Goal: Information Seeking & Learning: Learn about a topic

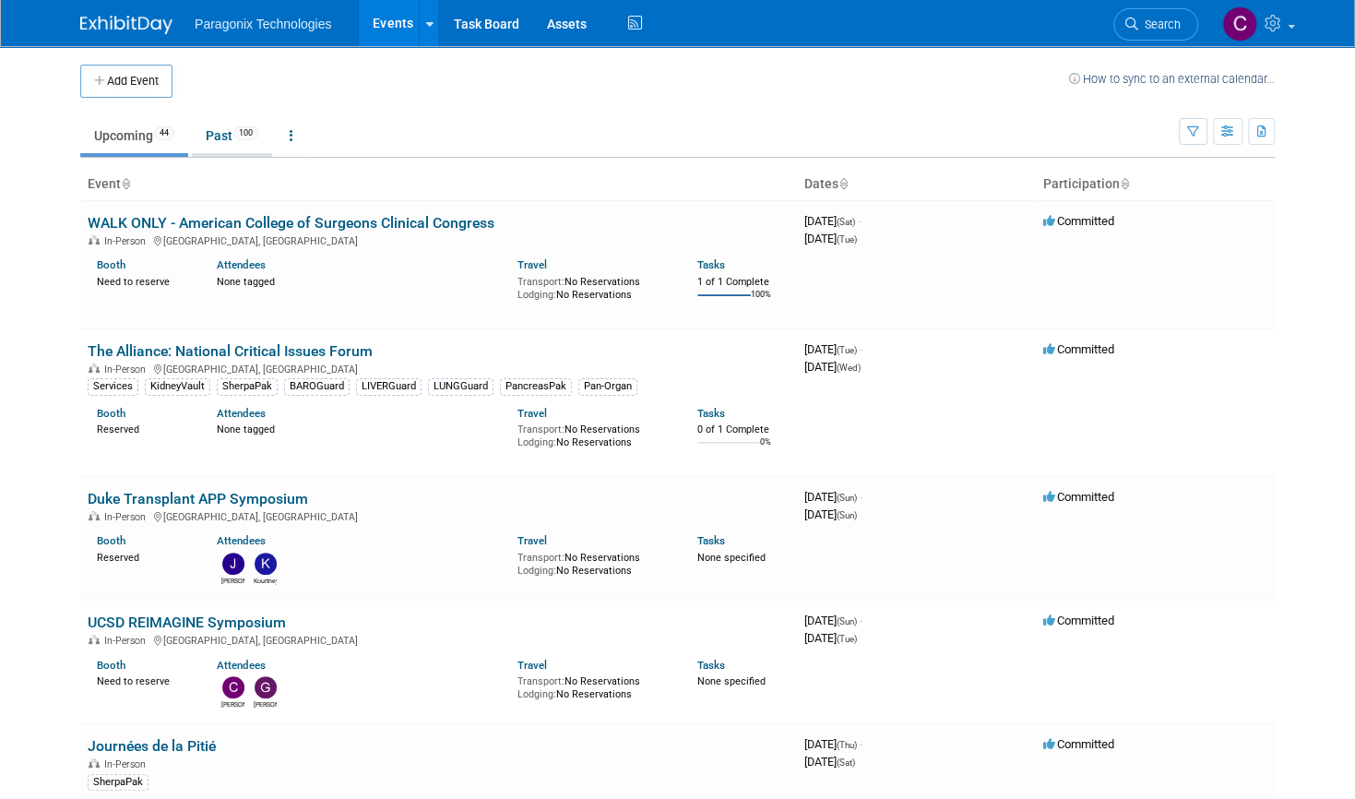
click at [208, 140] on link "Past 100" at bounding box center [232, 135] width 80 height 35
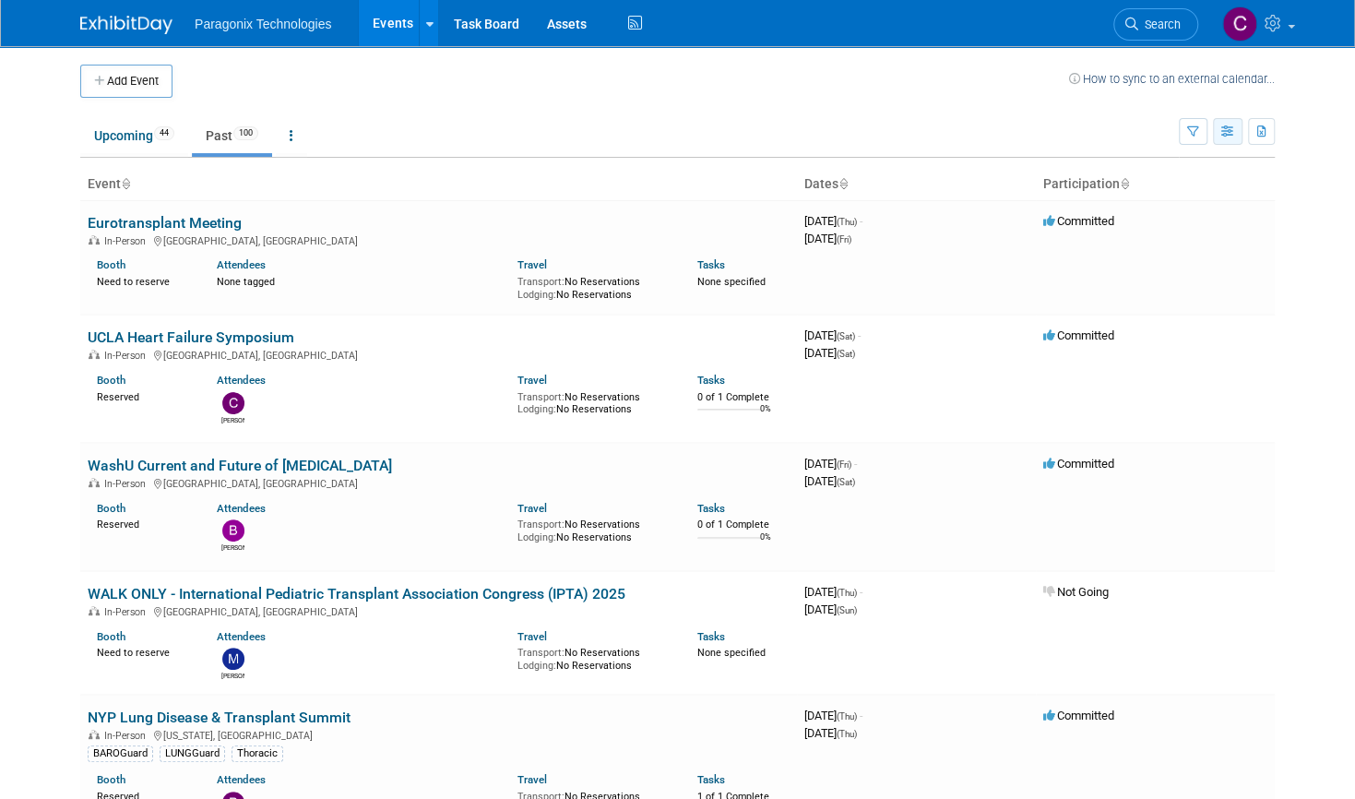
click at [1235, 130] on icon "button" at bounding box center [1228, 132] width 14 height 12
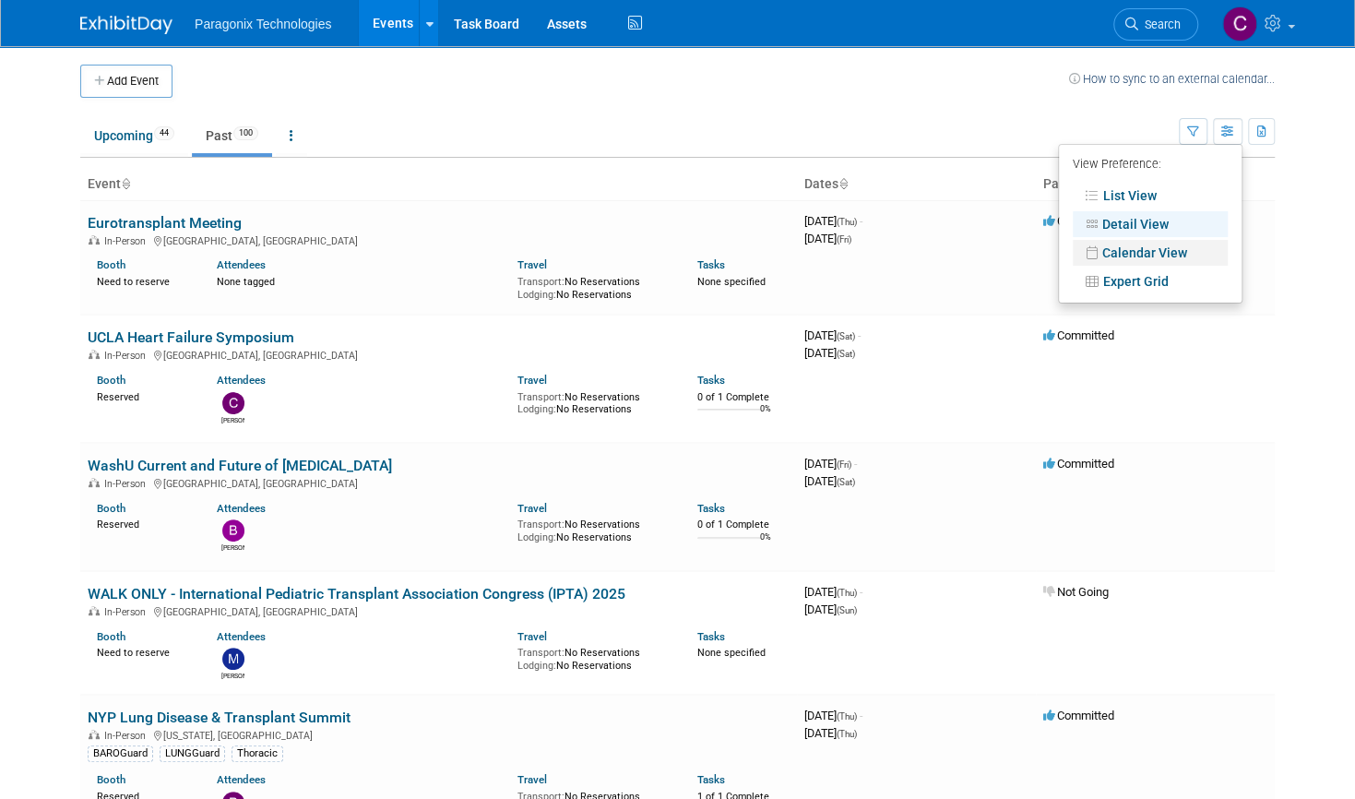
click at [1146, 243] on link "Calendar View" at bounding box center [1150, 253] width 155 height 26
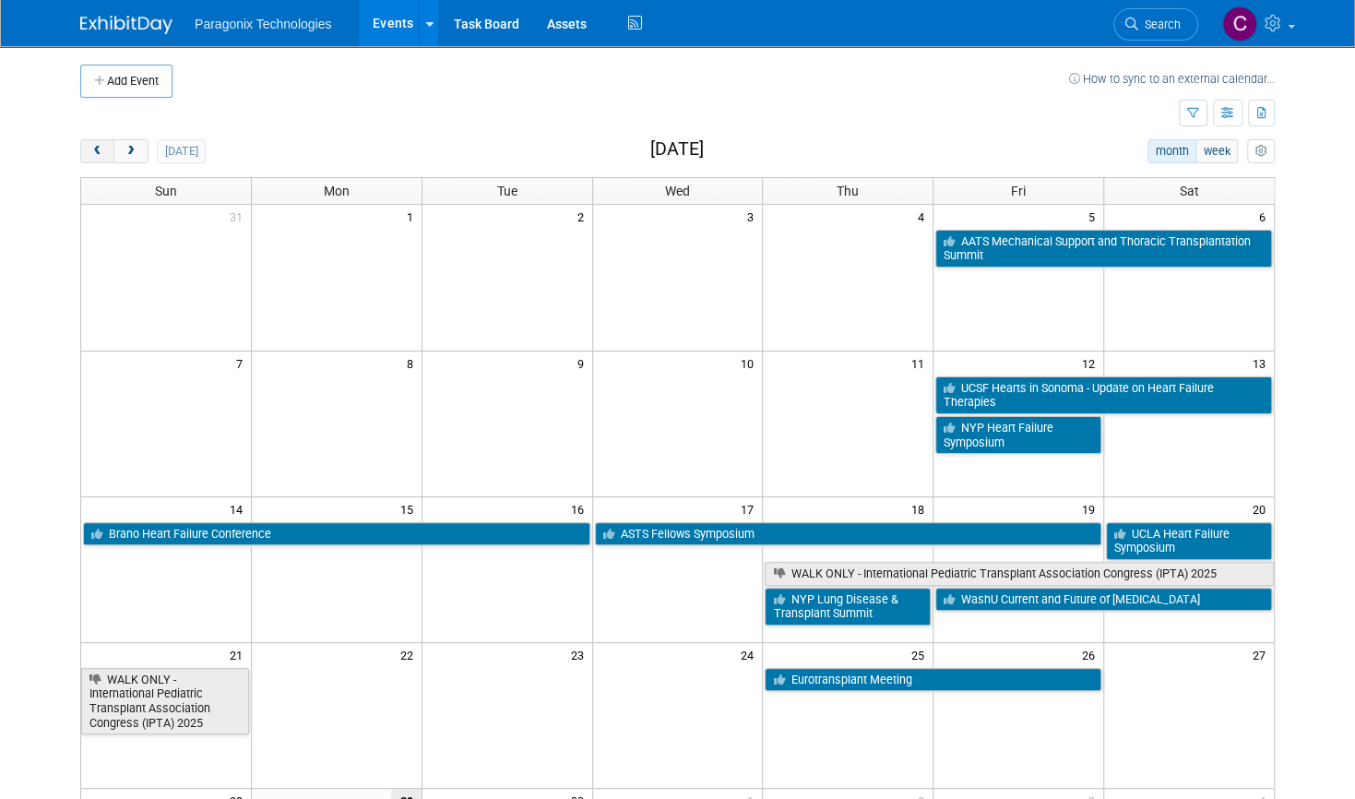
click at [90, 146] on span "prev" at bounding box center [97, 152] width 14 height 12
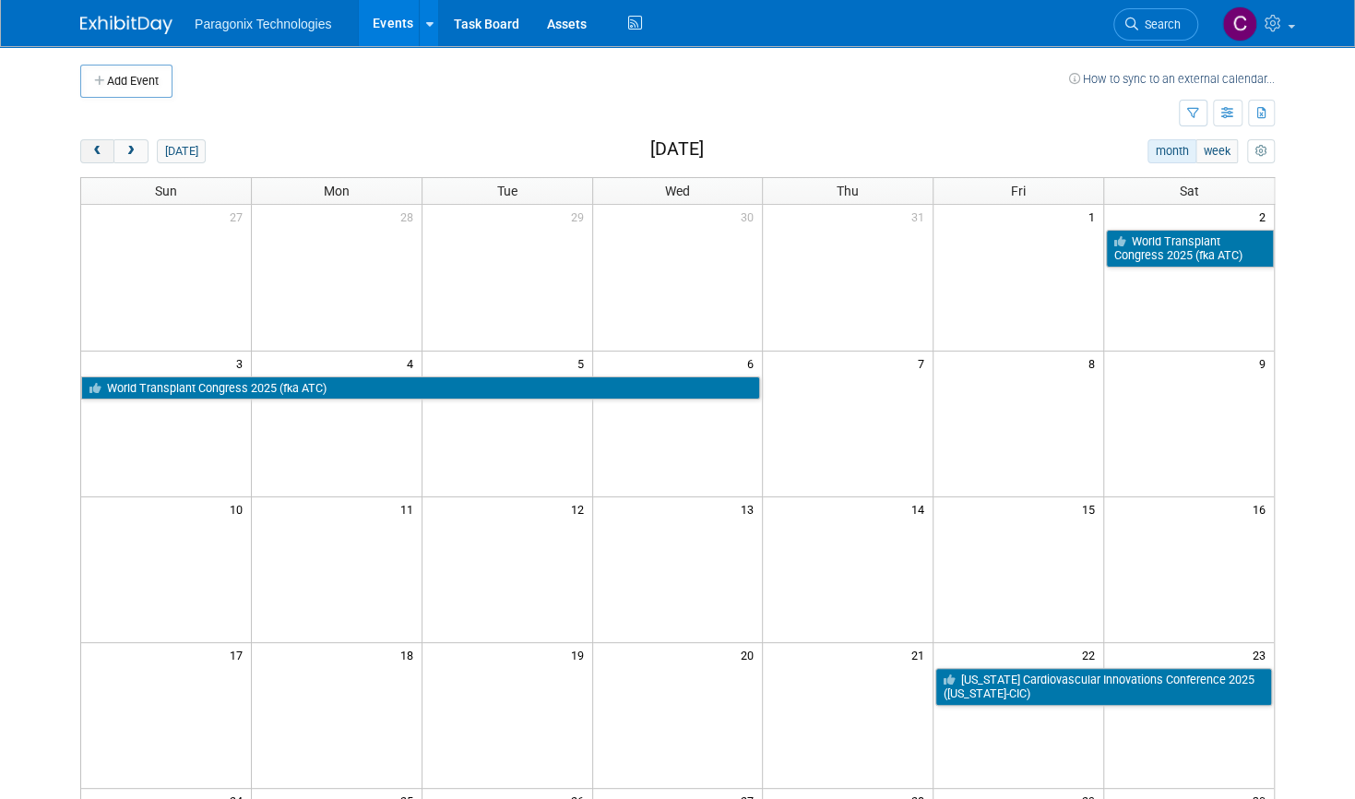
click at [90, 146] on span "prev" at bounding box center [97, 152] width 14 height 12
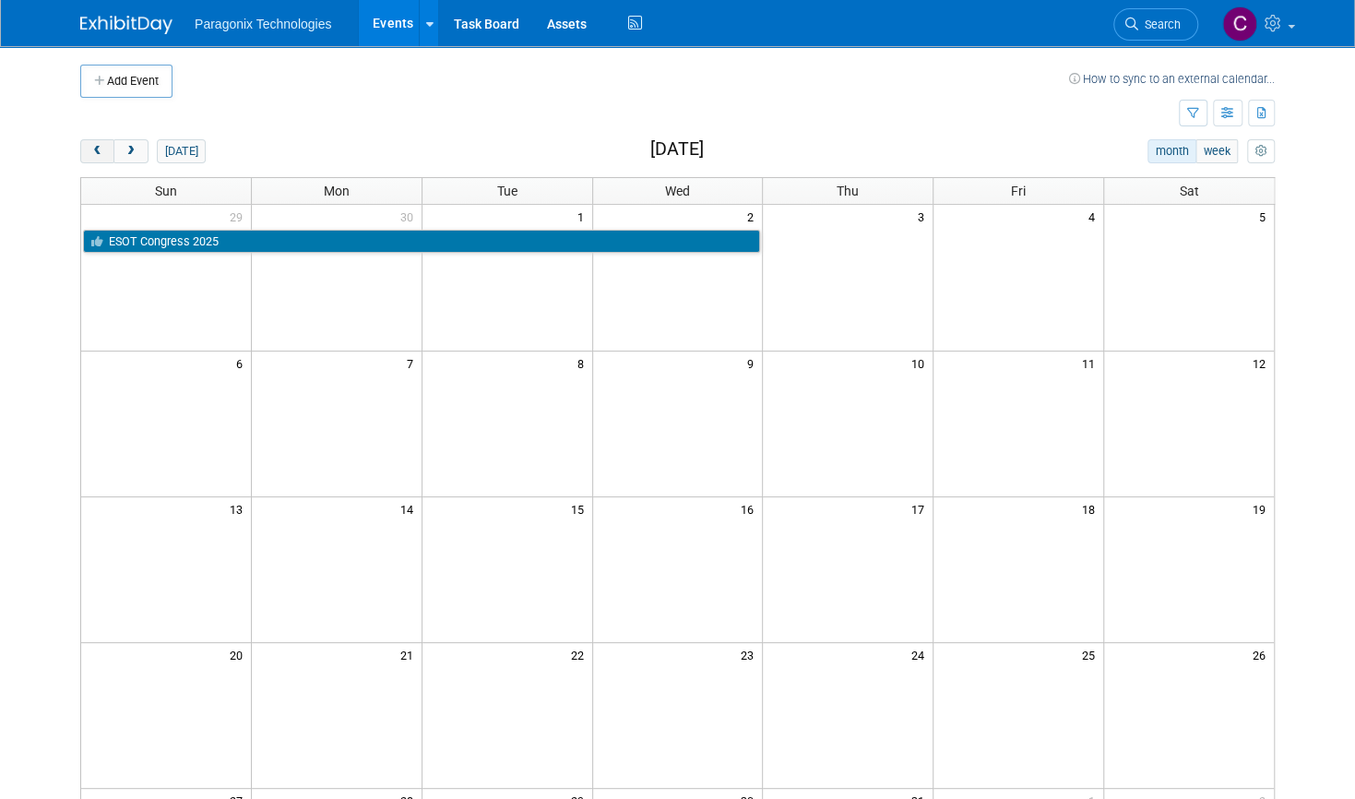
click at [90, 146] on span "prev" at bounding box center [97, 152] width 14 height 12
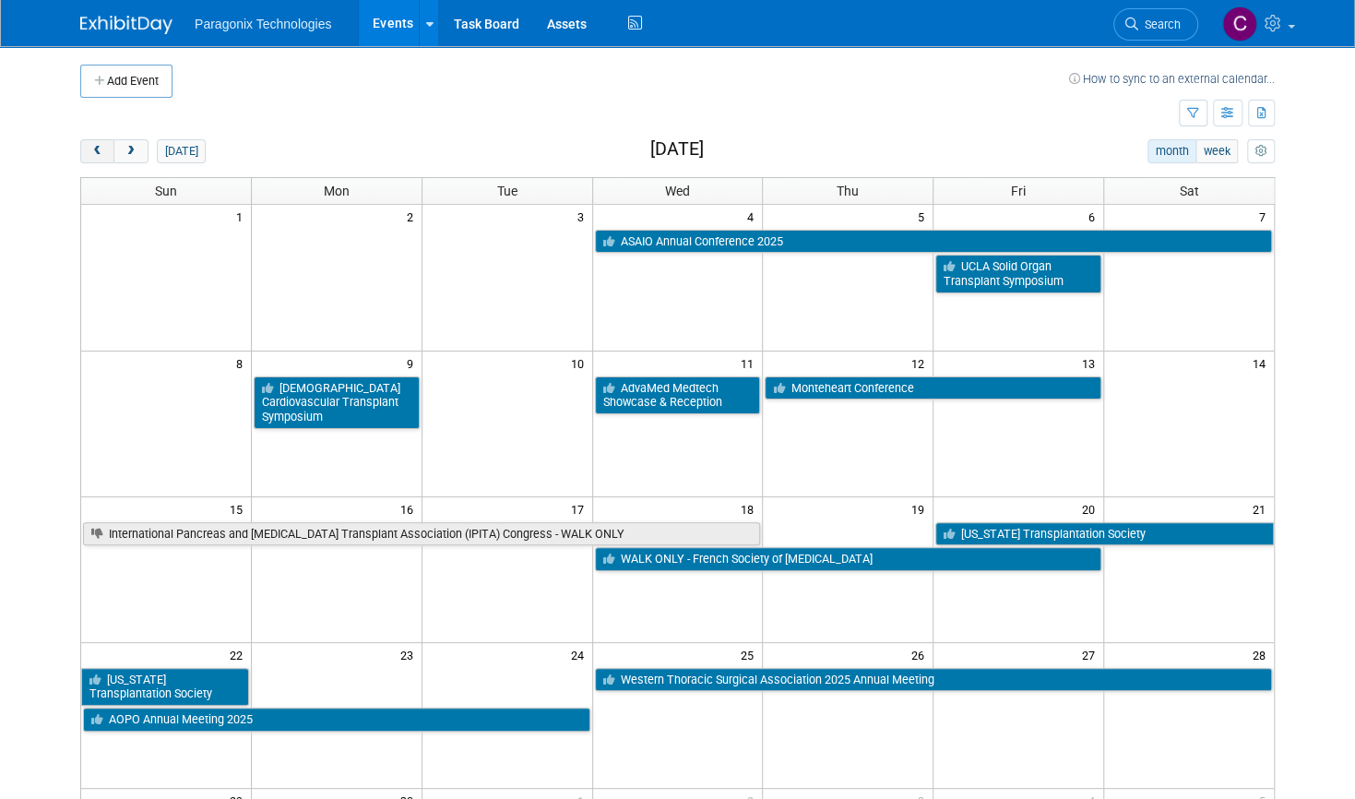
click at [90, 146] on span "prev" at bounding box center [97, 152] width 14 height 12
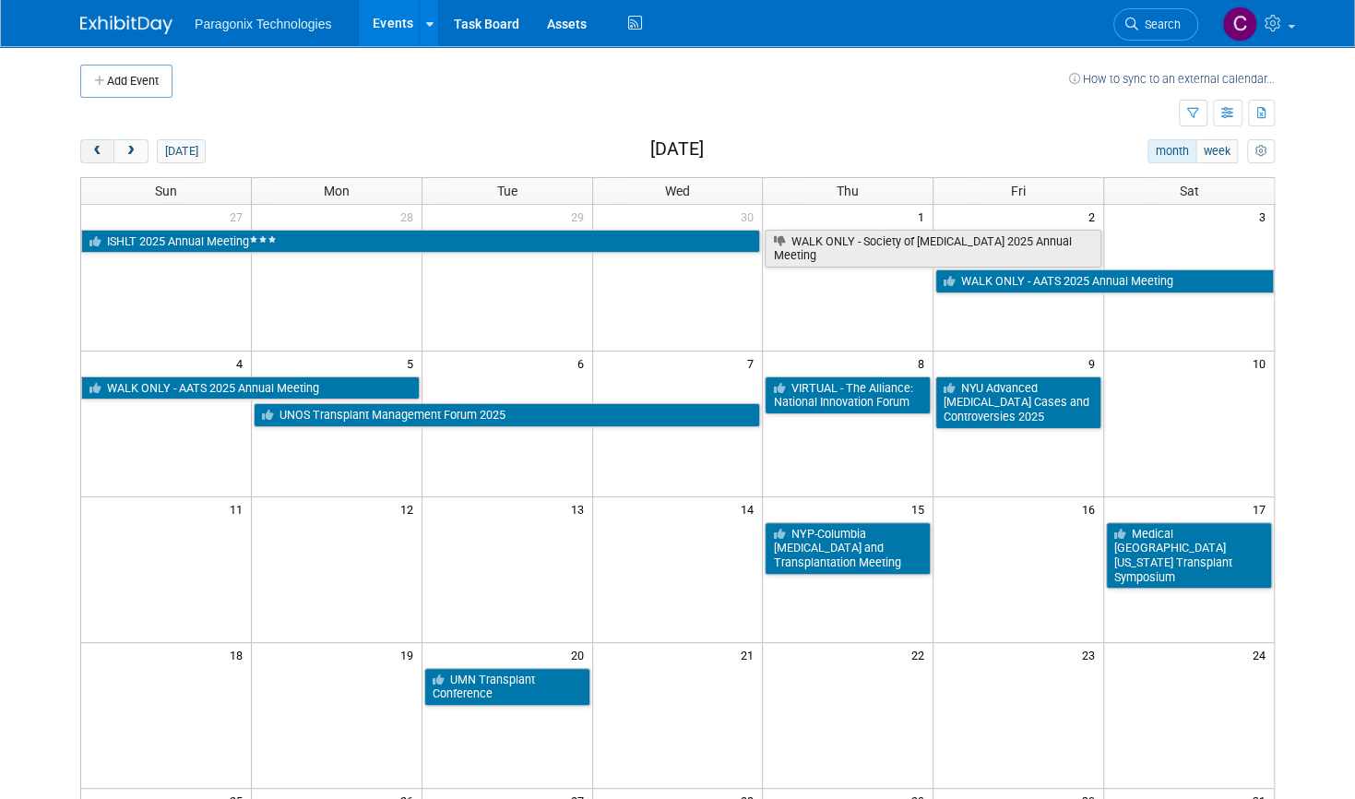
click at [90, 146] on span "prev" at bounding box center [97, 152] width 14 height 12
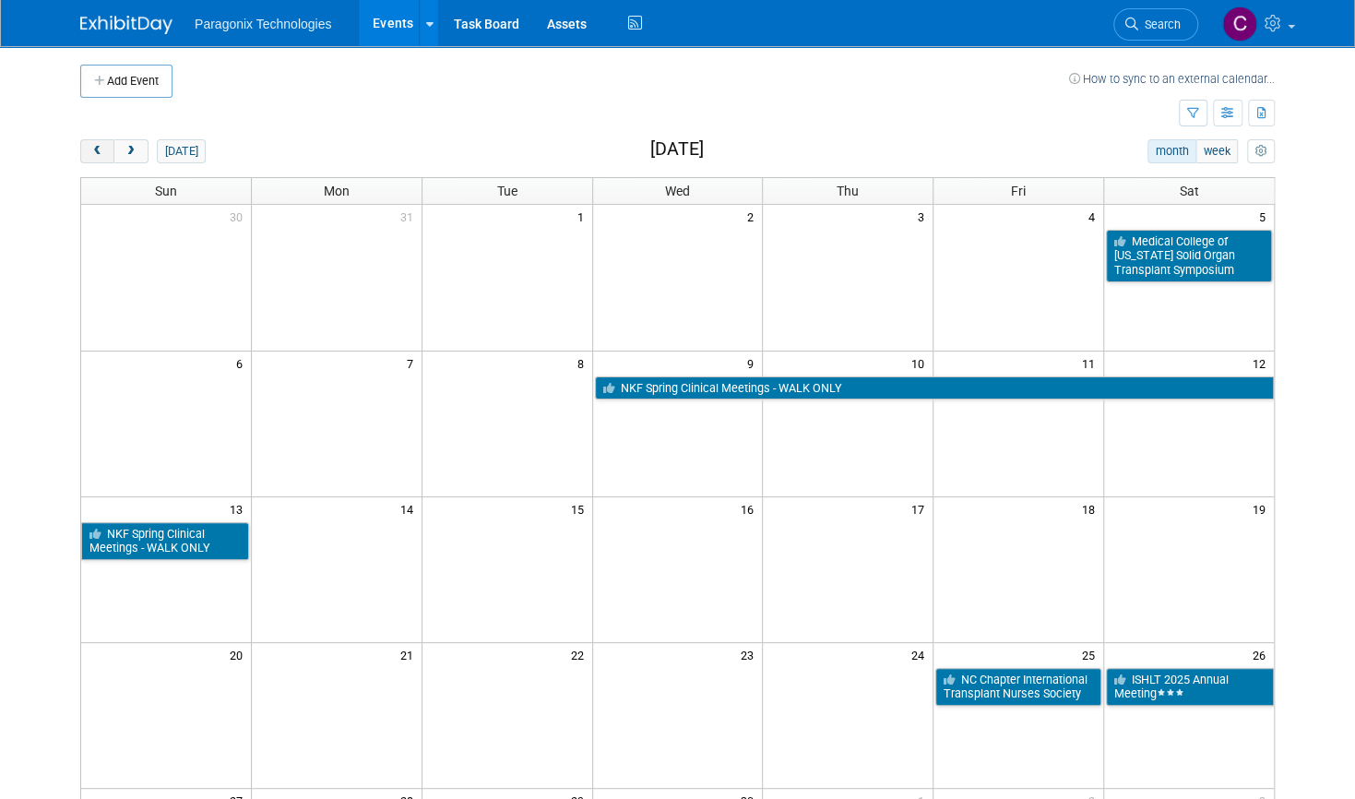
click at [90, 146] on span "prev" at bounding box center [97, 152] width 14 height 12
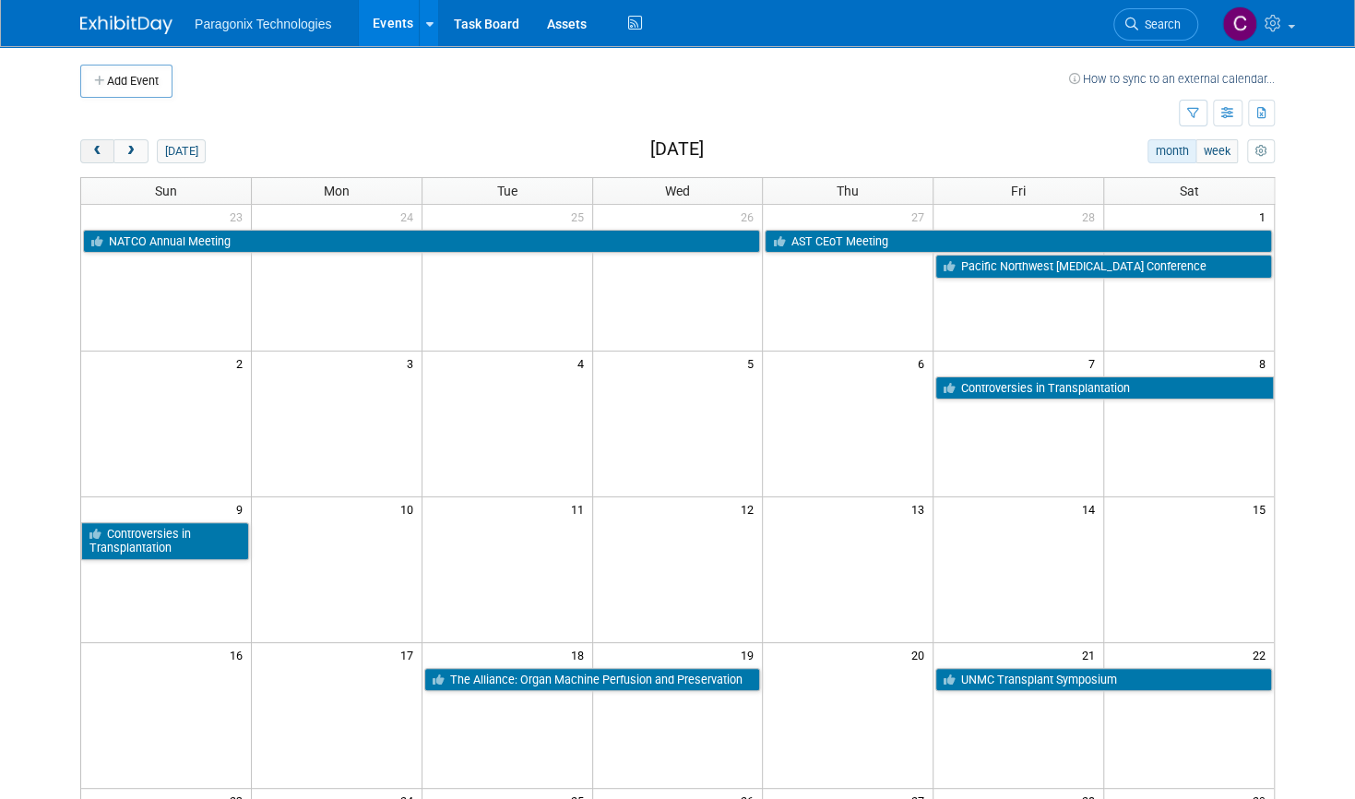
click at [90, 146] on span "prev" at bounding box center [97, 152] width 14 height 12
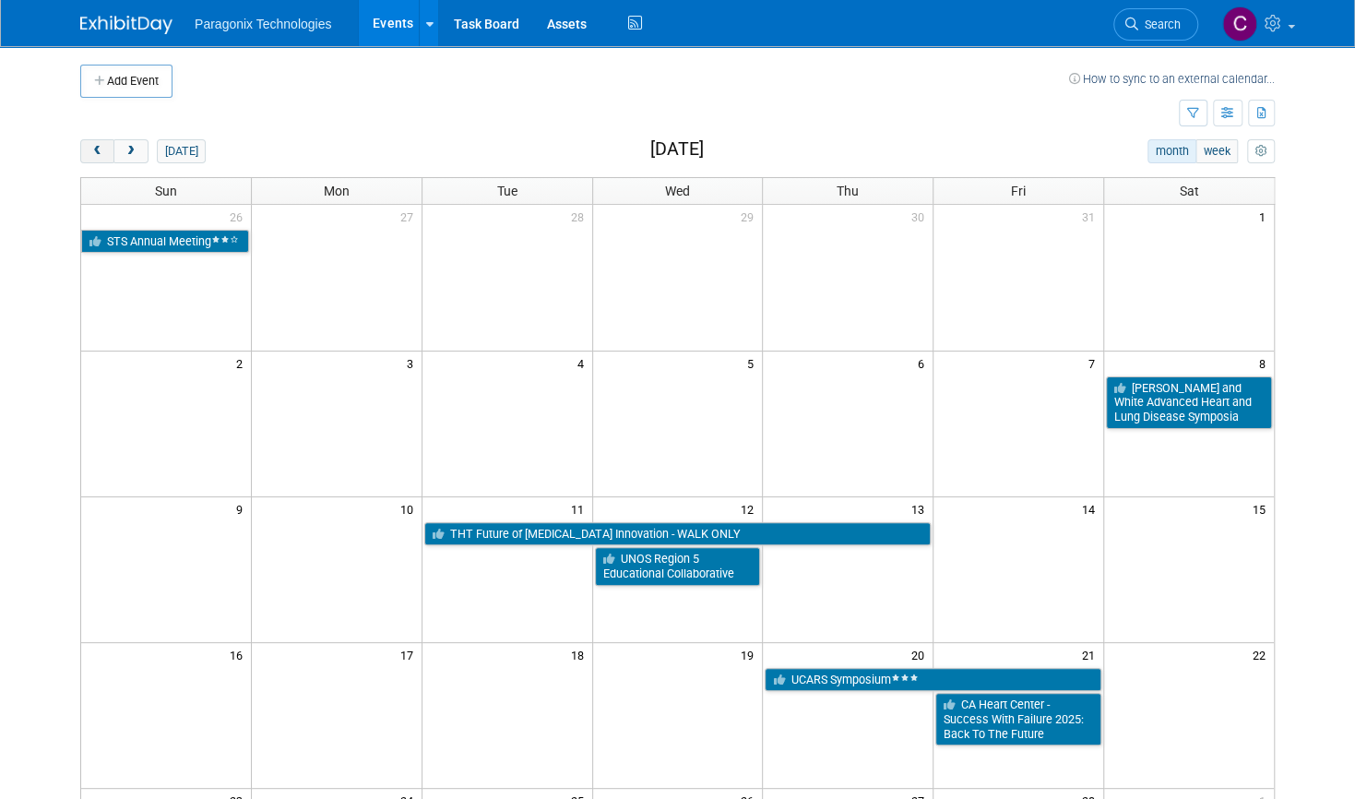
click at [90, 146] on span "prev" at bounding box center [97, 152] width 14 height 12
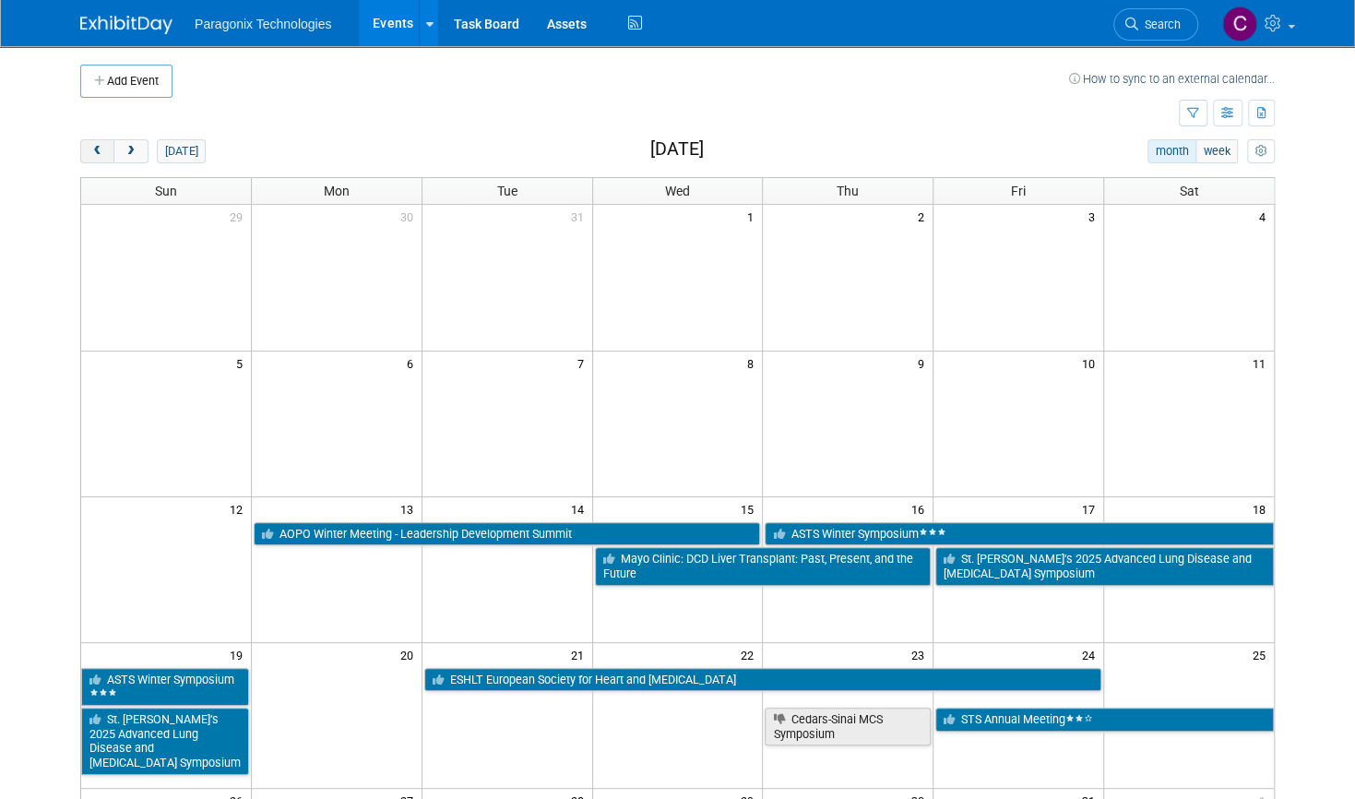
click at [90, 146] on span "prev" at bounding box center [97, 152] width 14 height 12
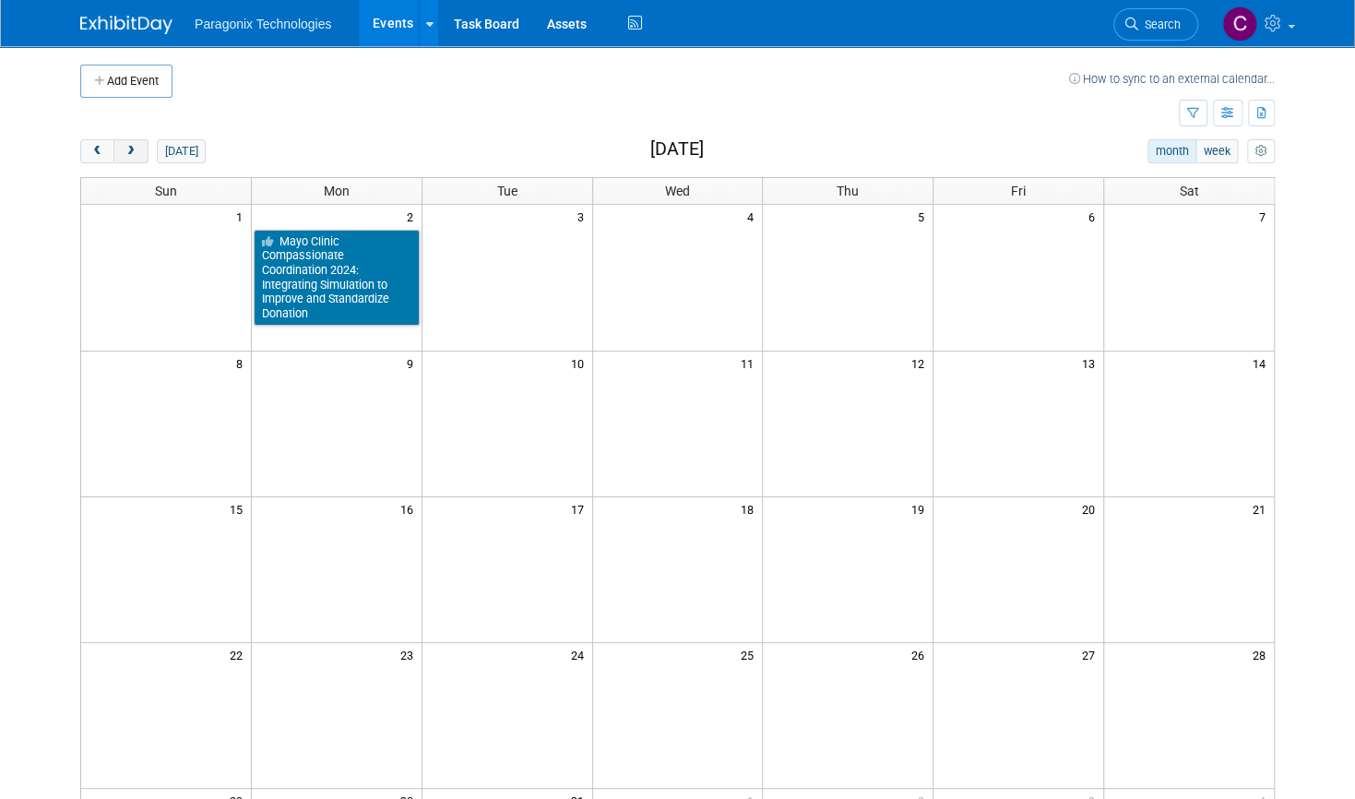
click at [124, 147] on span "next" at bounding box center [131, 152] width 14 height 12
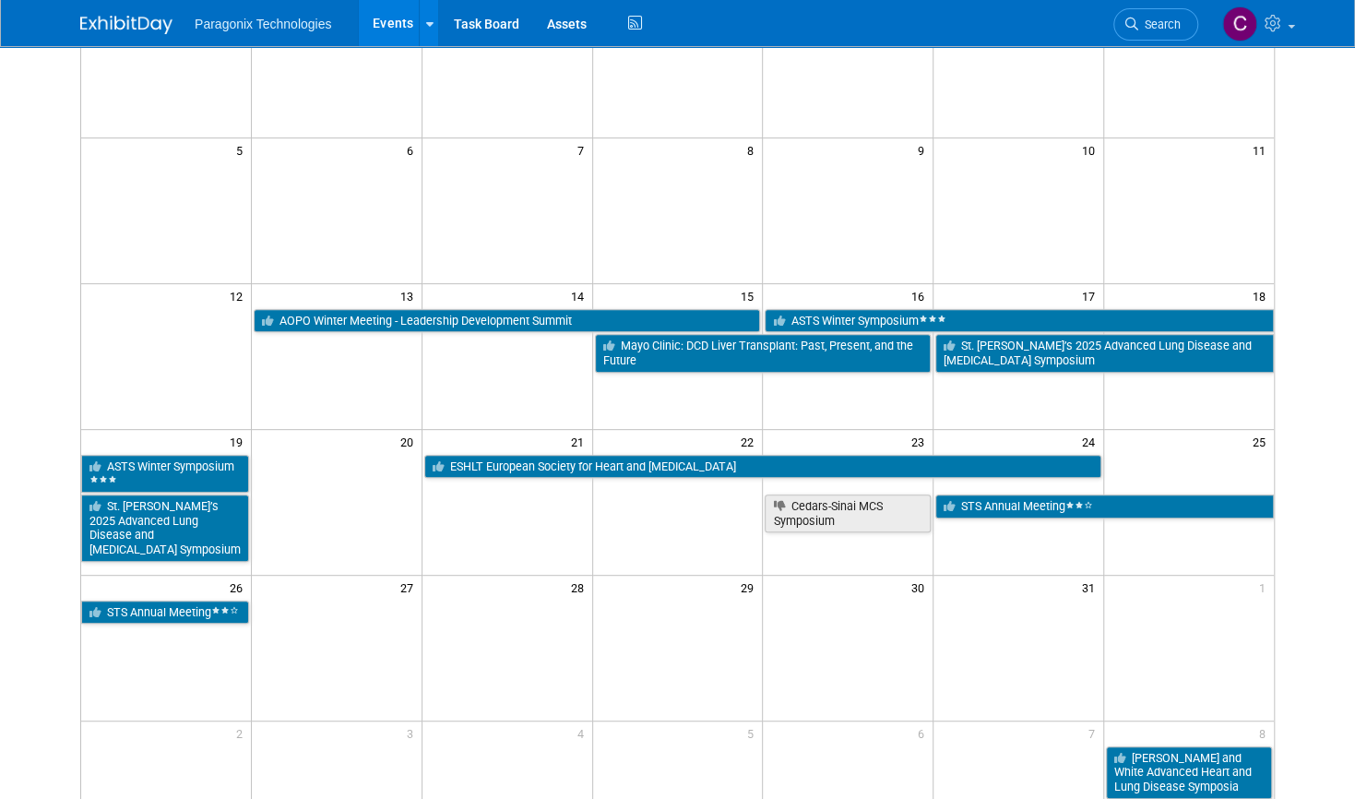
scroll to position [216, 0]
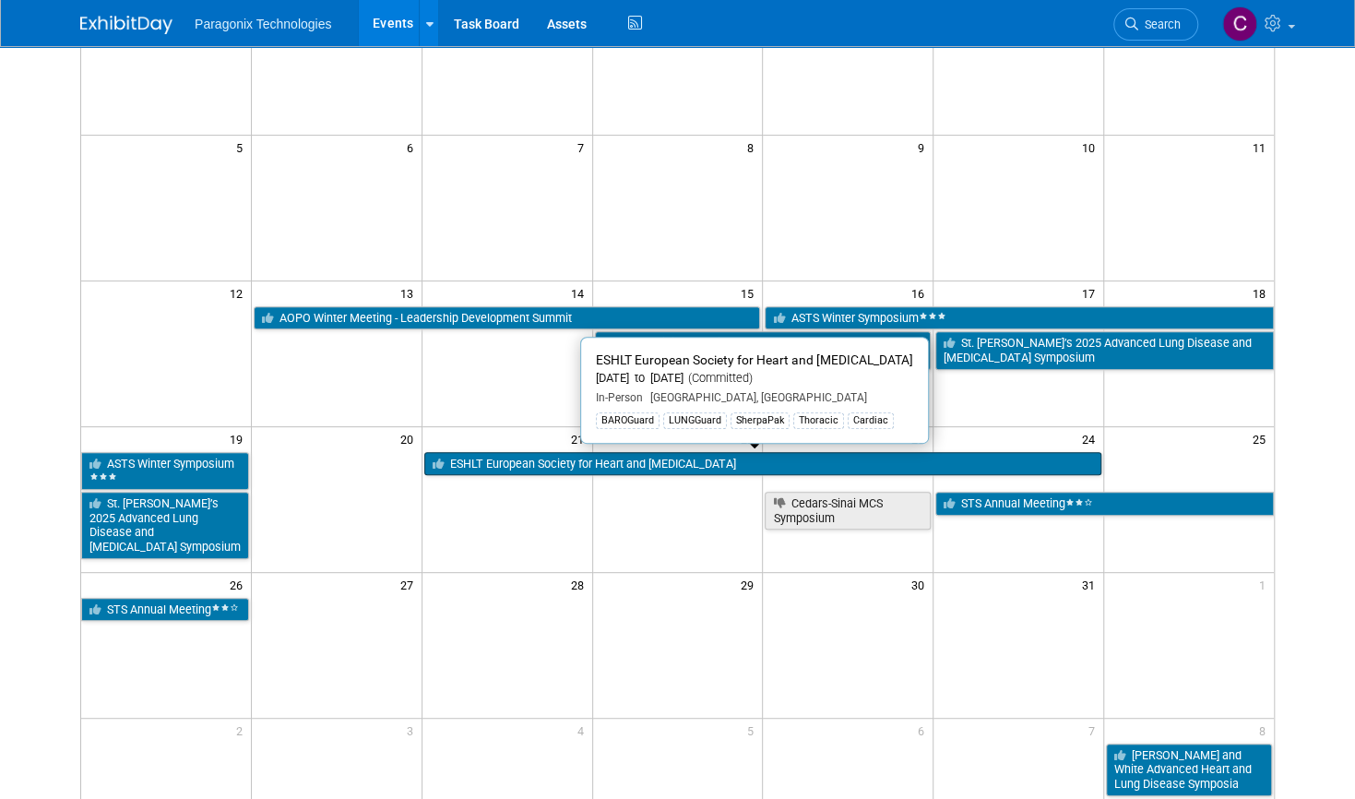
click at [689, 455] on link "ESHLT European Society for Heart and [MEDICAL_DATA]" at bounding box center [762, 464] width 677 height 24
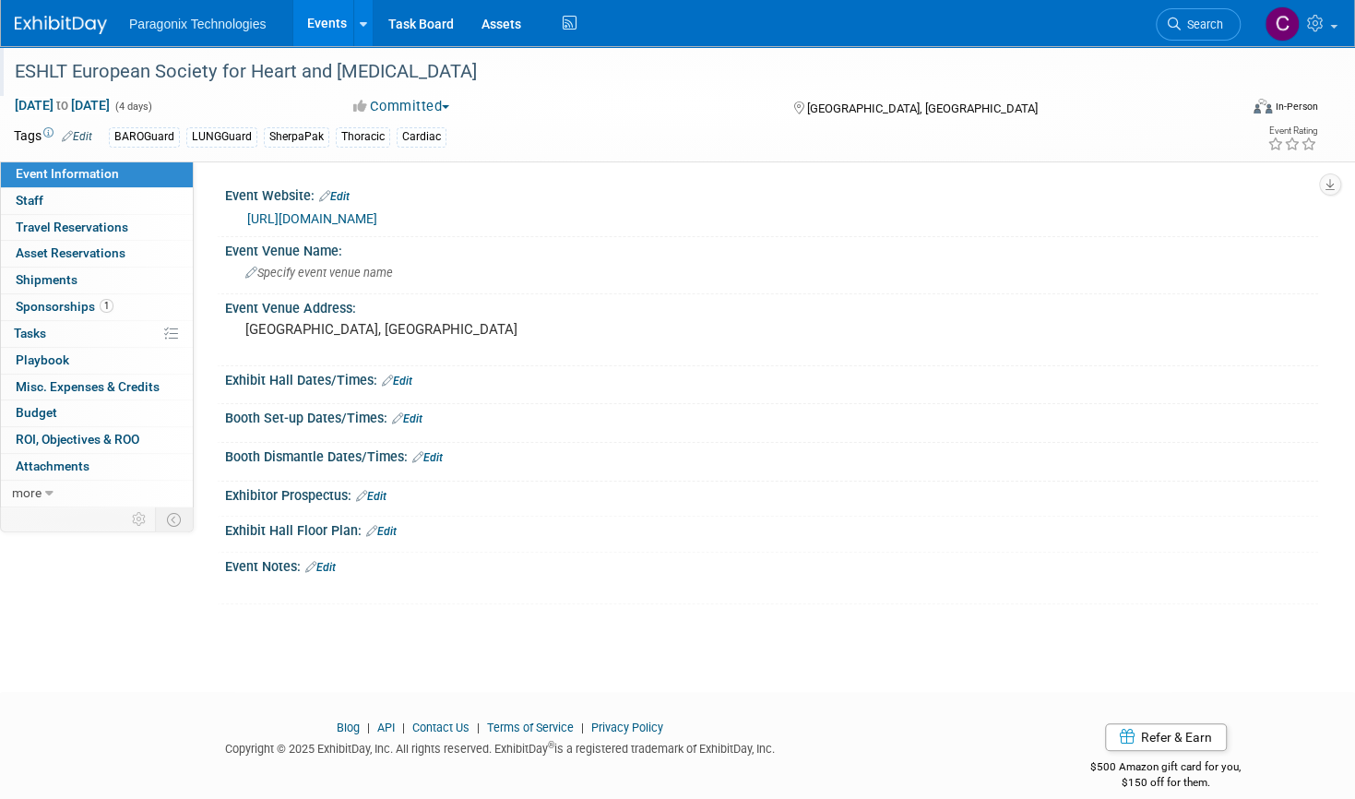
drag, startPoint x: 7, startPoint y: 64, endPoint x: 513, endPoint y: 73, distance: 505.6
click at [513, 73] on div "ESHLT European Society for Heart and [MEDICAL_DATA]" at bounding box center [607, 71] width 1199 height 33
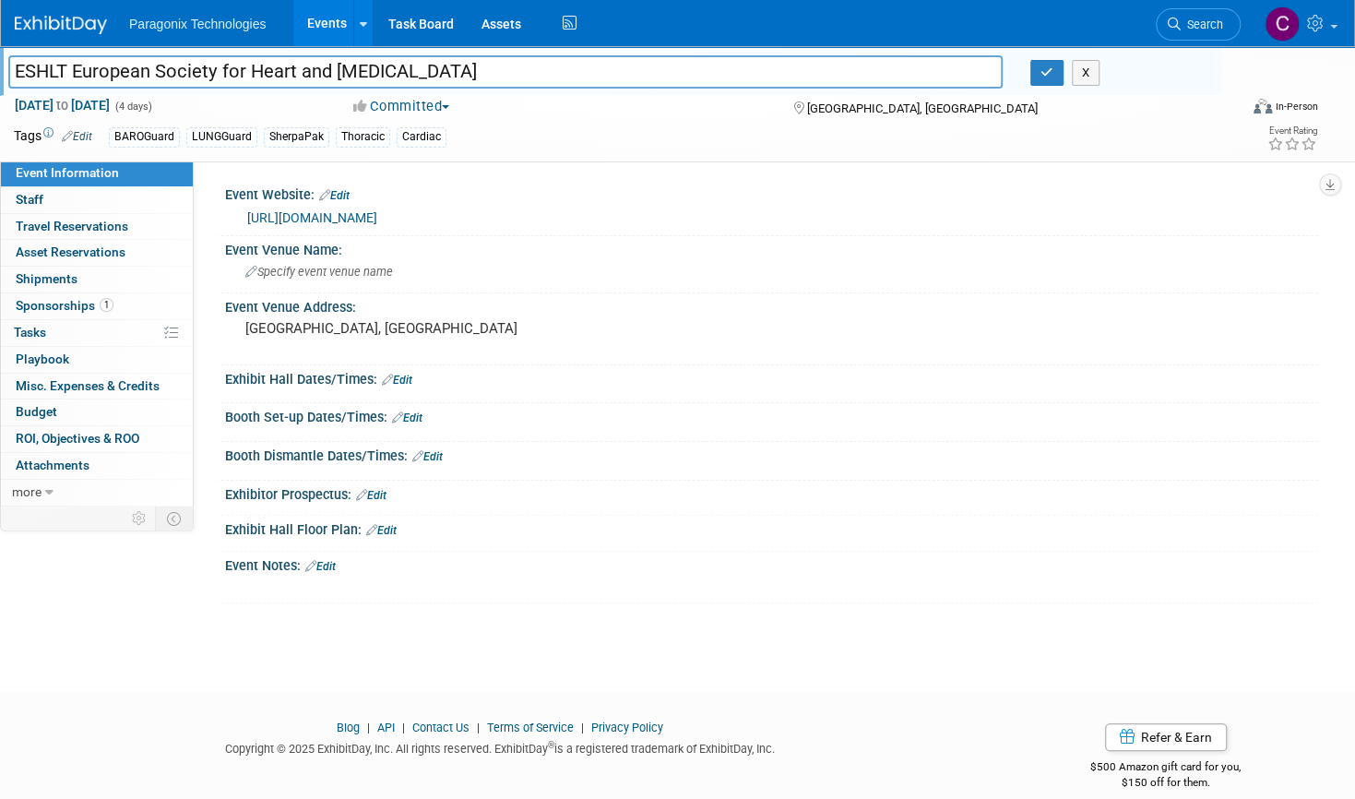
drag, startPoint x: 513, startPoint y: 73, endPoint x: -6, endPoint y: 110, distance: 519.7
click at [0, 110] on html "Paragonix Technologies Events Add Event Bulk Upload Events Shareable Event Boar…" at bounding box center [677, 399] width 1355 height 799
click at [552, 359] on div "Event Venue Address: Wengen, Switzerland" at bounding box center [767, 328] width 1101 height 71
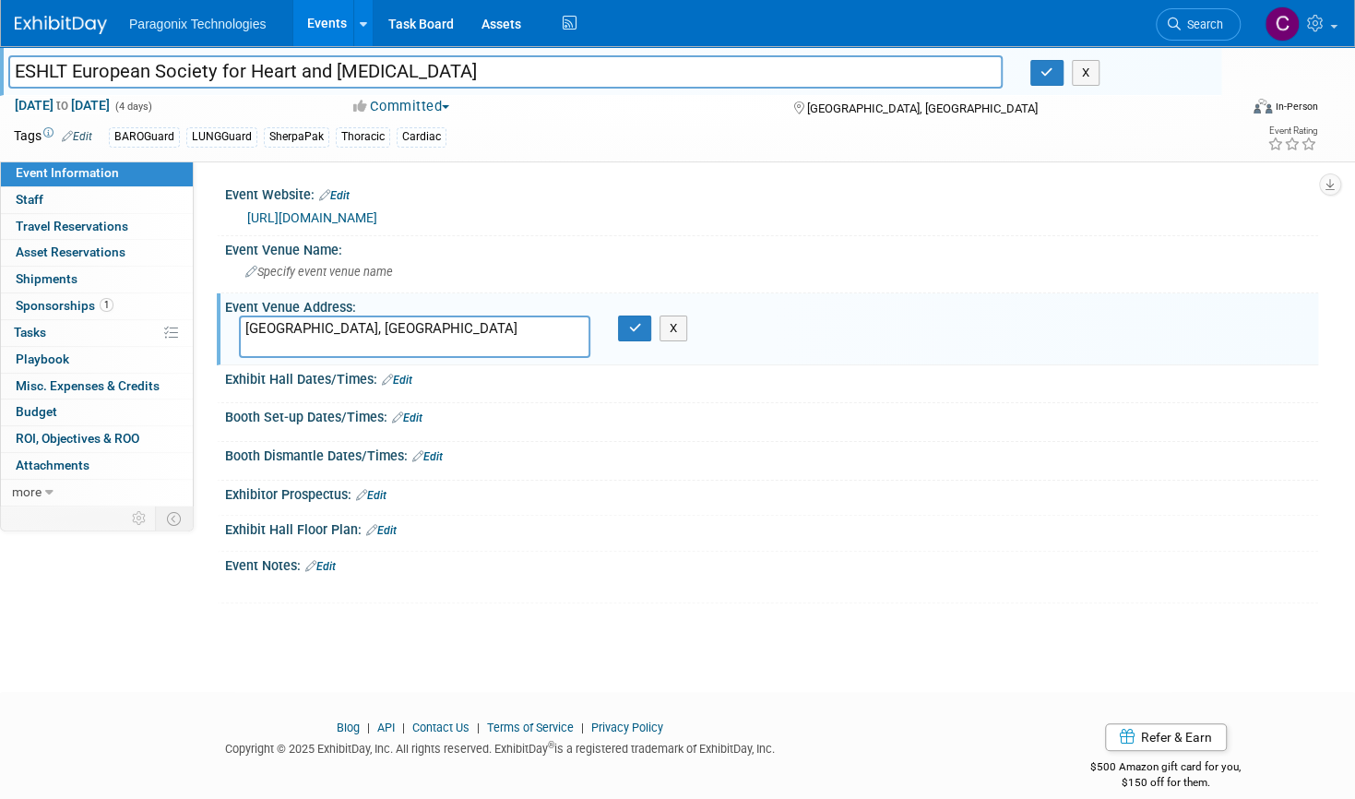
click at [230, 641] on div "ESHLT European Society for Heart and Lung Transplantation ESHLT European Societ…" at bounding box center [677, 352] width 1355 height 612
click at [72, 196] on link "0 Staff 0" at bounding box center [97, 200] width 192 height 26
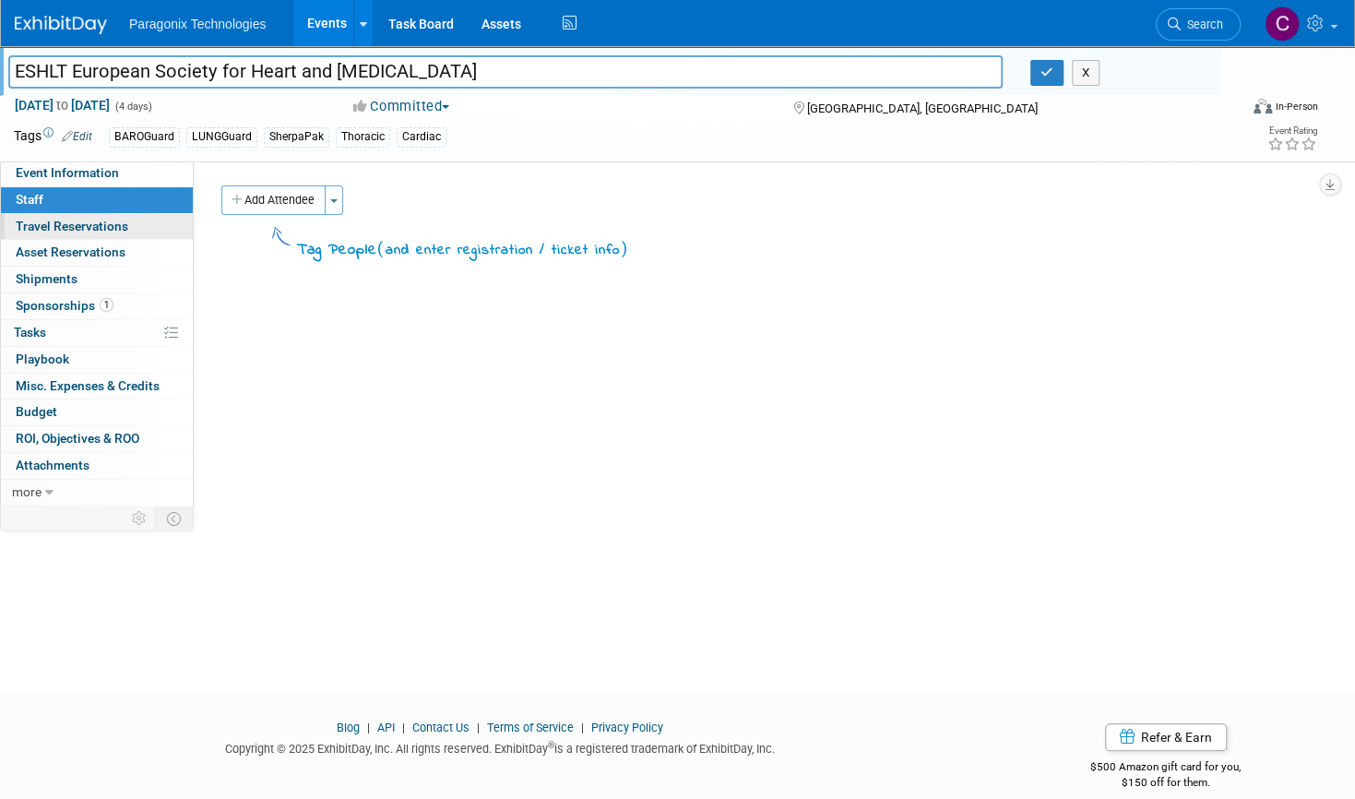
click at [95, 226] on span "Travel Reservations 0" at bounding box center [72, 226] width 113 height 15
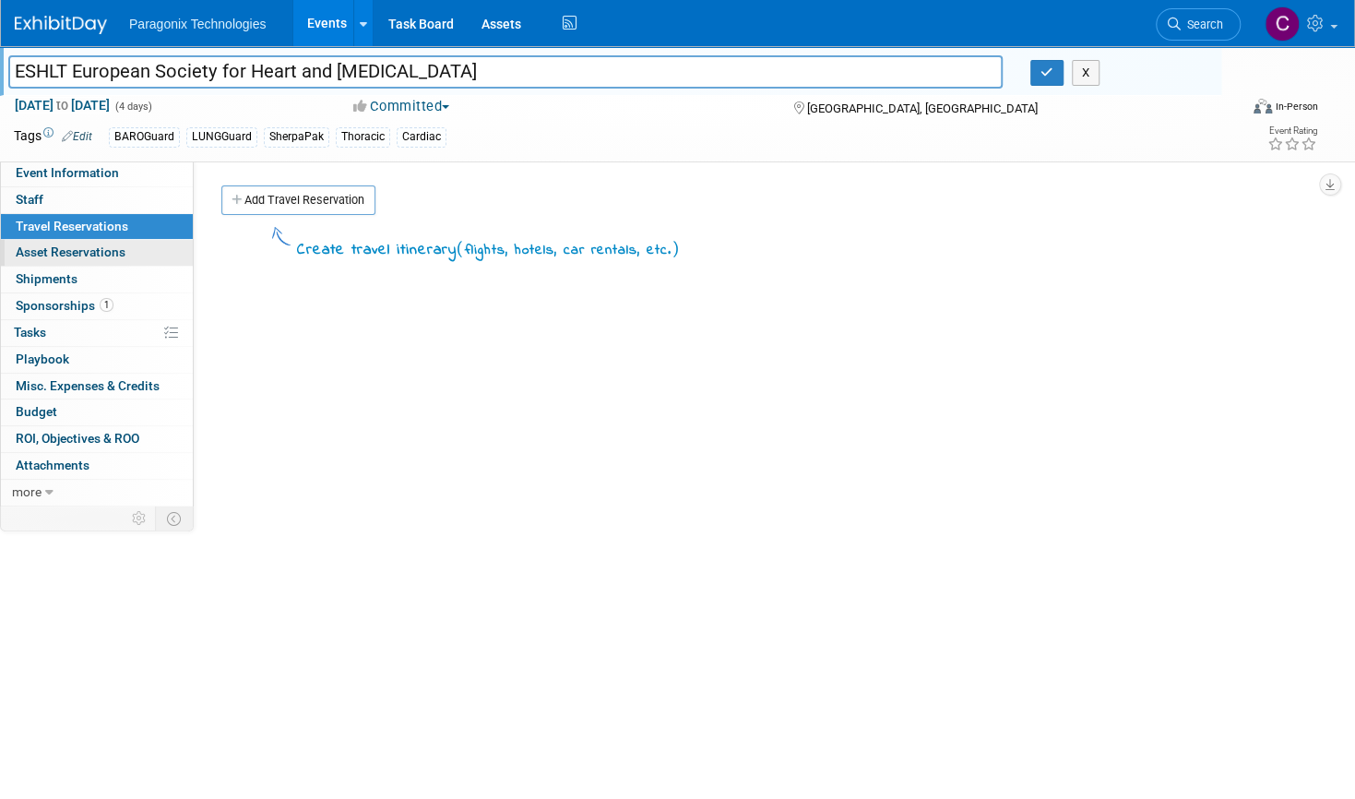
click at [111, 248] on span "Asset Reservations 0" at bounding box center [71, 251] width 110 height 15
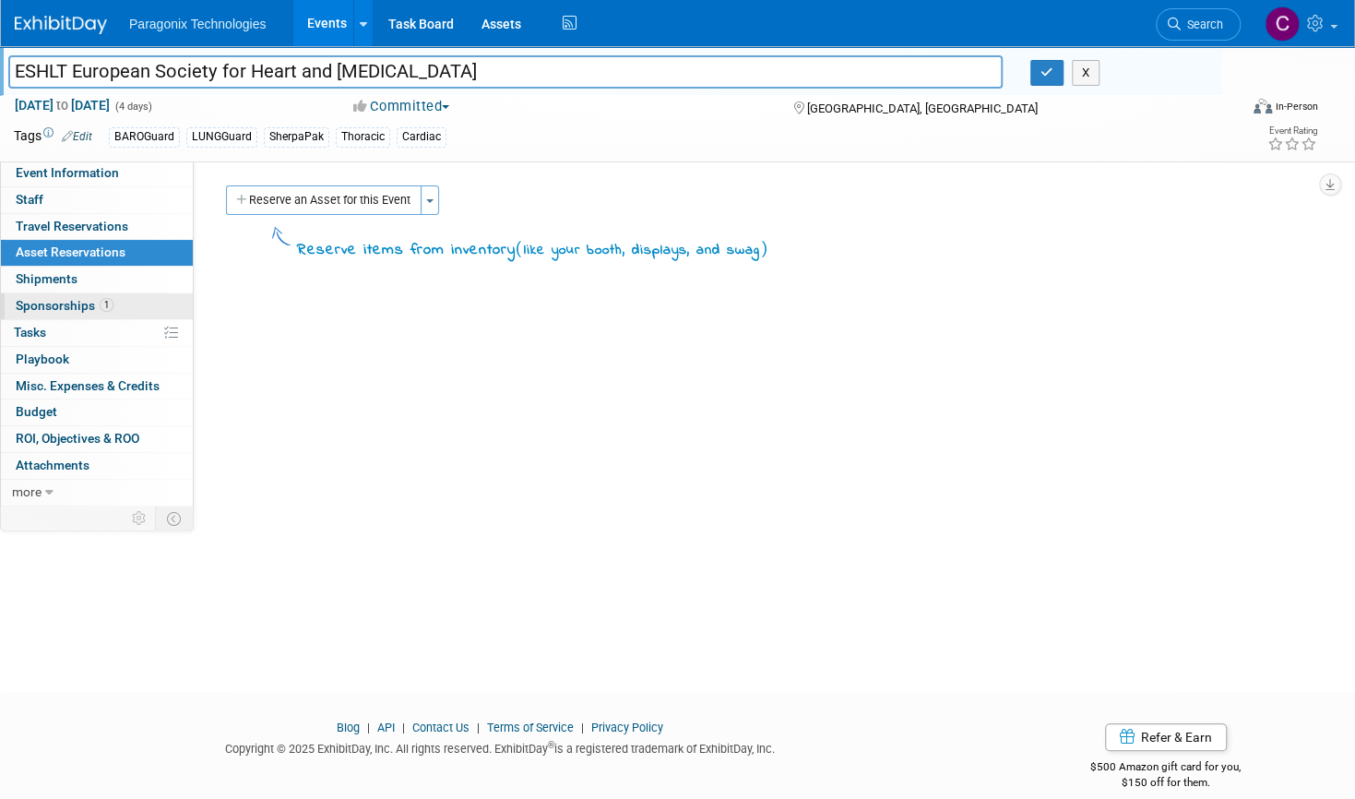
click at [108, 303] on span "1" at bounding box center [107, 305] width 14 height 14
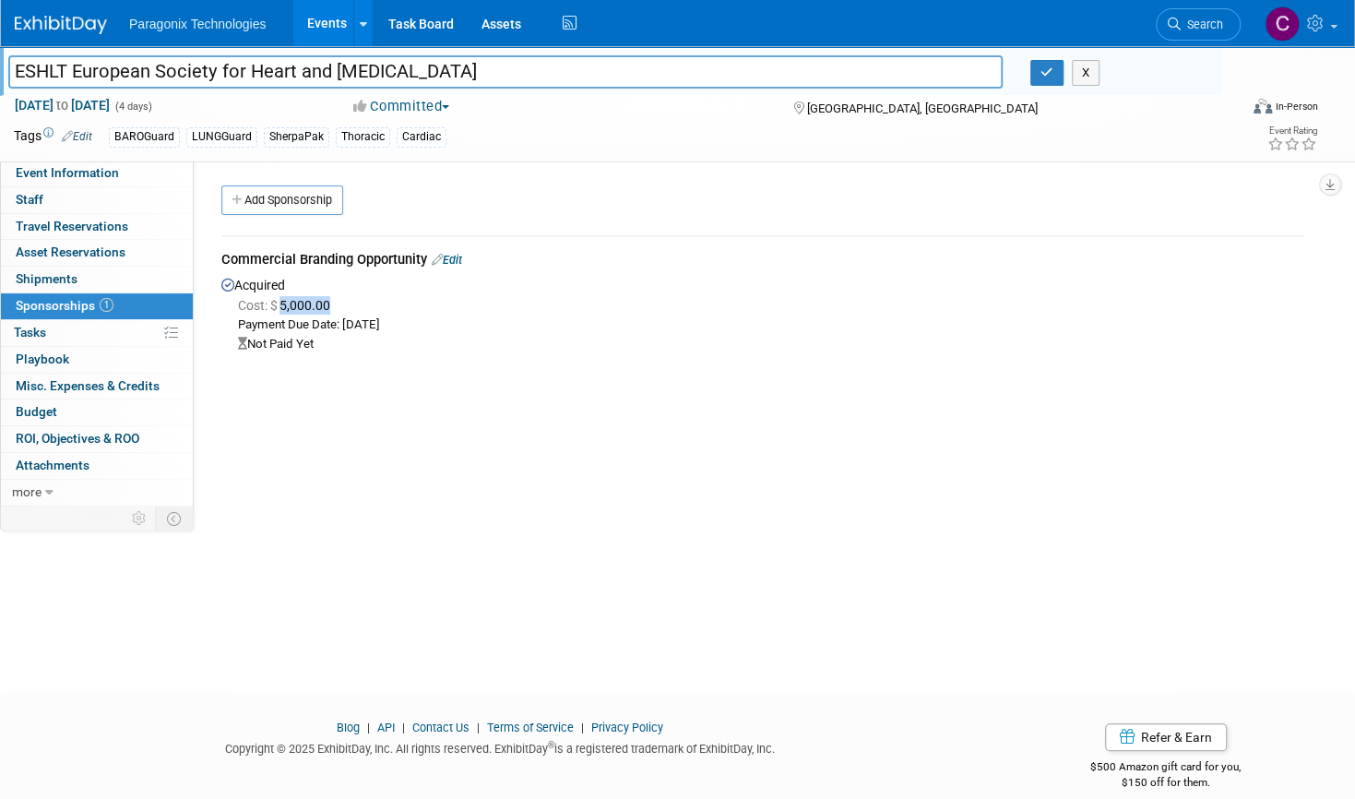
drag, startPoint x: 341, startPoint y: 300, endPoint x: 280, endPoint y: 305, distance: 61.1
click at [280, 305] on div "Cost: $ 5,000.00" at bounding box center [771, 305] width 1066 height 18
copy span "5,000.00"
click at [98, 214] on link "0 Travel Reservations 0" at bounding box center [97, 227] width 192 height 26
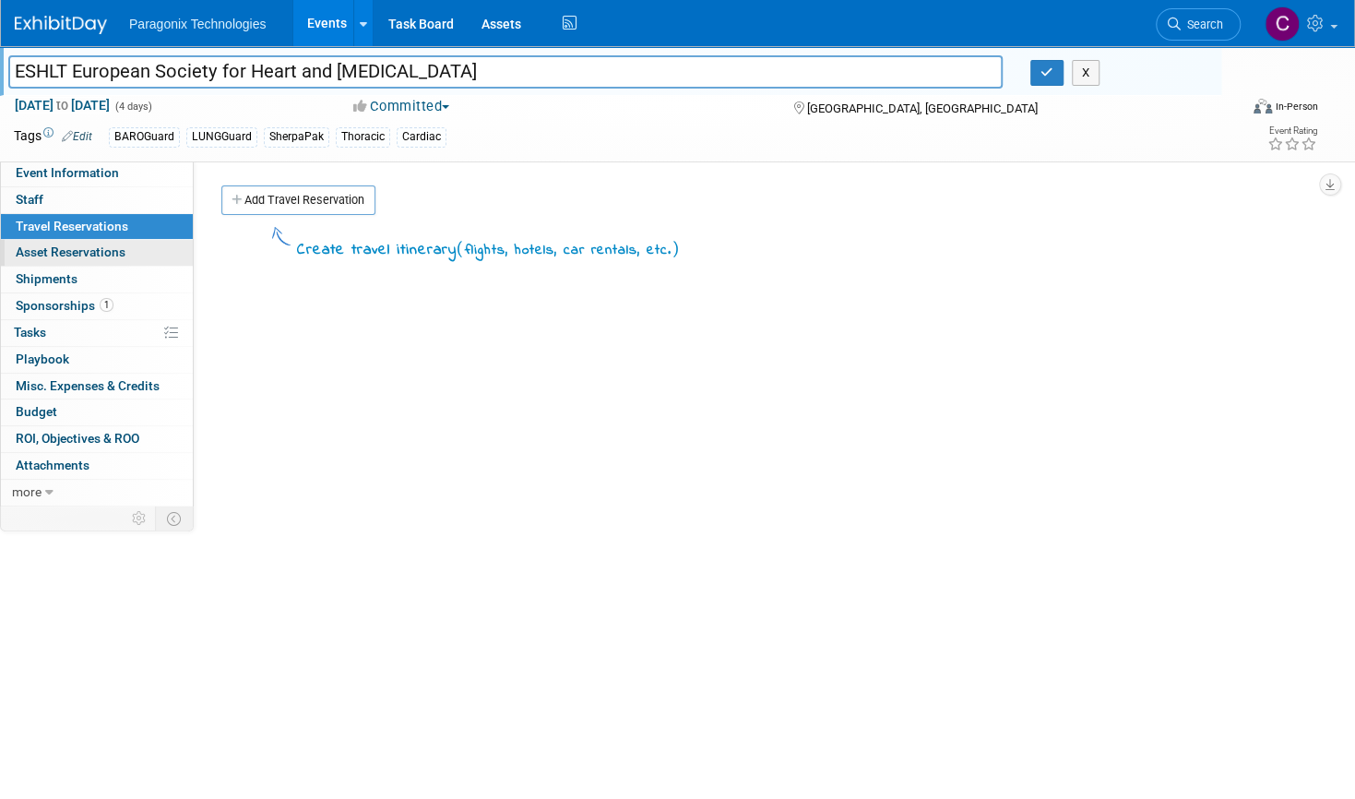
click at [118, 254] on span "Asset Reservations 0" at bounding box center [71, 251] width 110 height 15
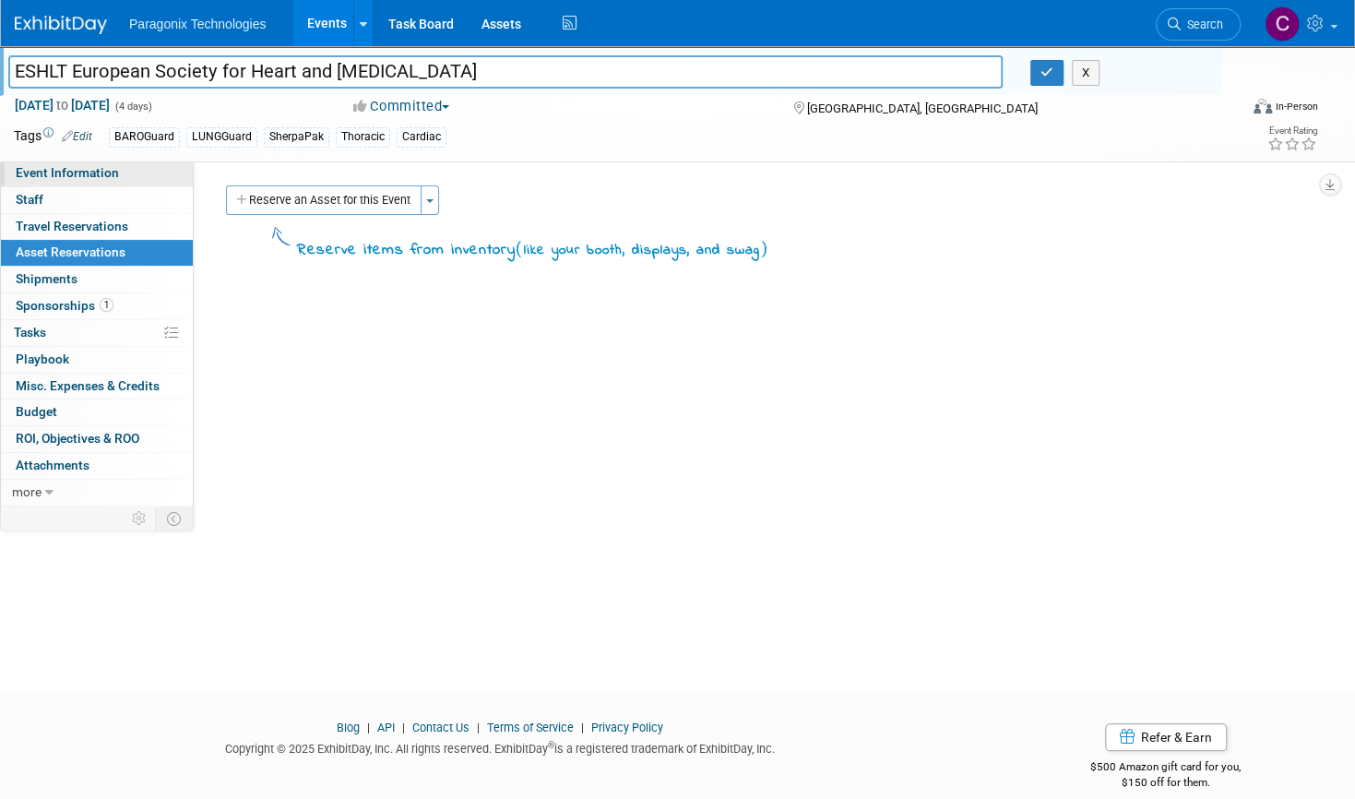
click at [83, 178] on span "Event Information" at bounding box center [67, 172] width 103 height 15
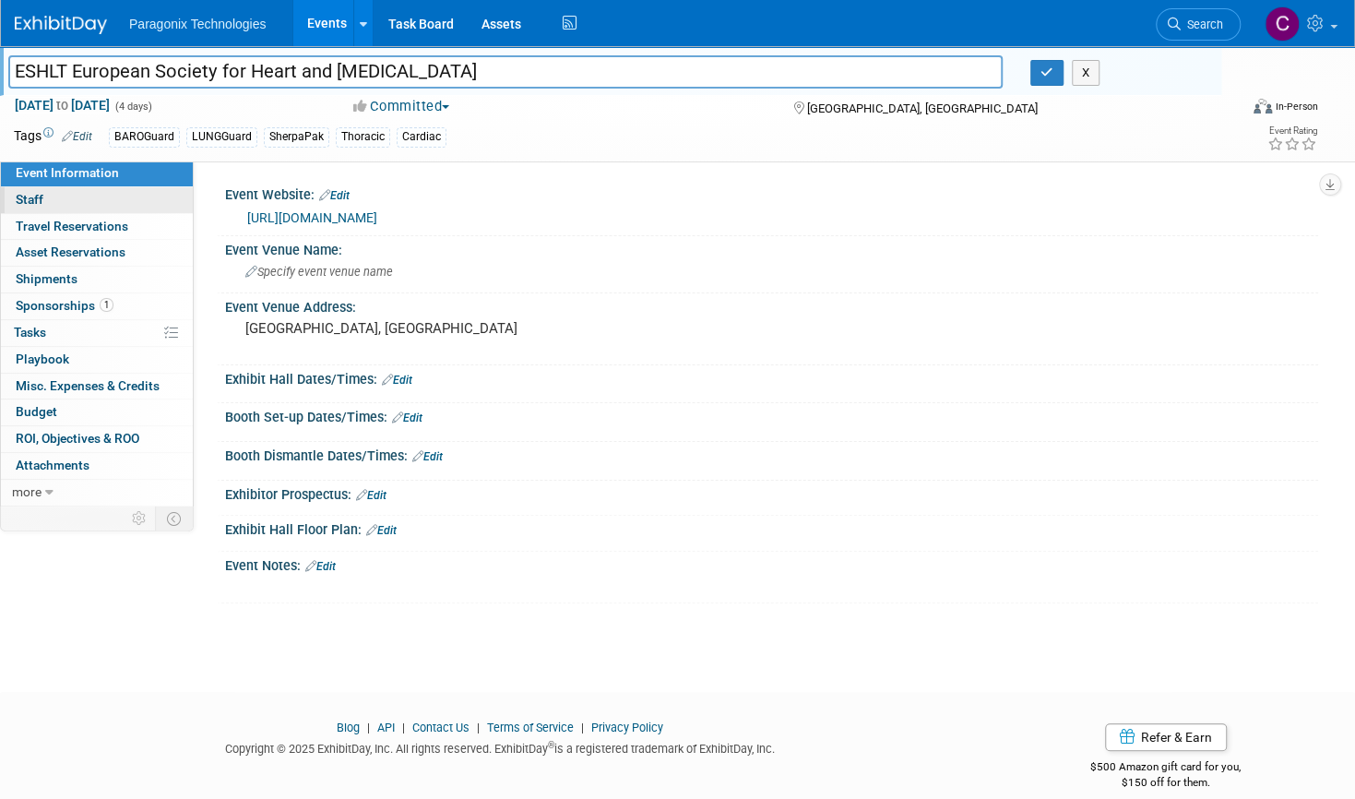
click at [81, 196] on link "0 Staff 0" at bounding box center [97, 200] width 192 height 26
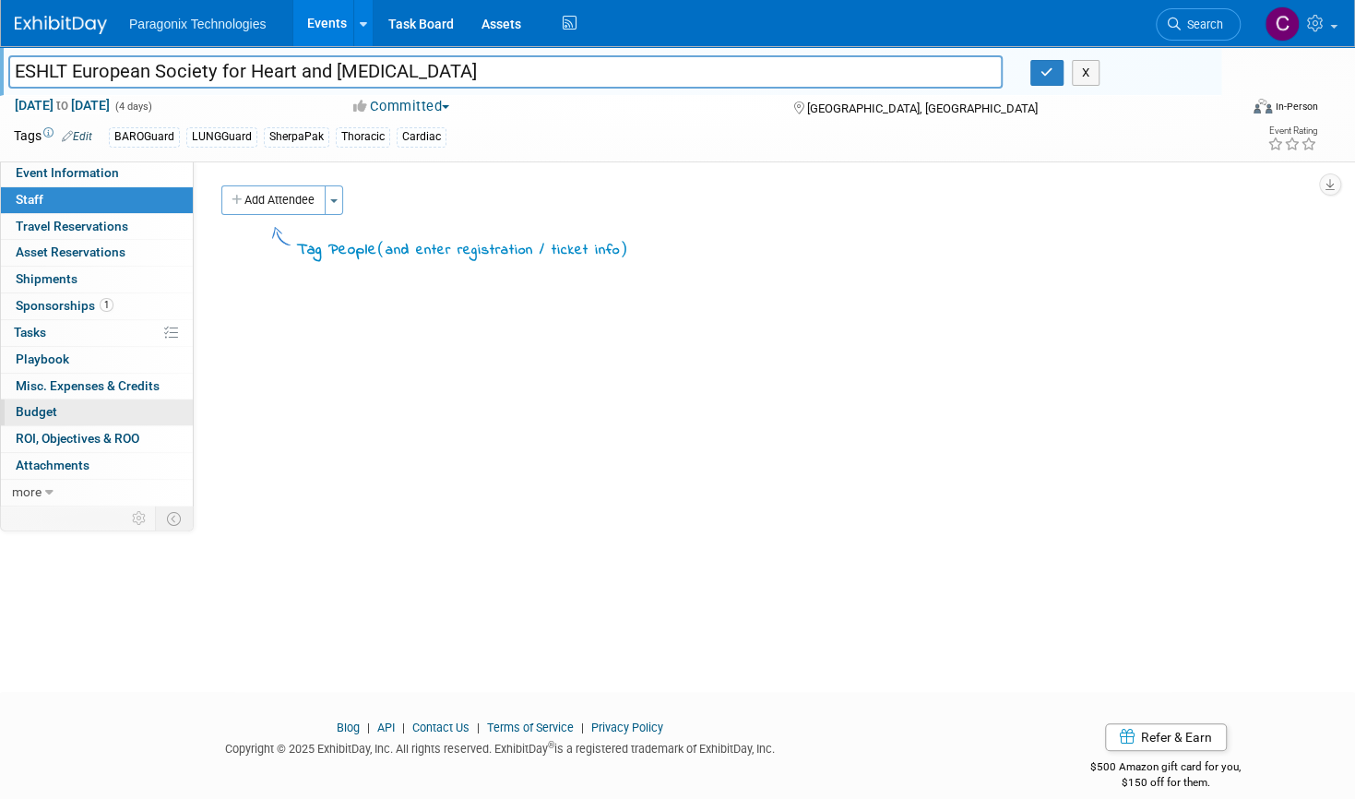
click at [95, 413] on link "Budget" at bounding box center [97, 412] width 192 height 26
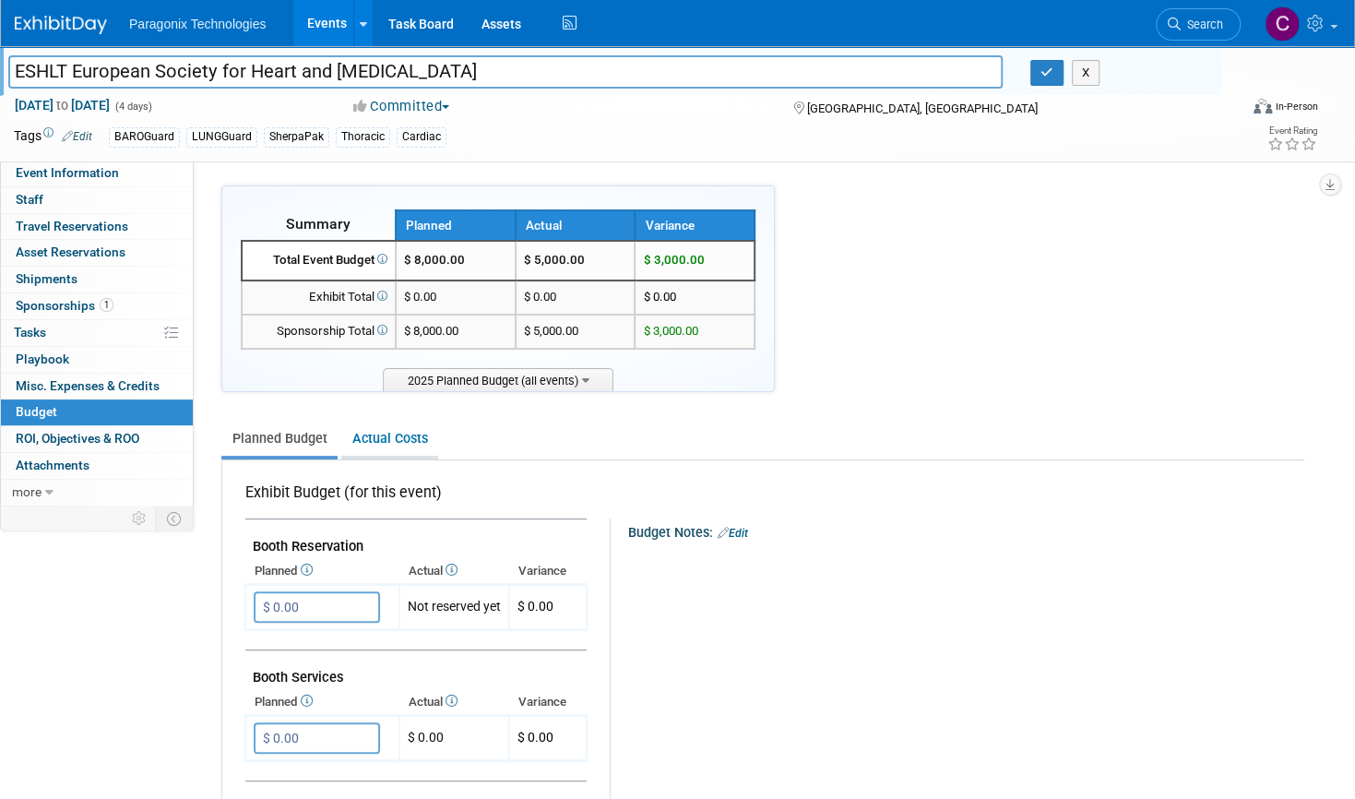
click at [406, 452] on link "Actual Costs" at bounding box center [389, 439] width 97 height 34
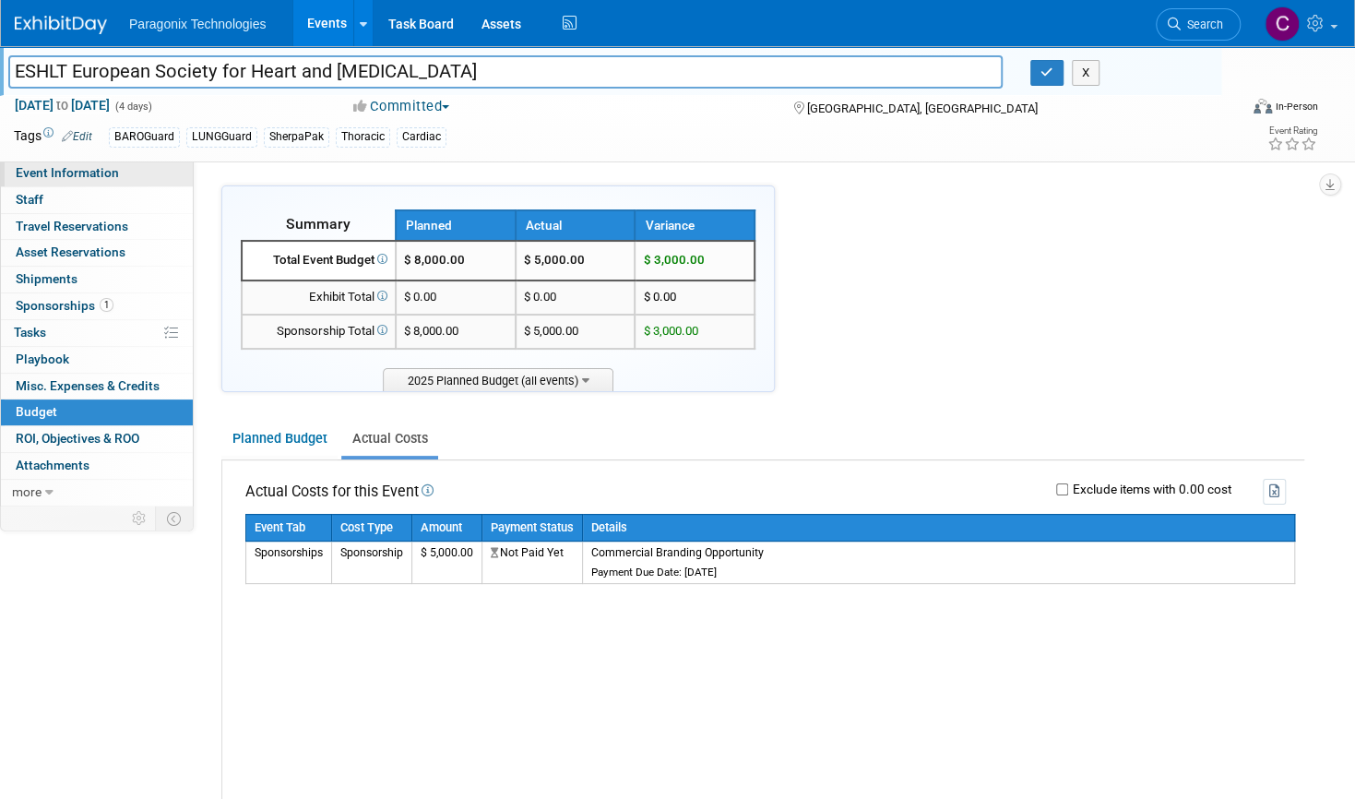
click at [120, 167] on link "Event Information" at bounding box center [97, 173] width 192 height 26
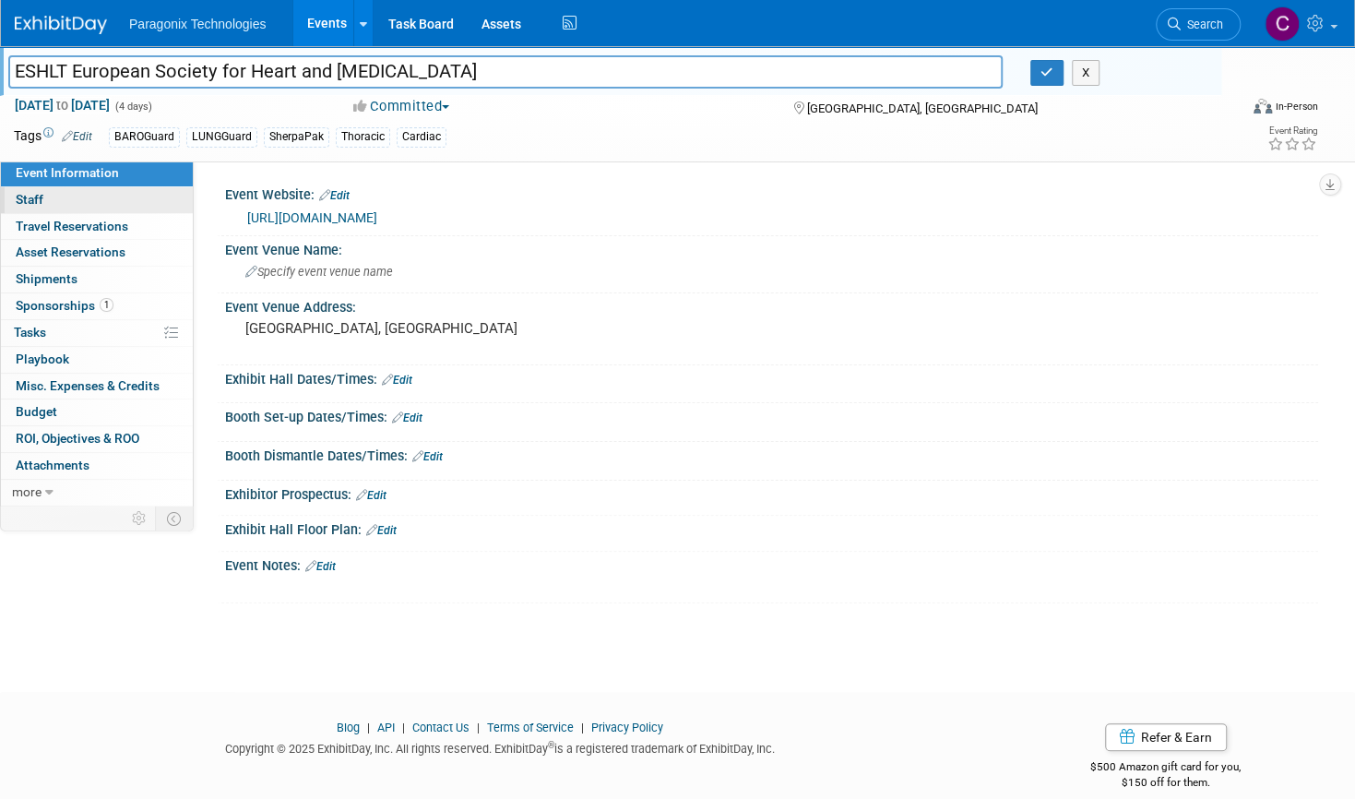
click at [81, 194] on link "0 Staff 0" at bounding box center [97, 200] width 192 height 26
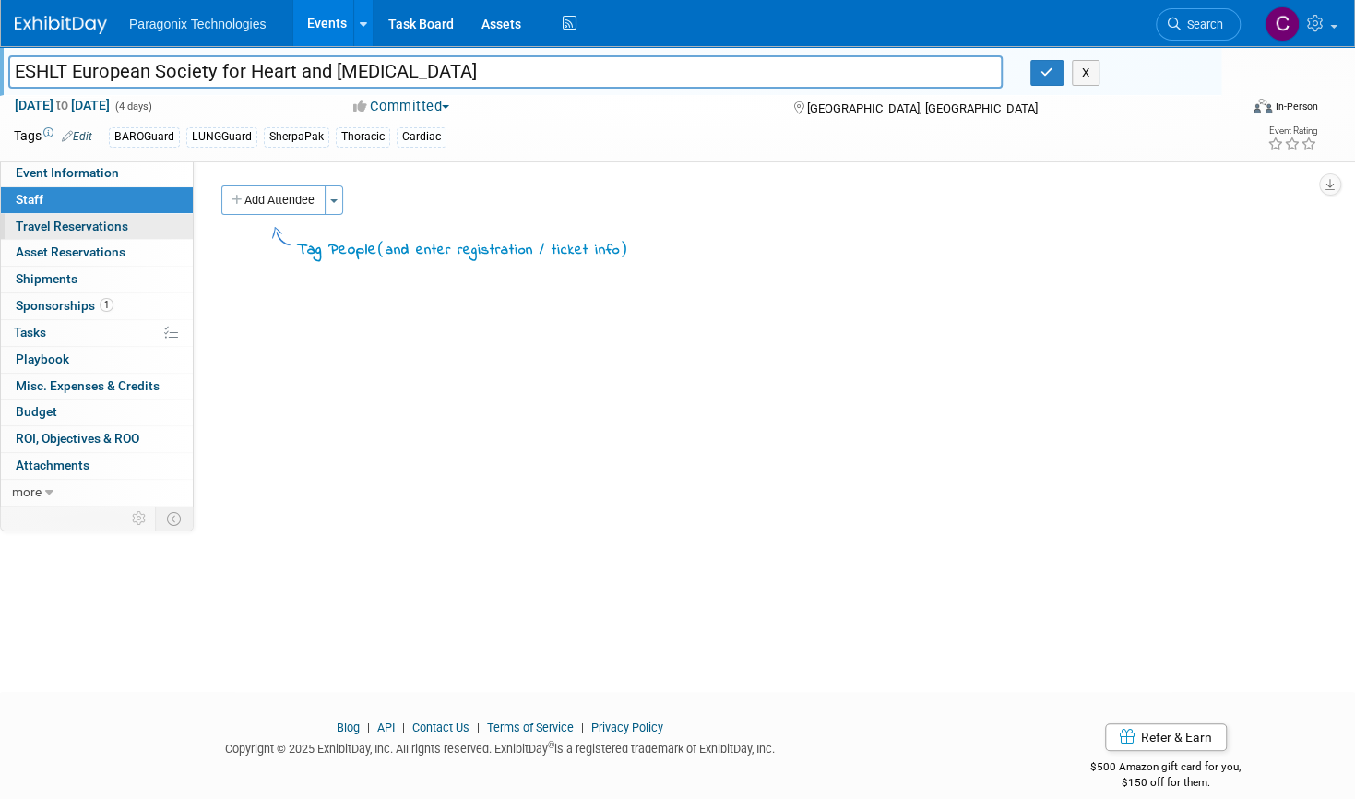
click at [92, 220] on span "Travel Reservations 0" at bounding box center [72, 226] width 113 height 15
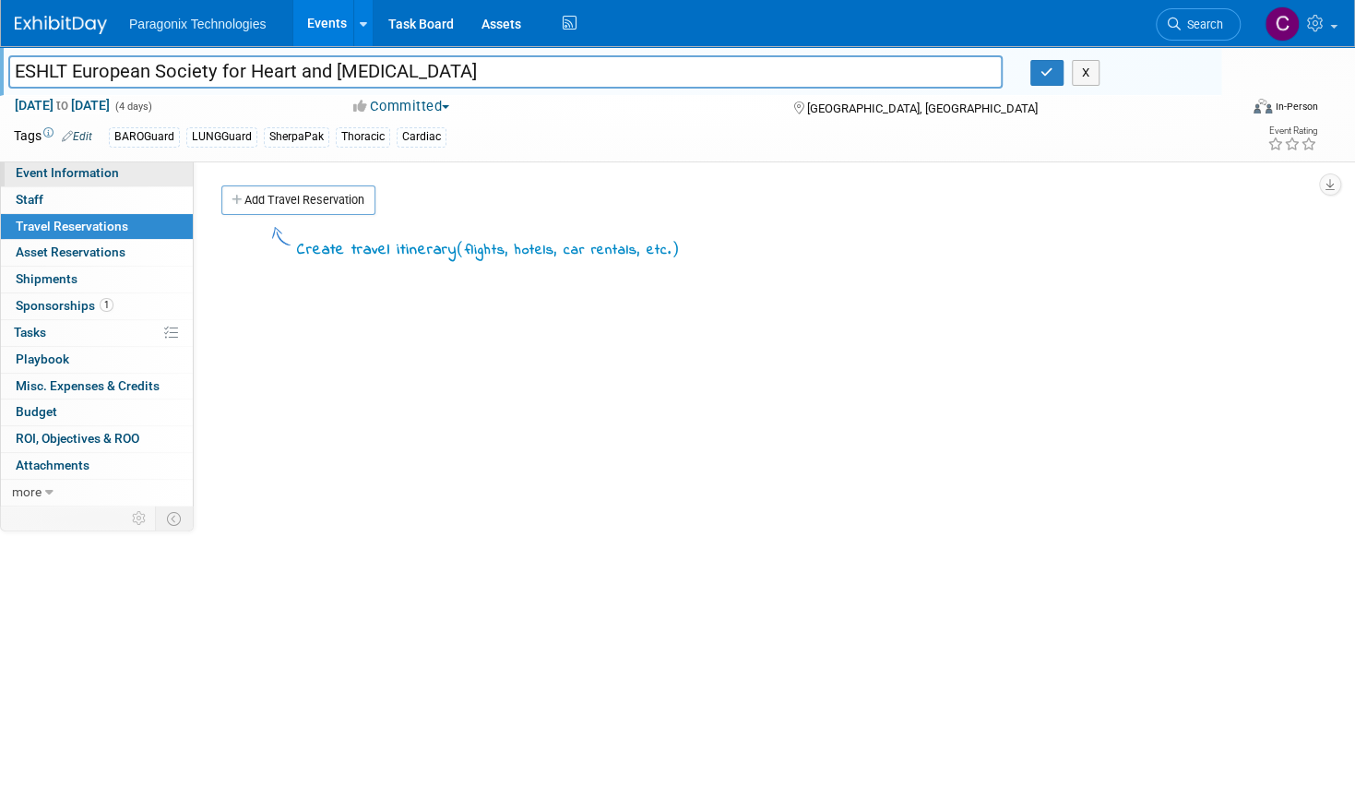
click at [85, 172] on span "Event Information" at bounding box center [67, 172] width 103 height 15
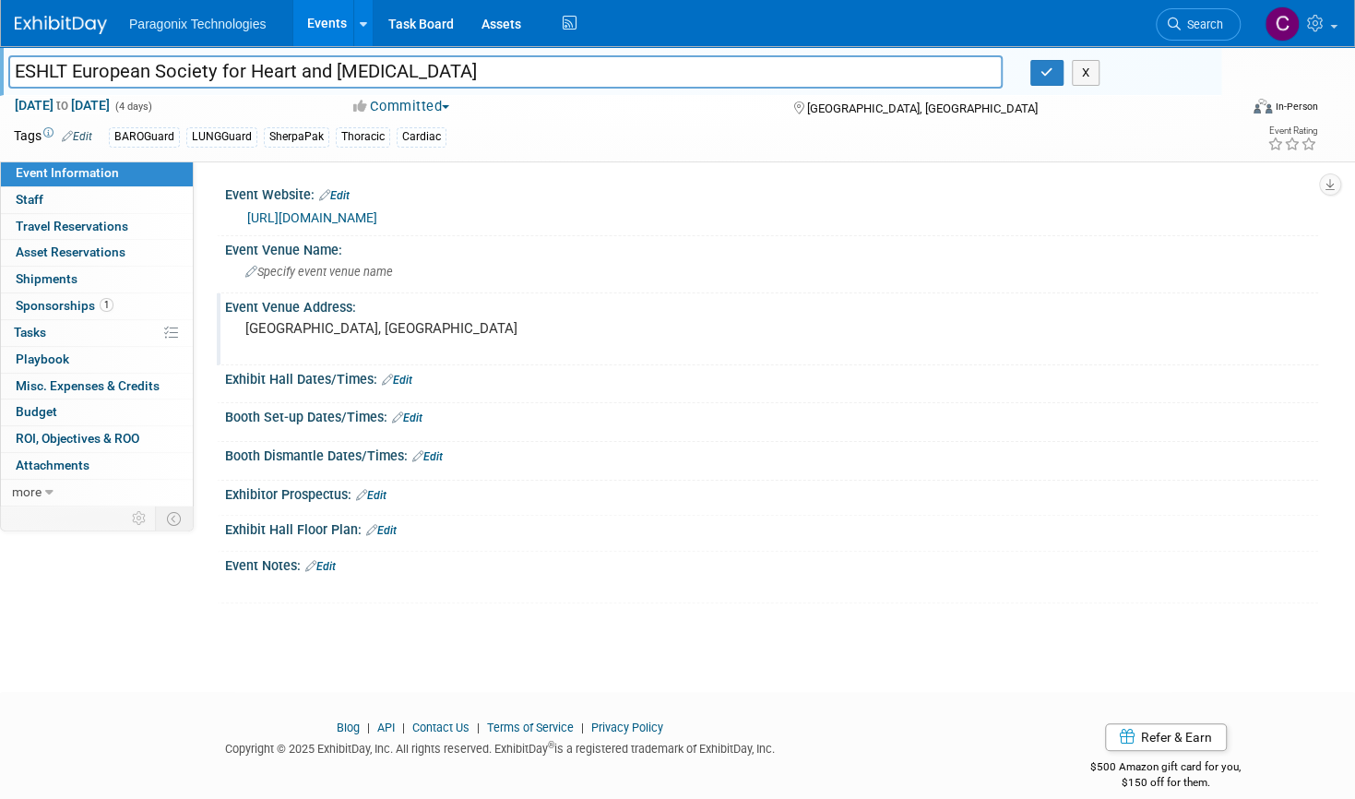
click at [787, 305] on div "Event Venue Address:" at bounding box center [771, 304] width 1093 height 23
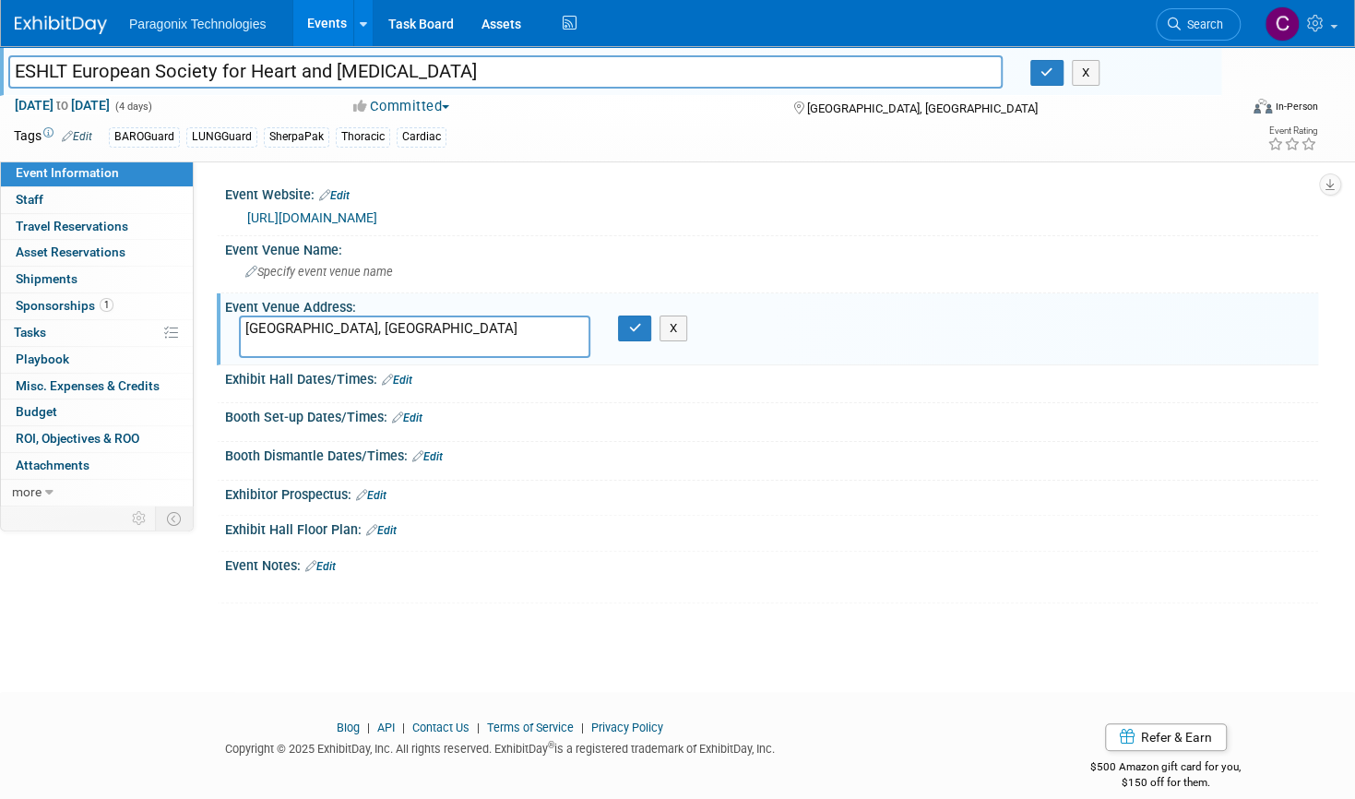
click at [763, 464] on div "Save Changes Cancel" at bounding box center [771, 469] width 1093 height 11
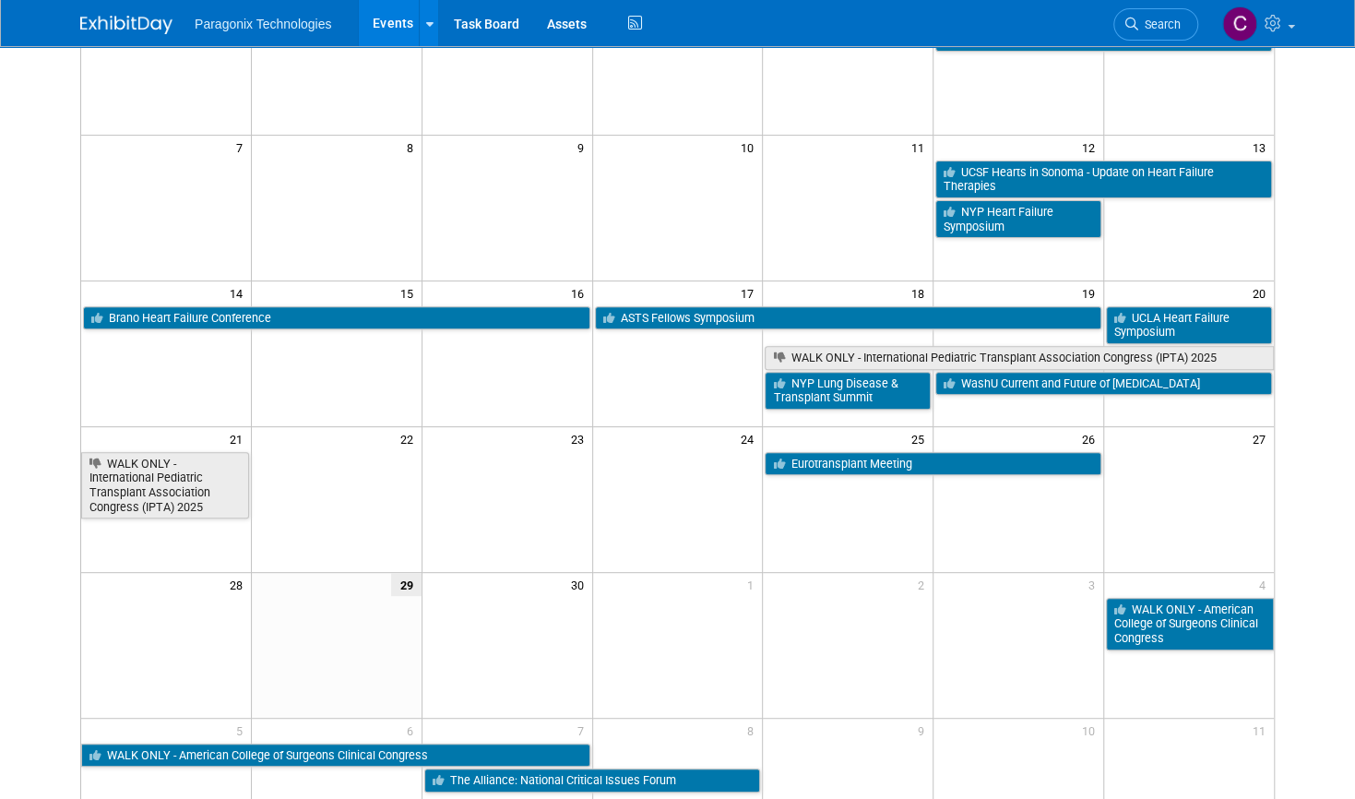
click at [638, 349] on tbody "Brano [MEDICAL_DATA] Conference ASTS Fellows Symposium UCLA [MEDICAL_DATA] Symp…" at bounding box center [677, 357] width 1193 height 106
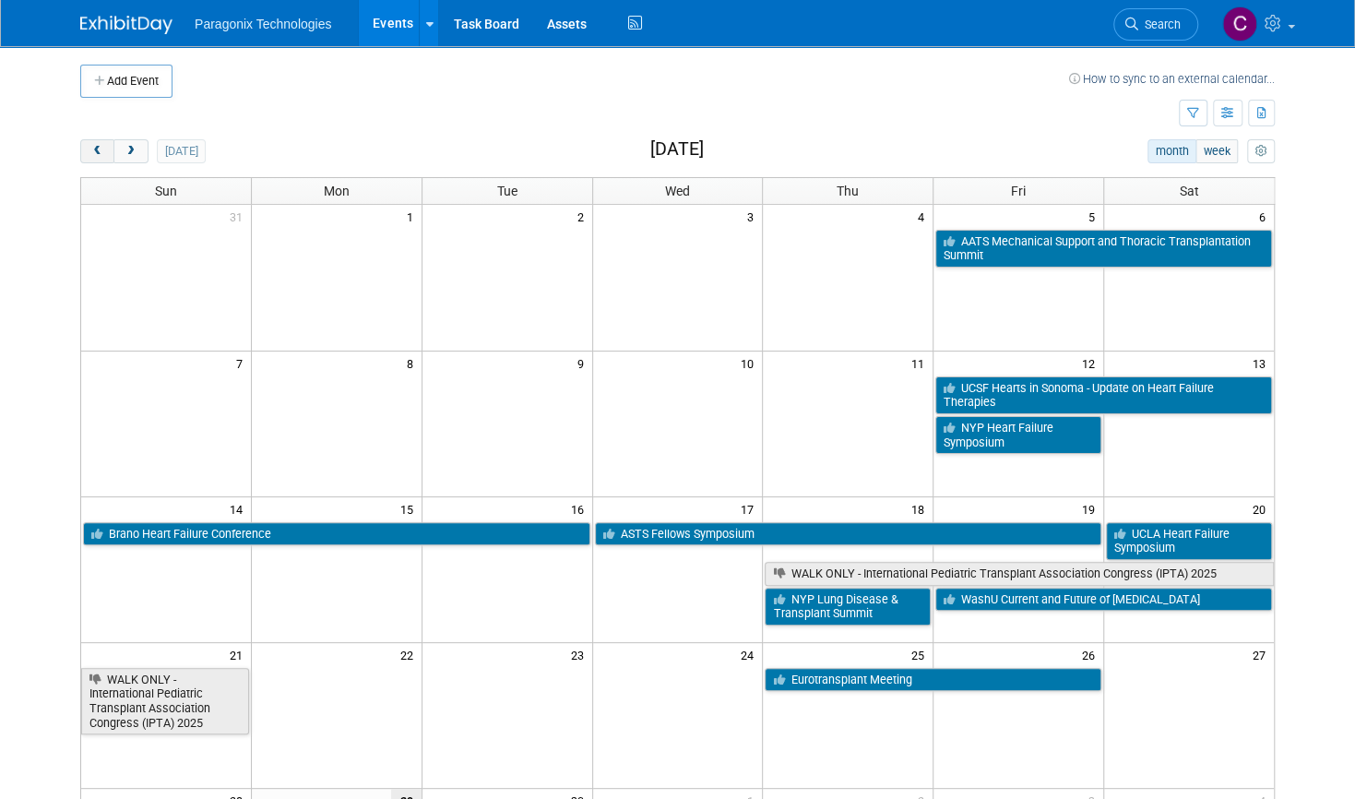
click at [90, 152] on span "prev" at bounding box center [97, 152] width 14 height 12
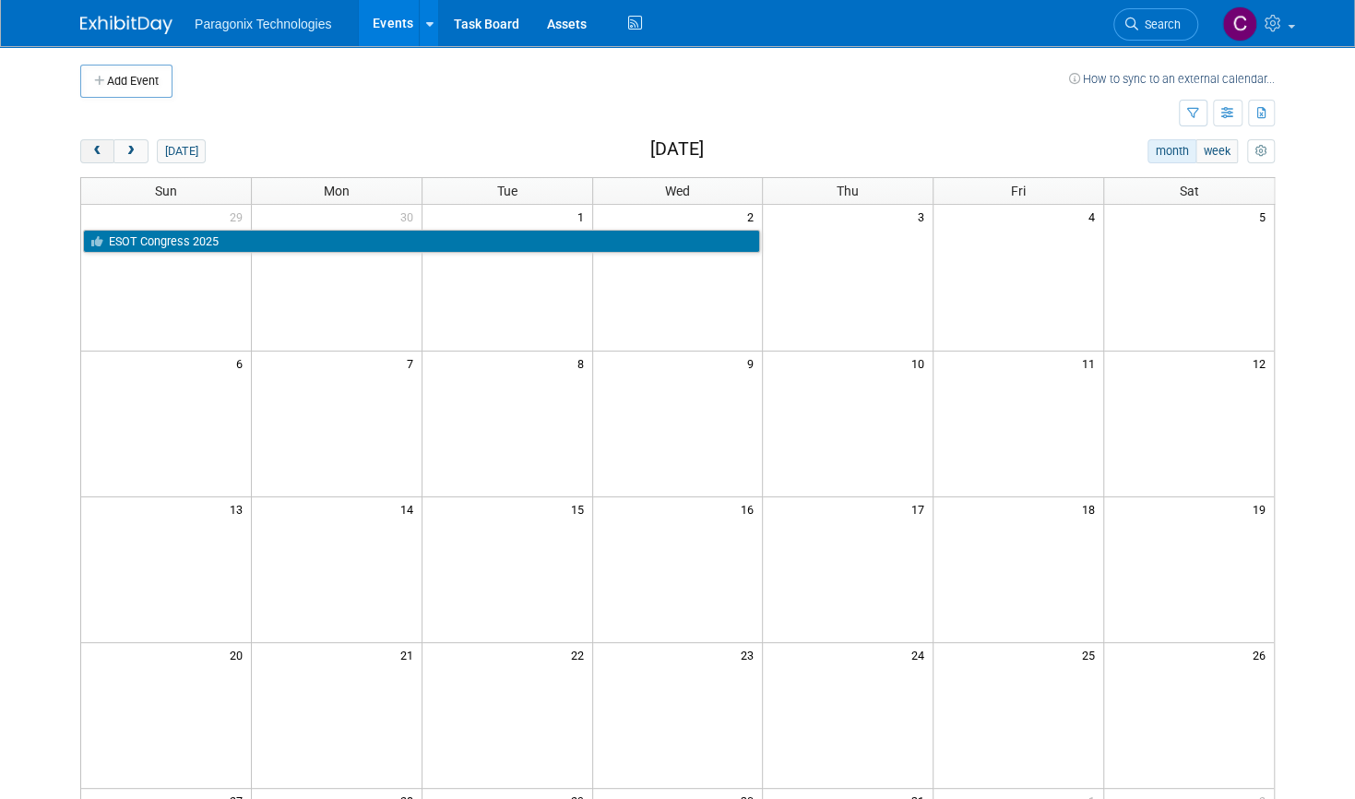
click at [90, 152] on span "prev" at bounding box center [97, 152] width 14 height 12
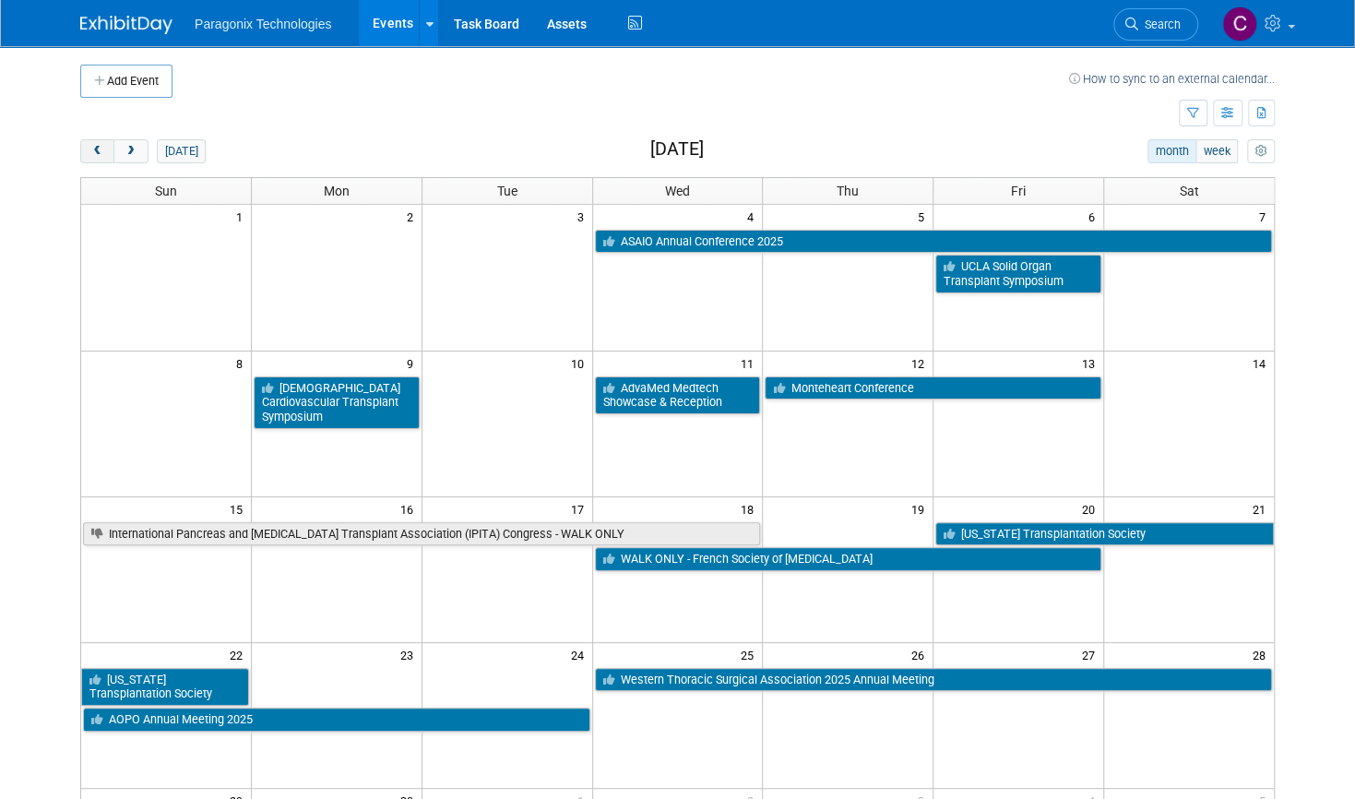
click at [90, 152] on span "prev" at bounding box center [97, 152] width 14 height 12
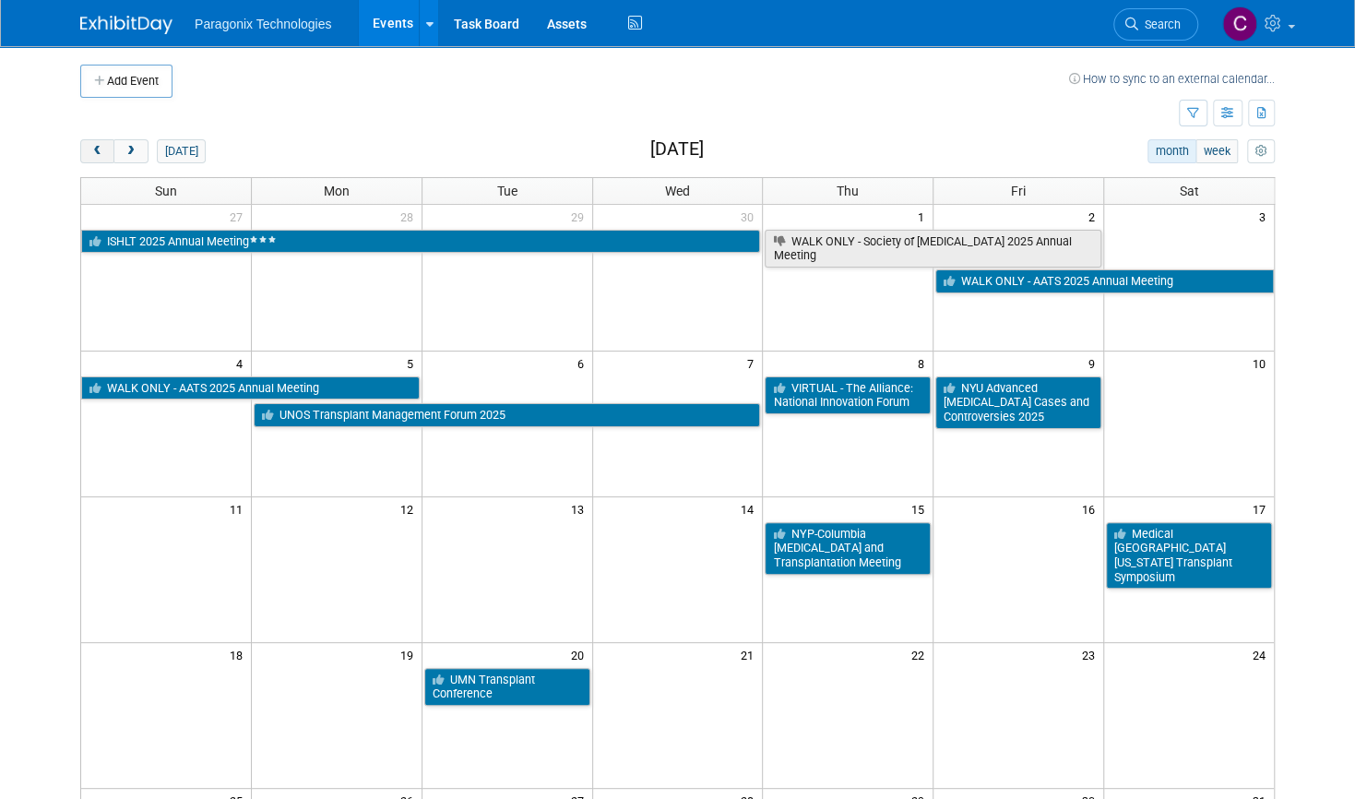
click at [90, 152] on span "prev" at bounding box center [97, 152] width 14 height 12
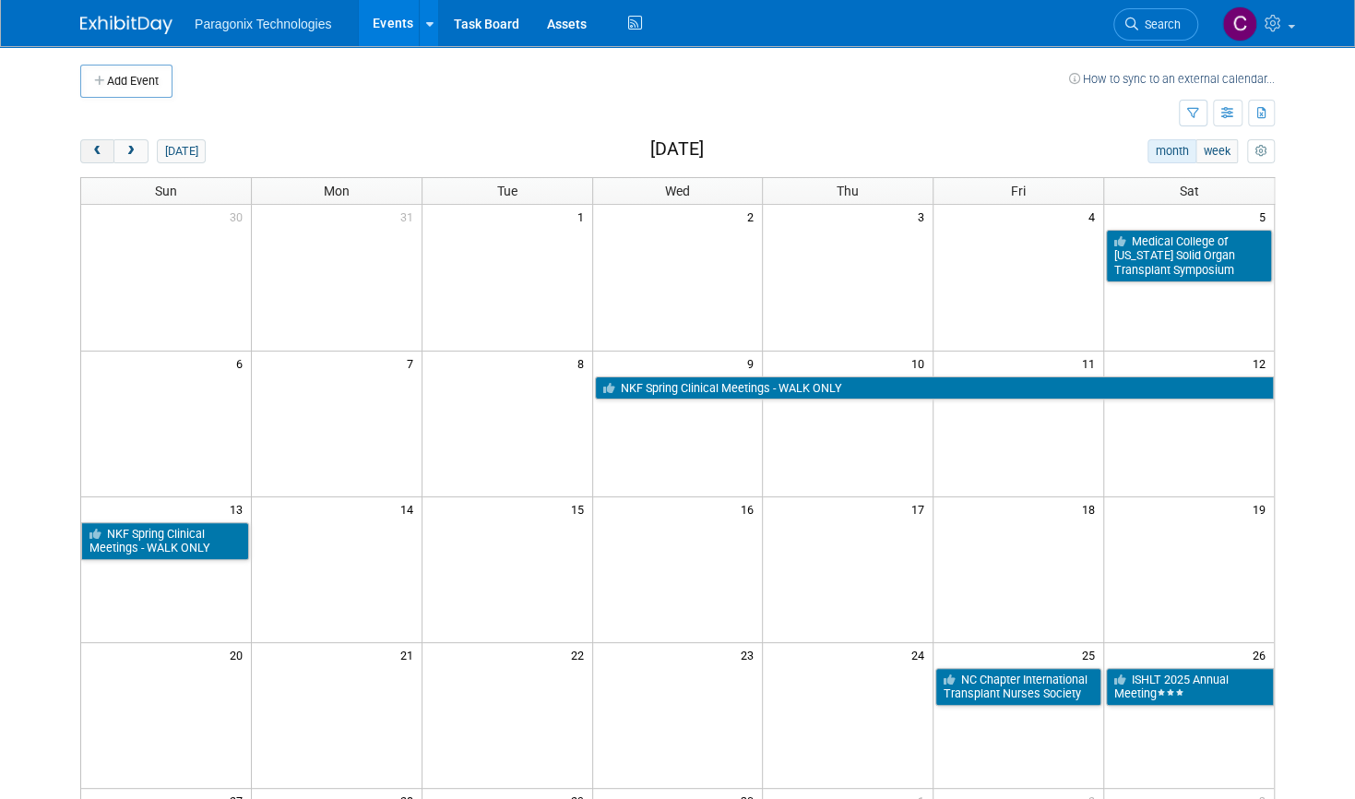
click at [90, 152] on span "prev" at bounding box center [97, 152] width 14 height 12
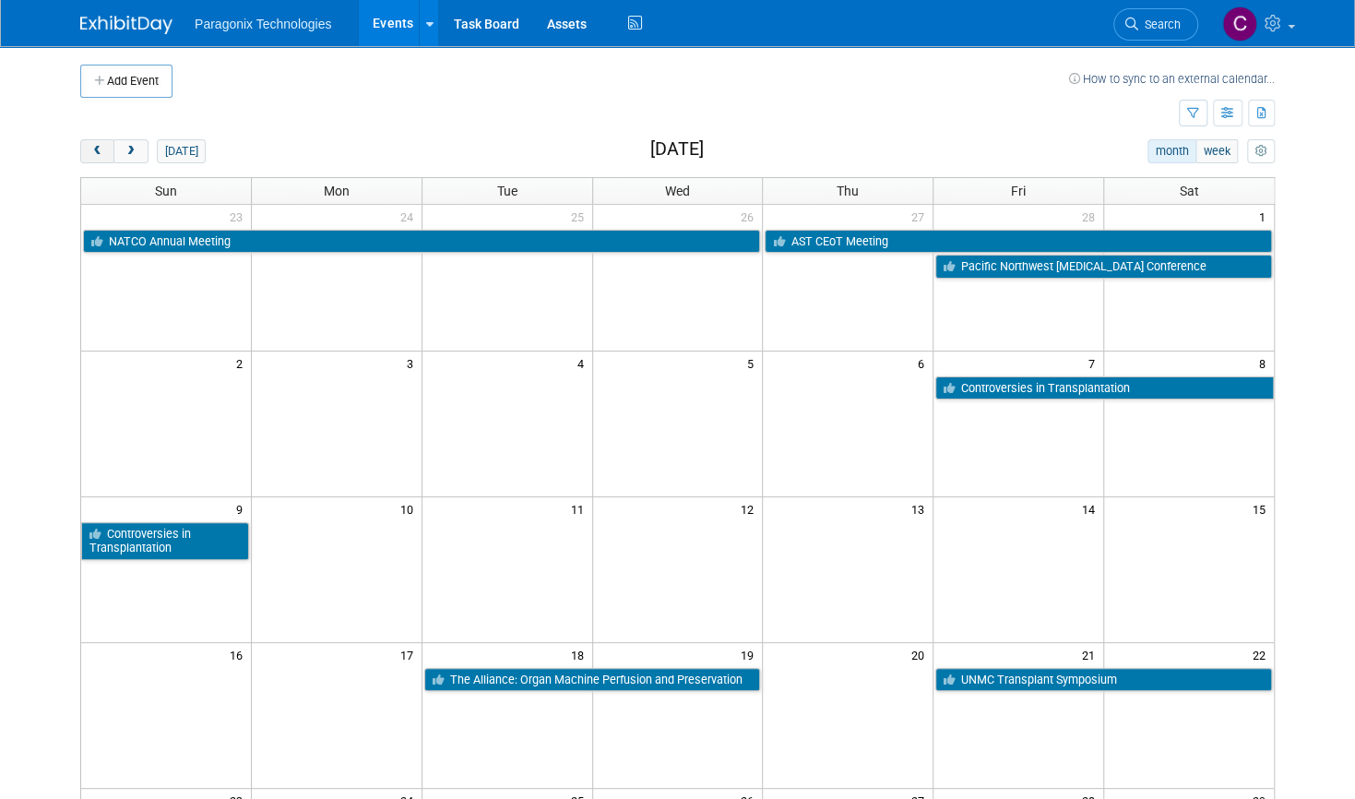
click at [90, 152] on span "prev" at bounding box center [97, 152] width 14 height 12
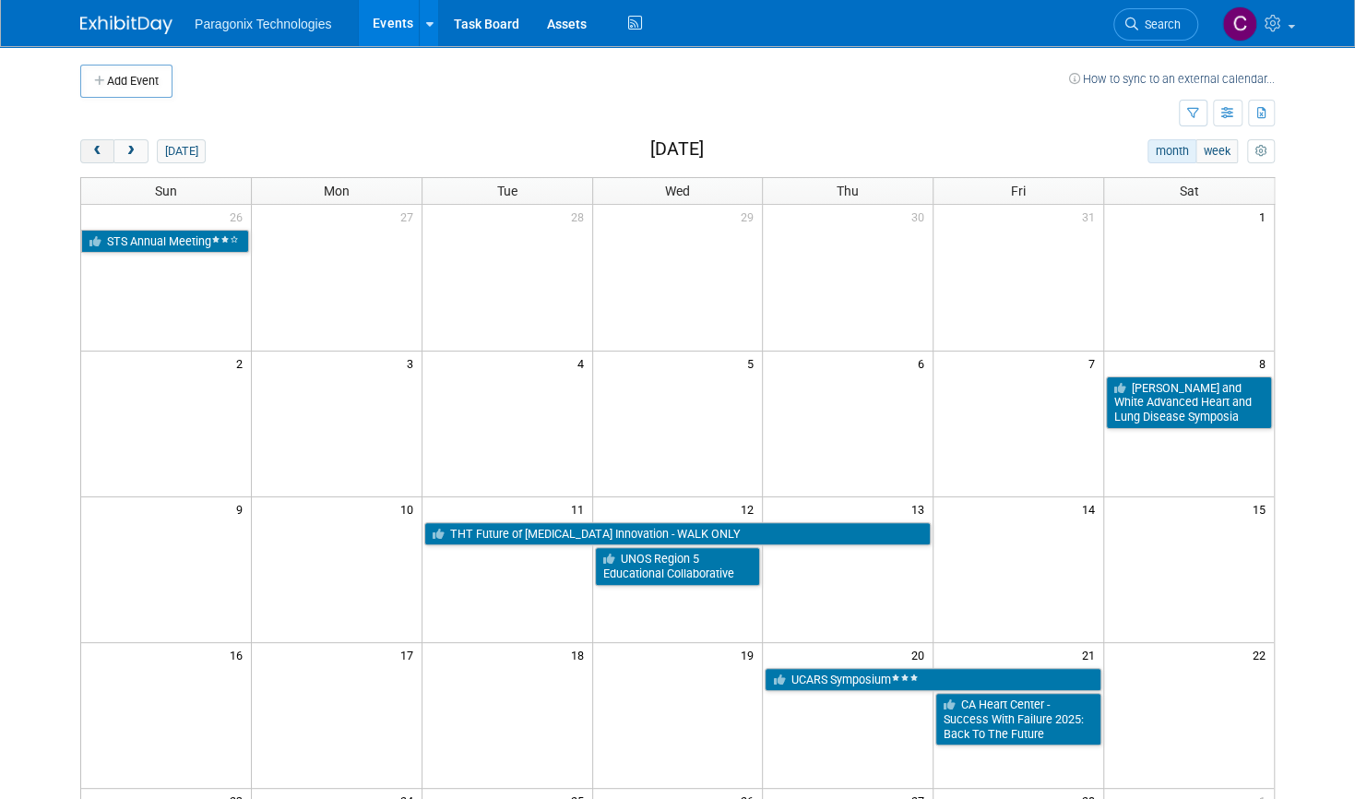
click at [90, 152] on span "prev" at bounding box center [97, 152] width 14 height 12
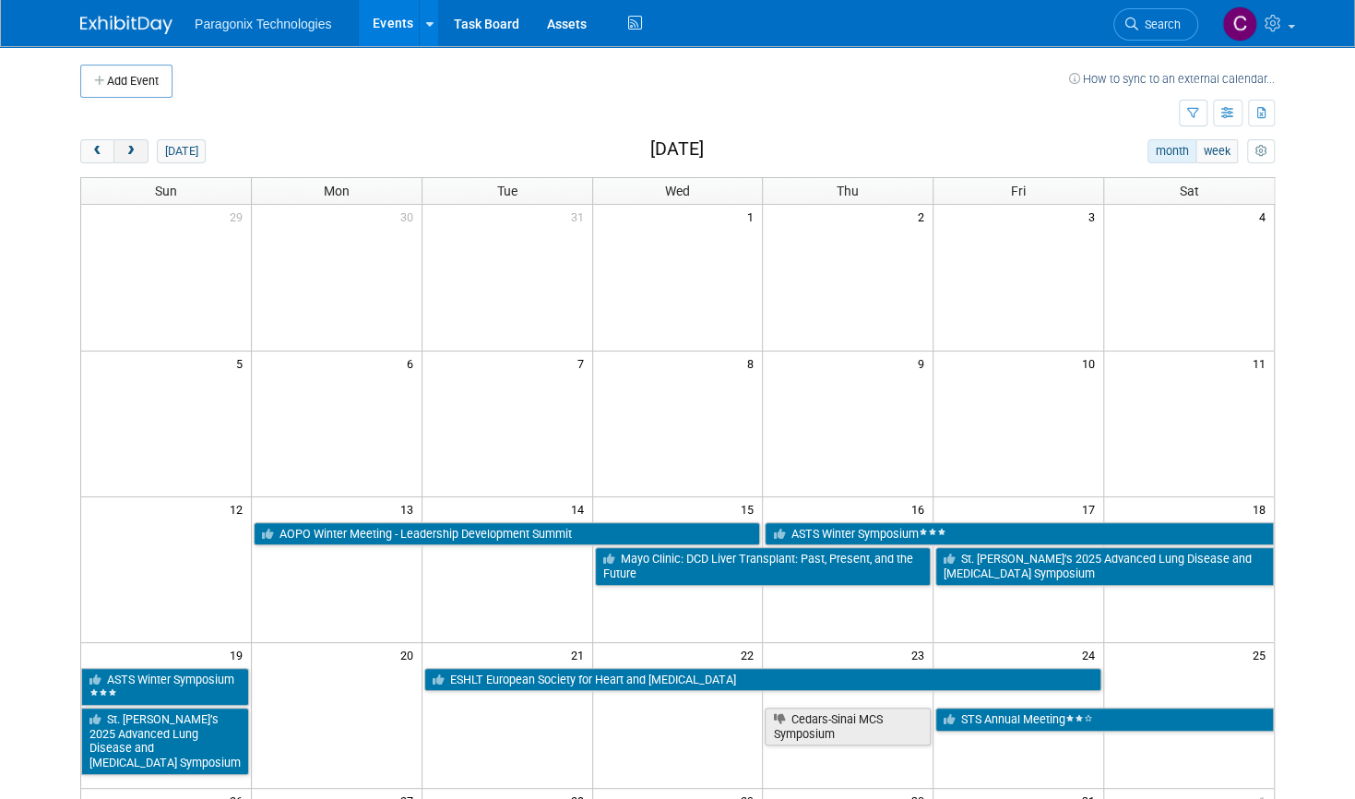
click at [120, 158] on button "next" at bounding box center [130, 151] width 34 height 24
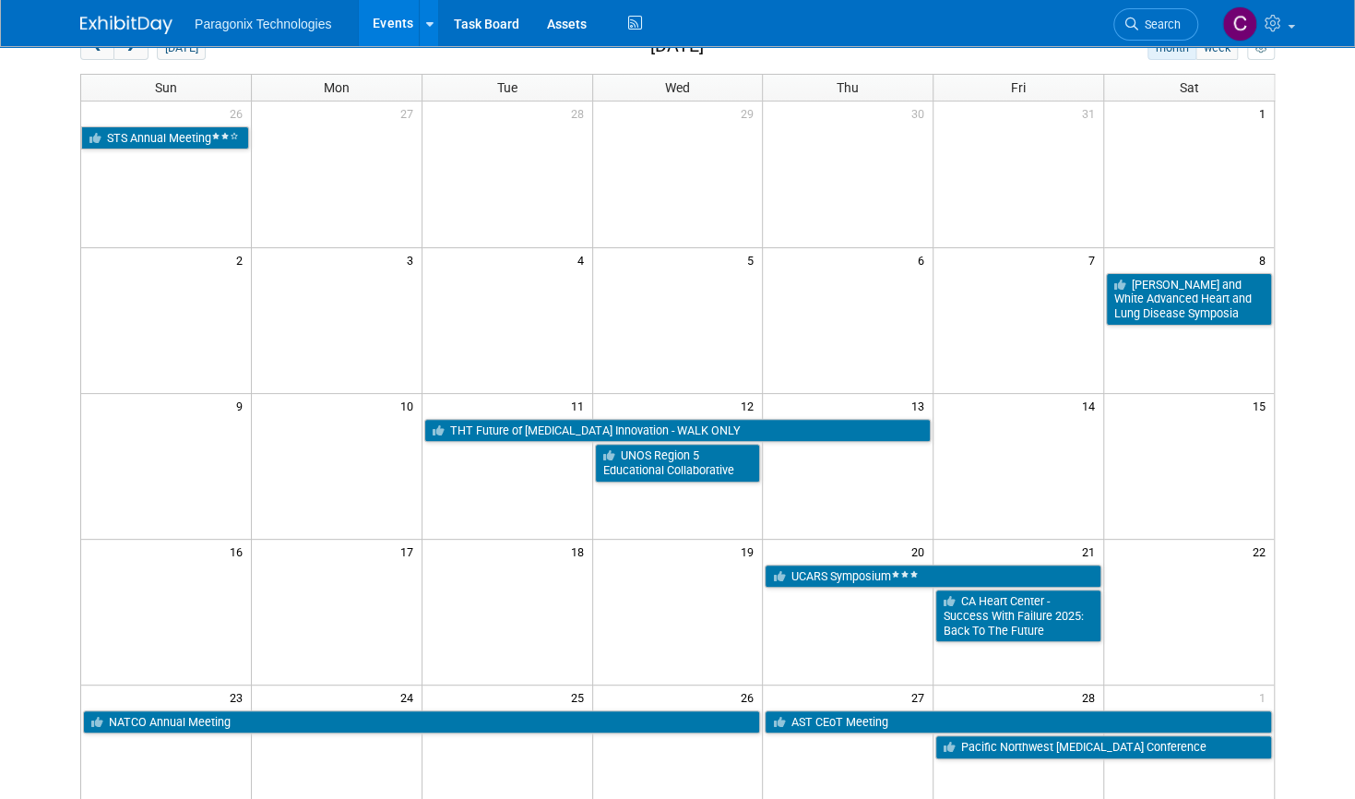
scroll to position [116, 0]
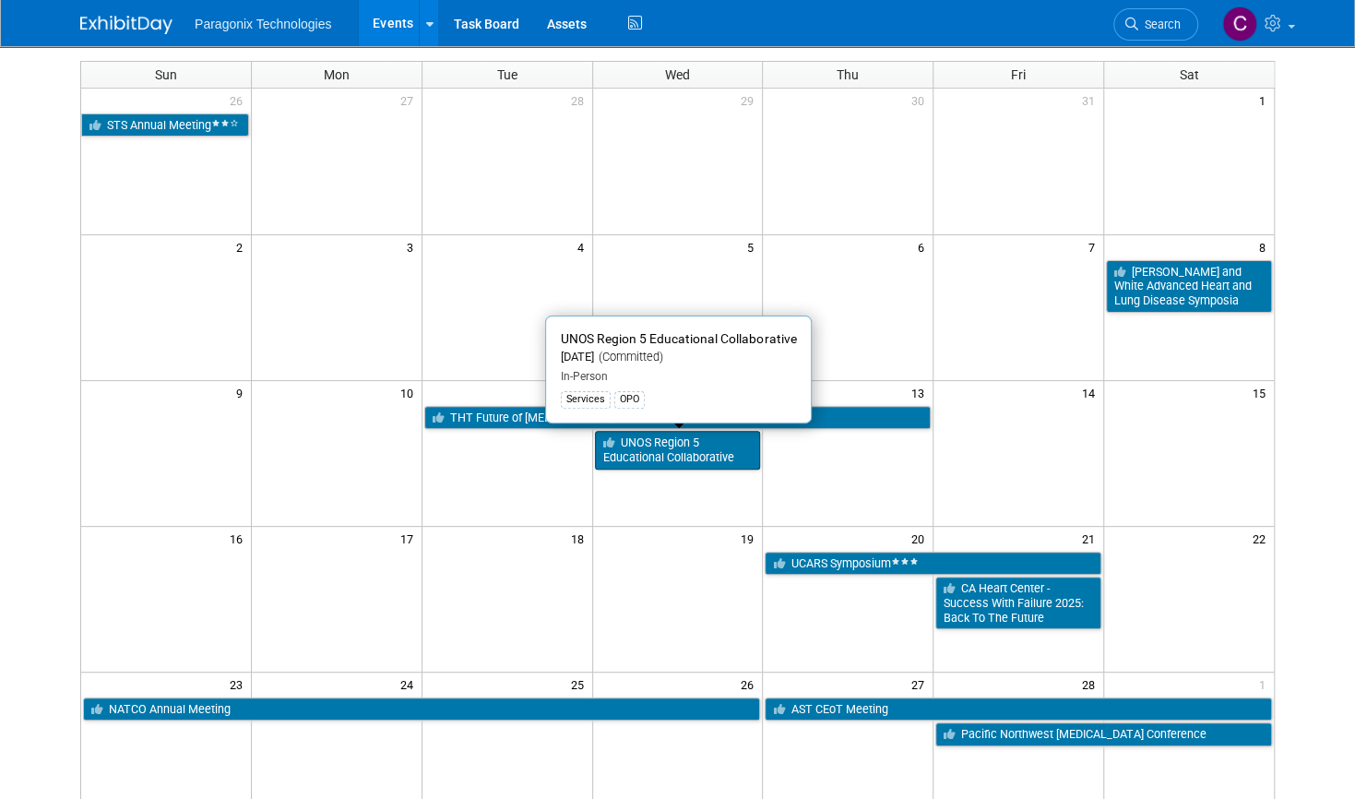
click at [650, 446] on link "UNOS Region 5 Educational Collaborative" at bounding box center [678, 450] width 166 height 38
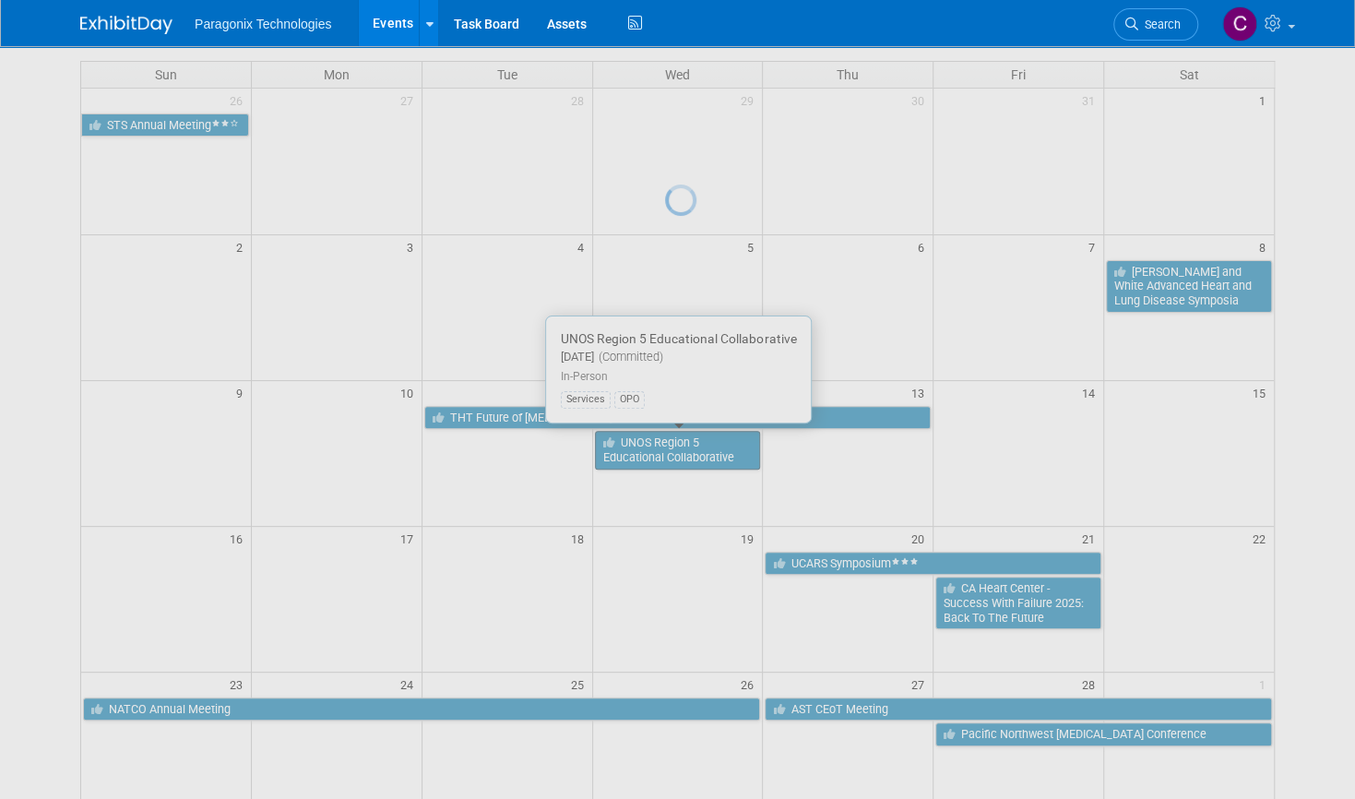
click at [665, 446] on div at bounding box center [678, 399] width 26 height 799
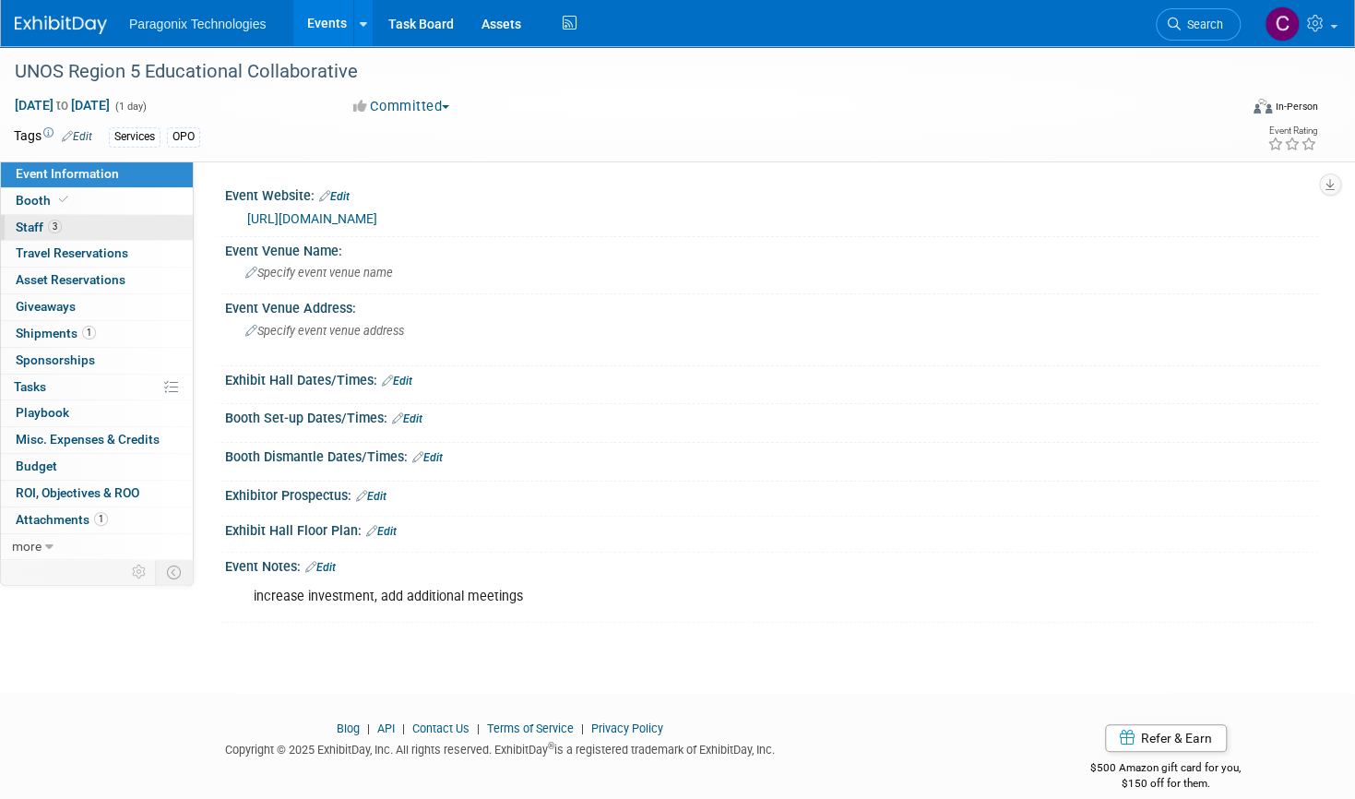
click at [65, 229] on link "3 Staff 3" at bounding box center [97, 228] width 192 height 26
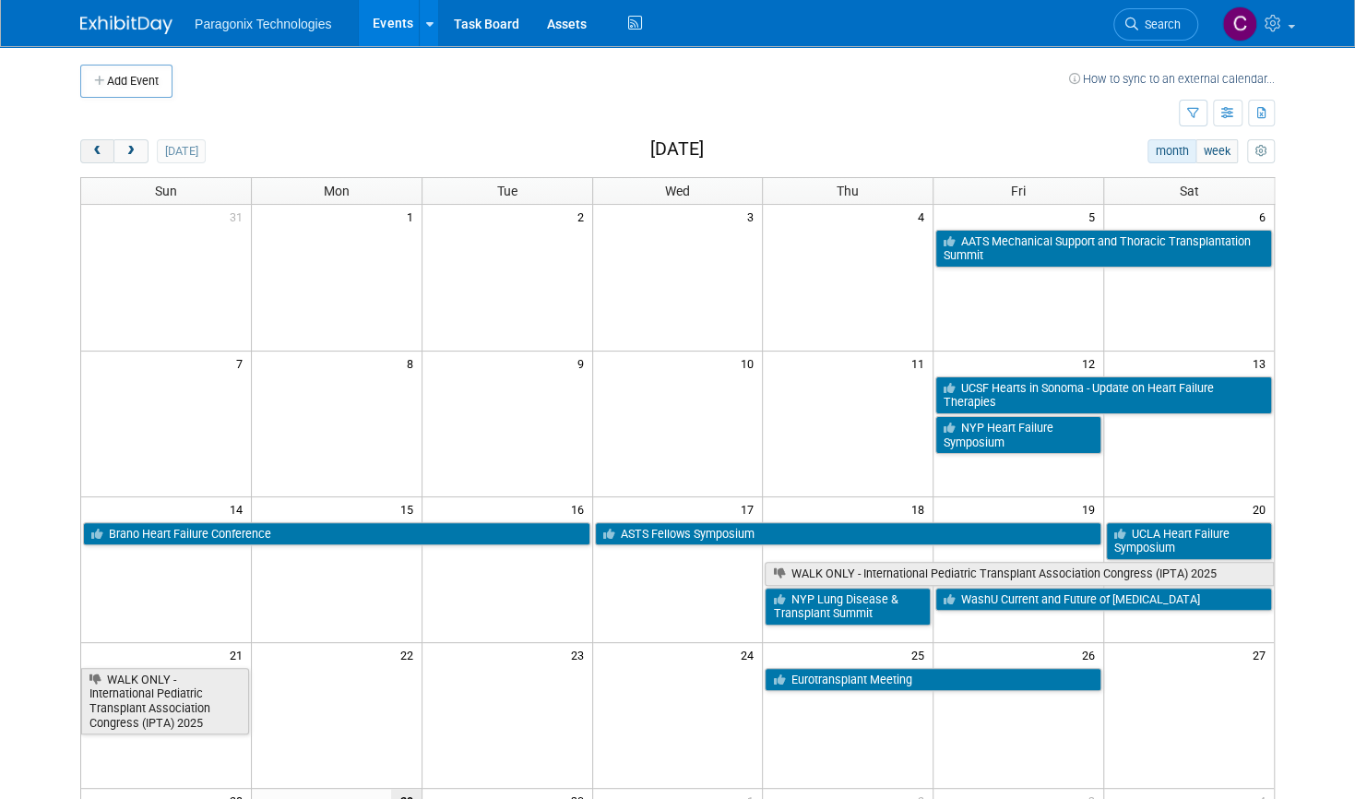
click at [90, 150] on span "prev" at bounding box center [97, 152] width 14 height 12
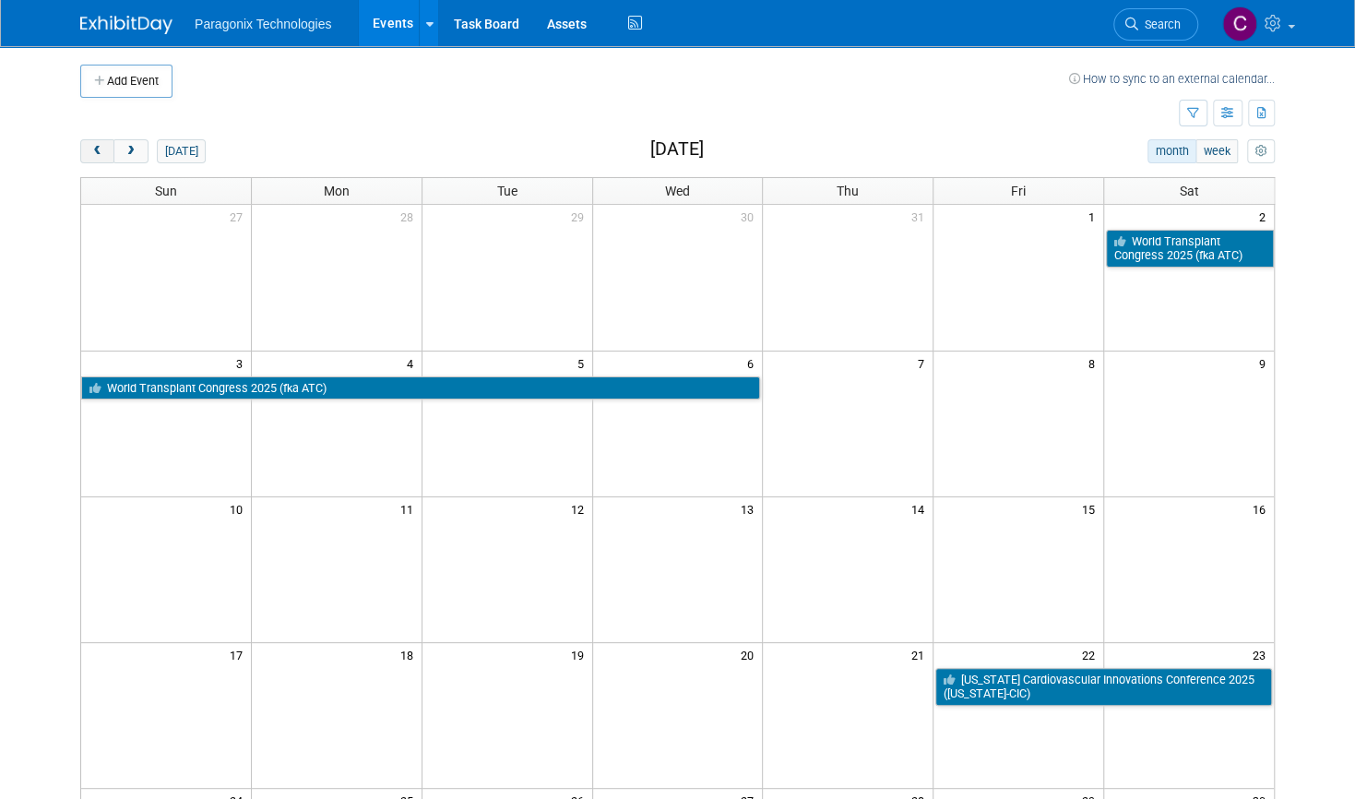
click at [90, 150] on span "prev" at bounding box center [97, 152] width 14 height 12
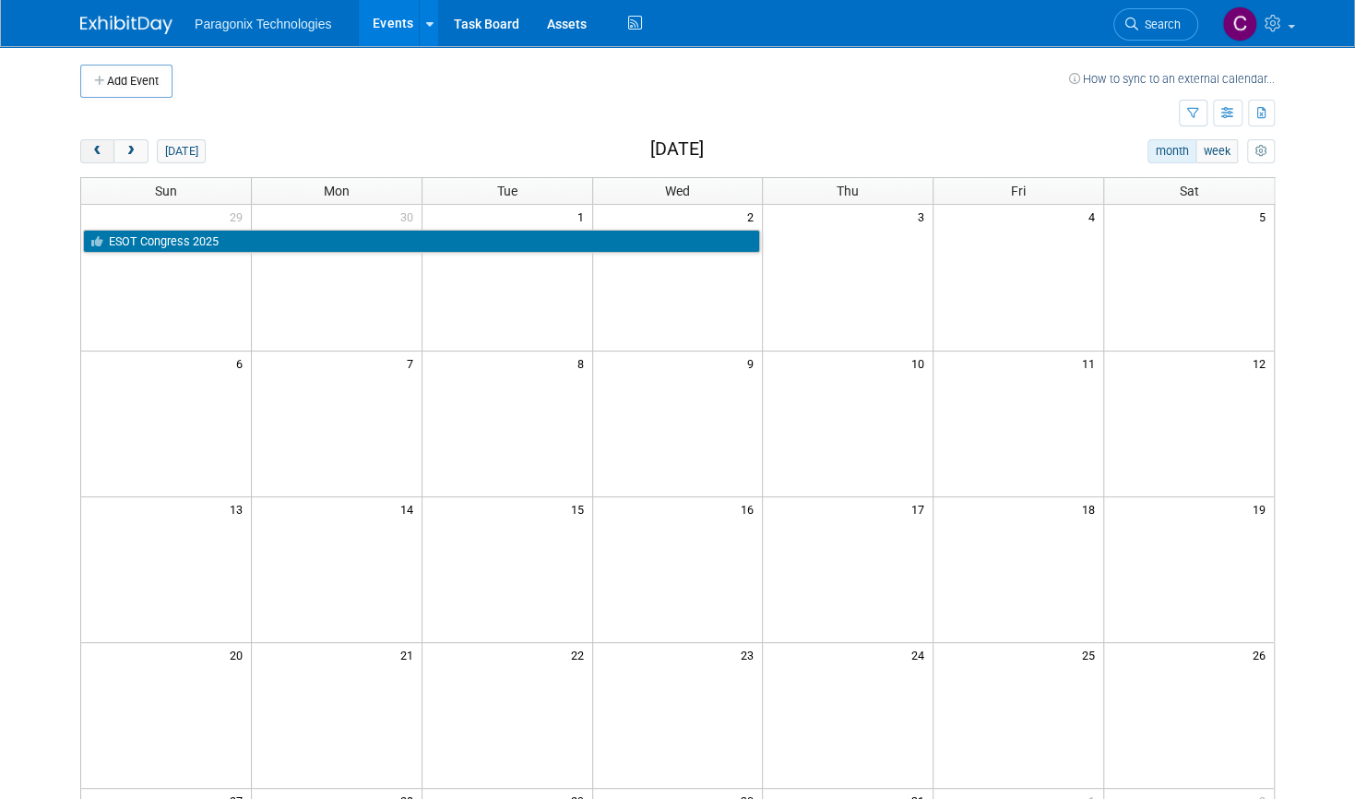
click at [90, 150] on span "prev" at bounding box center [97, 152] width 14 height 12
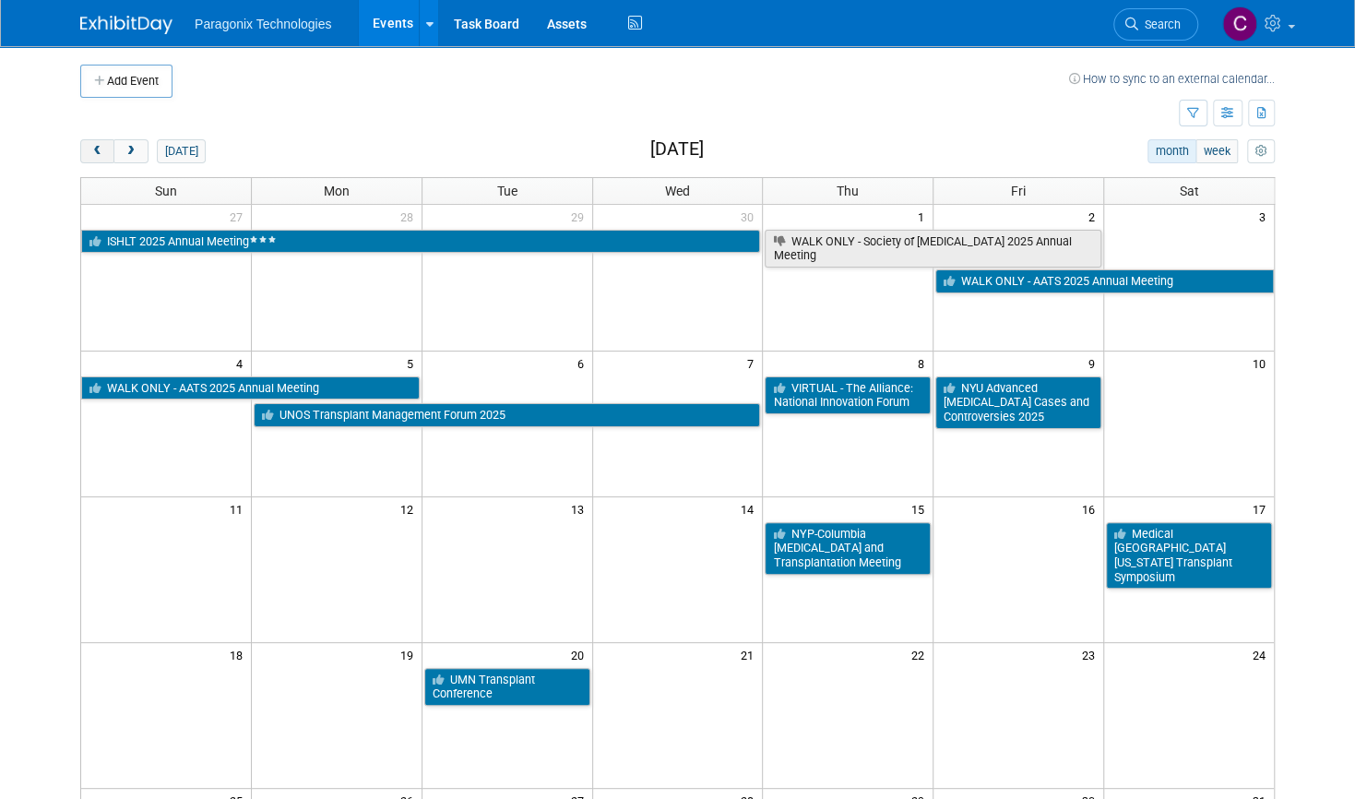
click at [90, 150] on span "prev" at bounding box center [97, 152] width 14 height 12
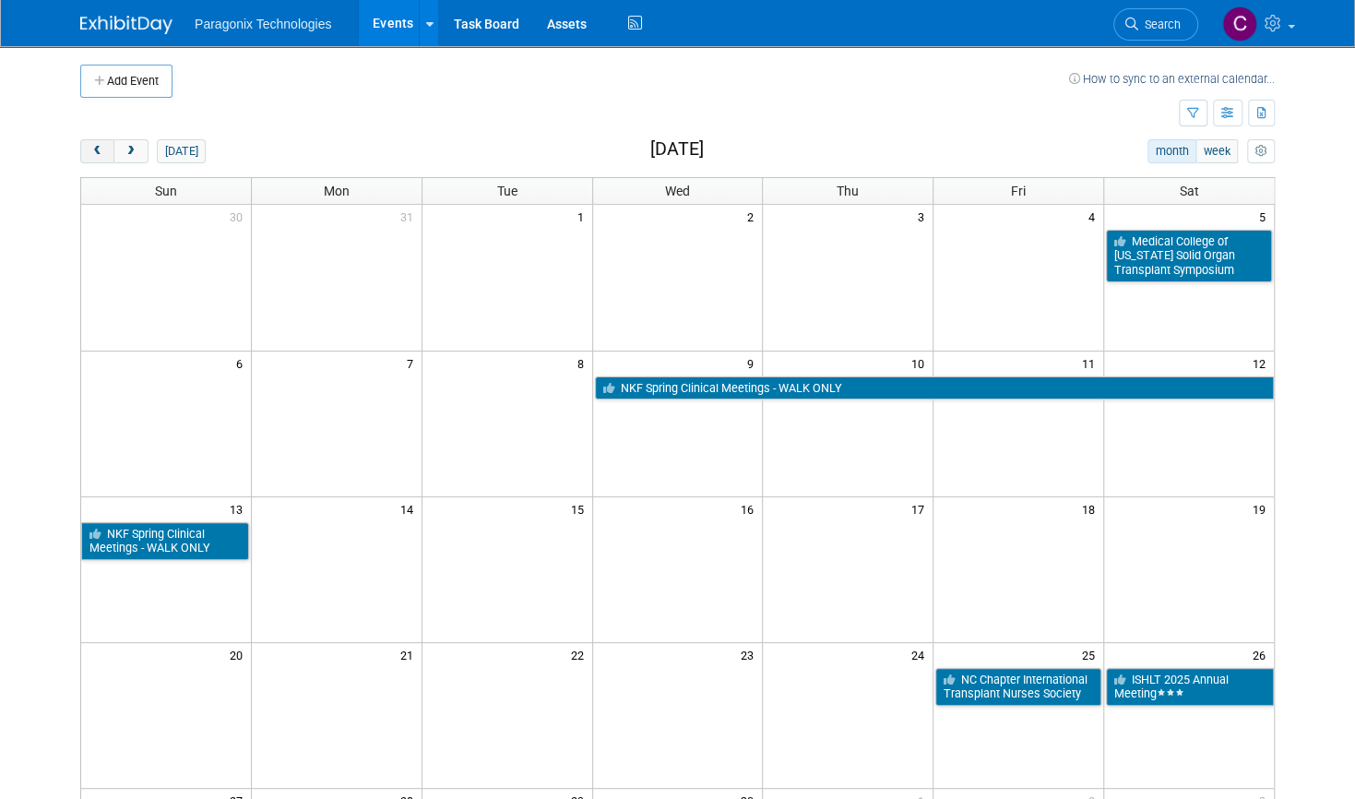
click at [90, 150] on span "prev" at bounding box center [97, 152] width 14 height 12
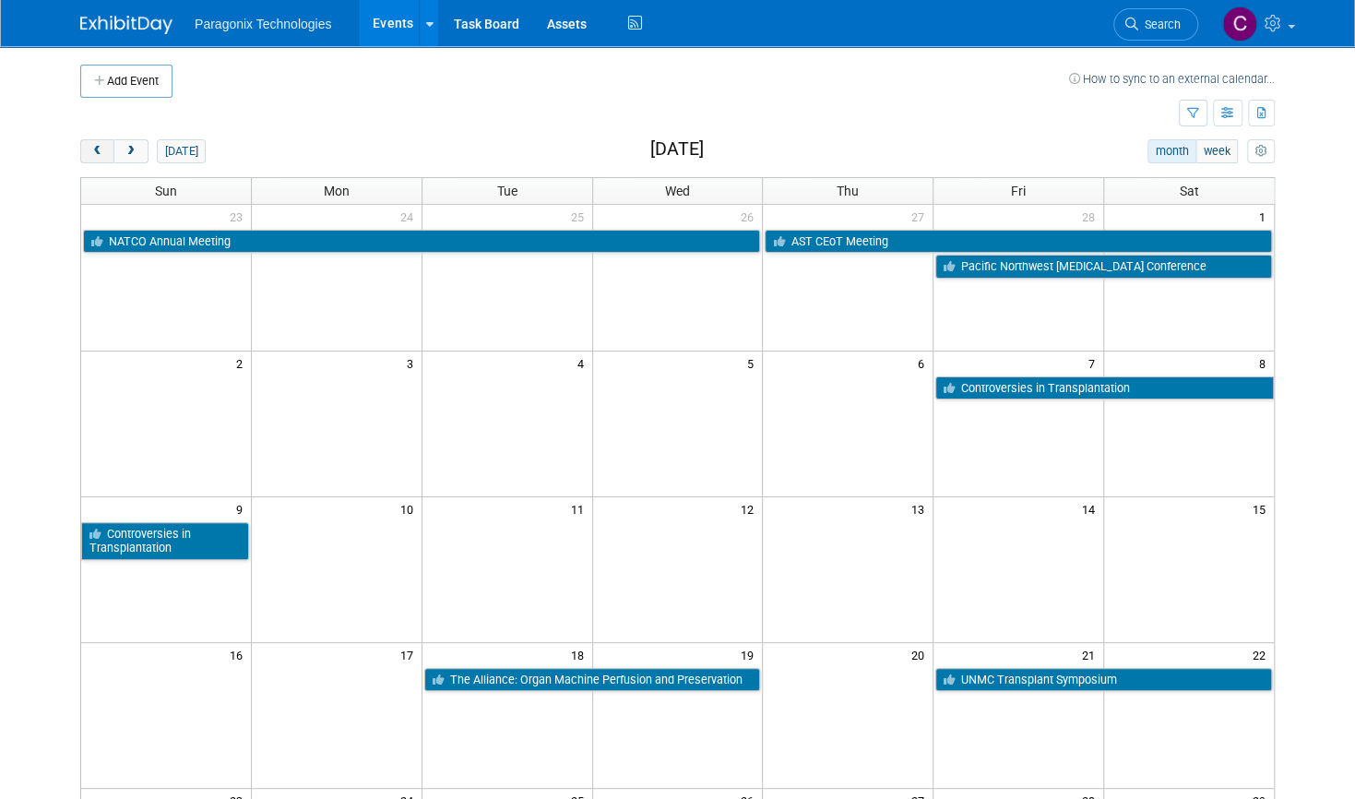
click at [90, 150] on span "prev" at bounding box center [97, 152] width 14 height 12
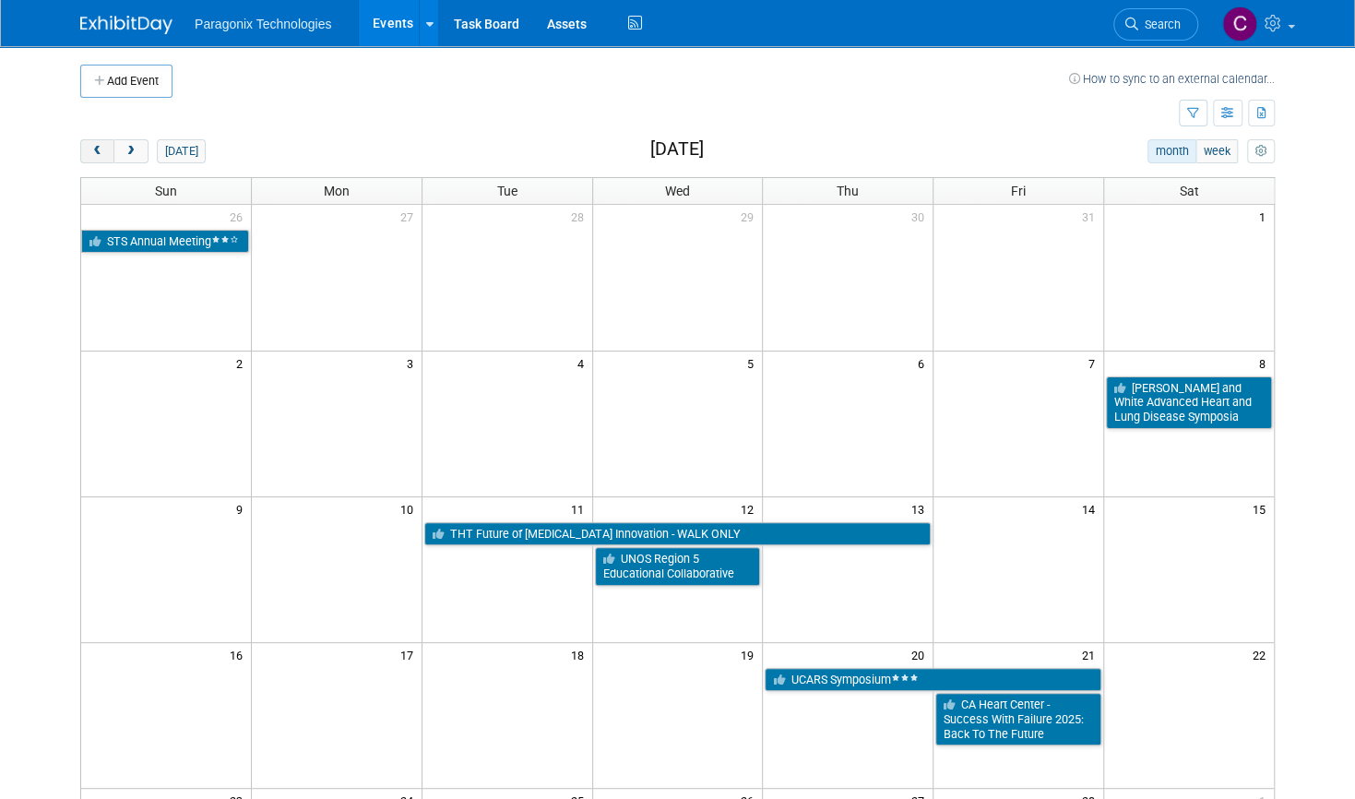
click at [90, 150] on span "prev" at bounding box center [97, 152] width 14 height 12
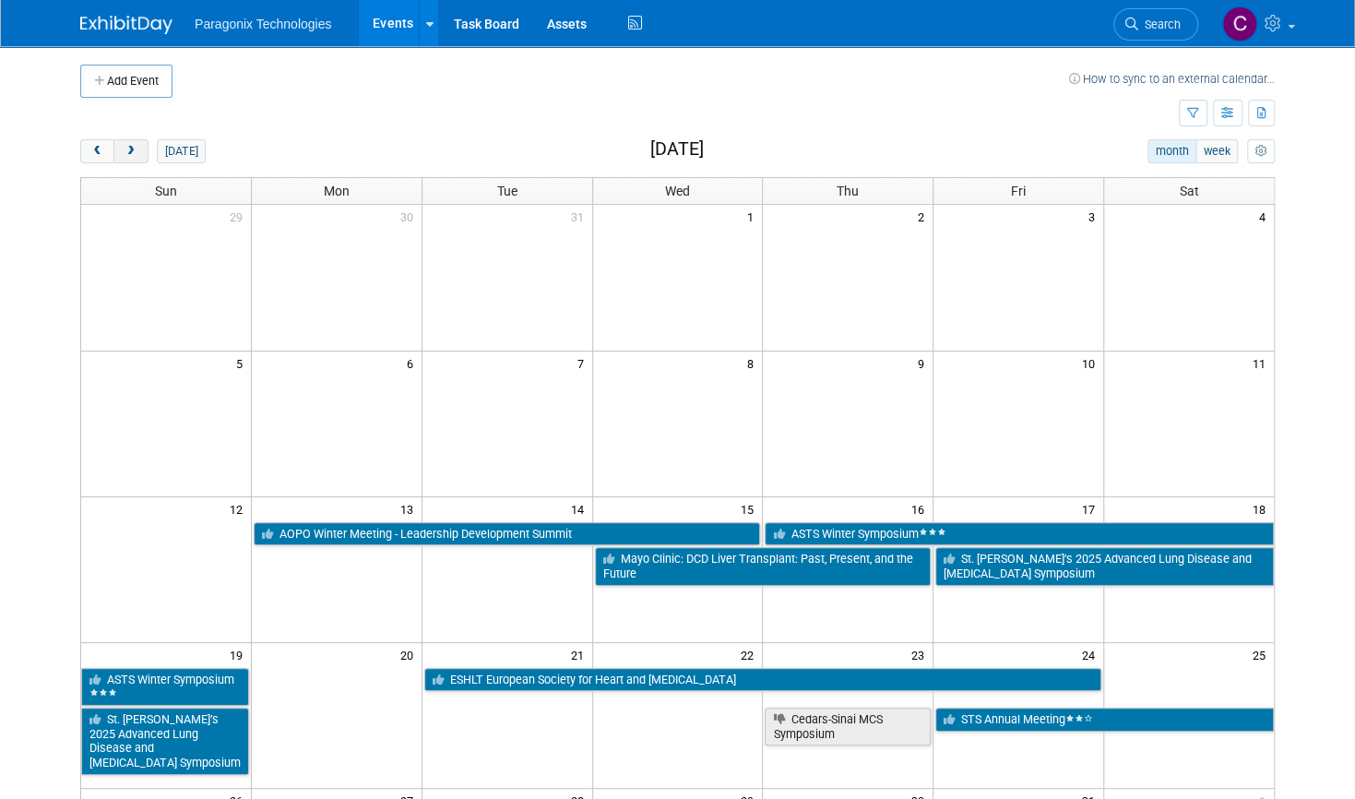
click at [124, 150] on span "next" at bounding box center [131, 152] width 14 height 12
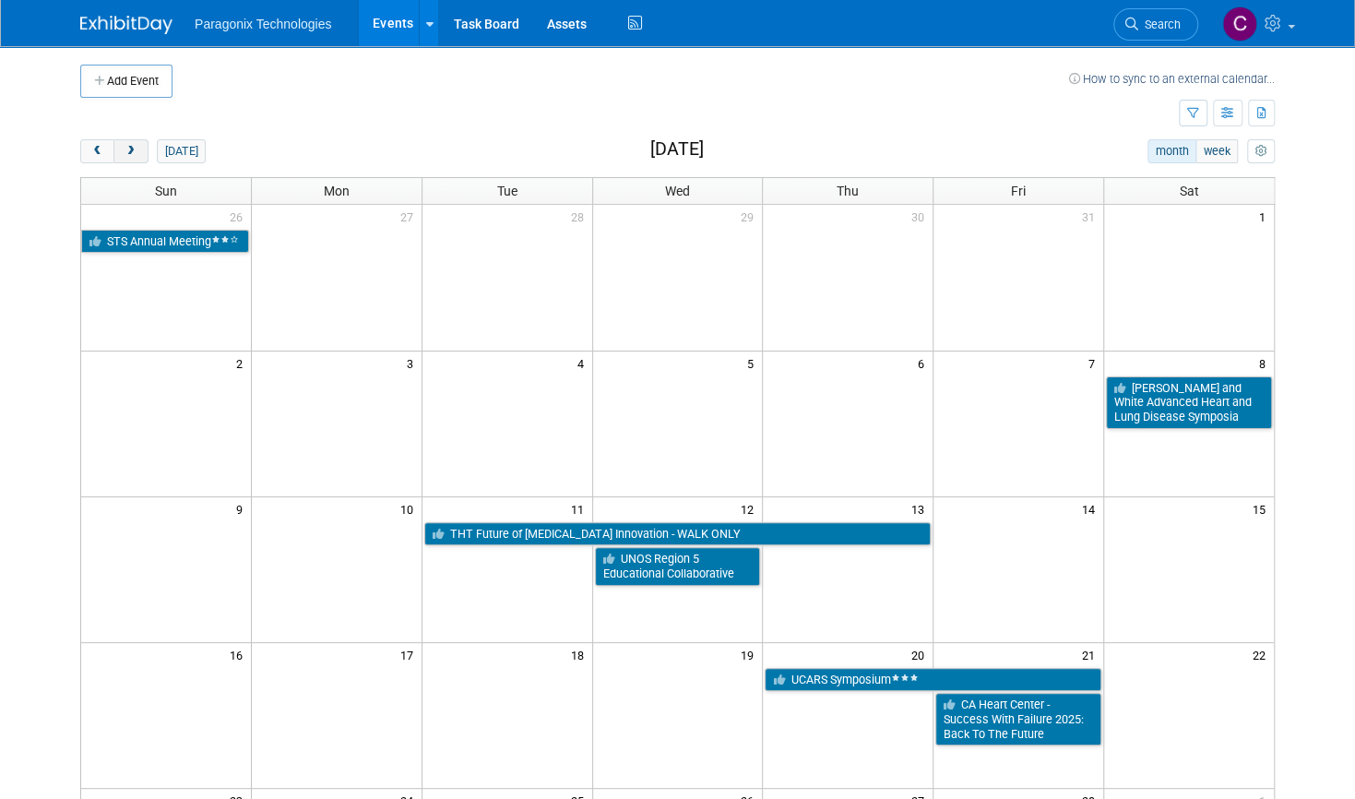
click at [124, 150] on span "next" at bounding box center [131, 152] width 14 height 12
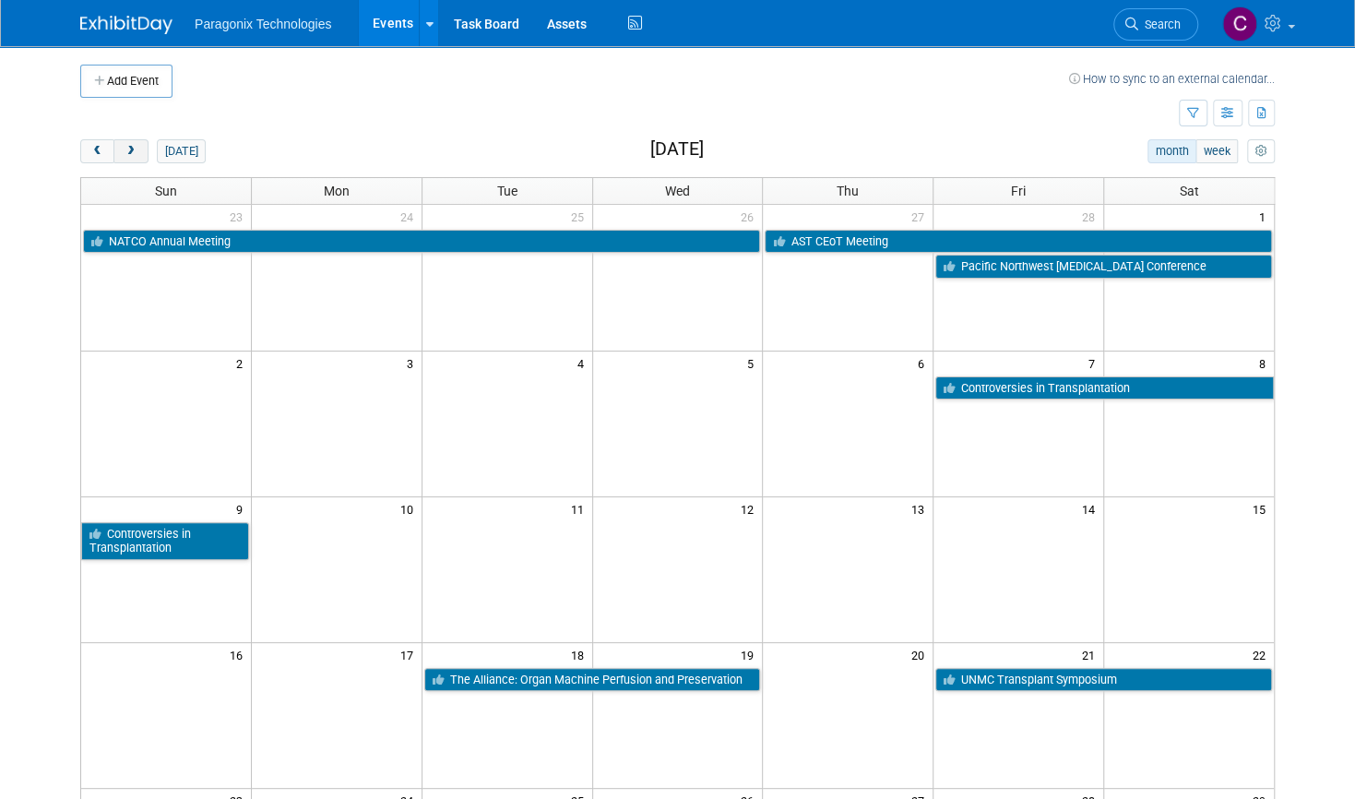
click at [125, 154] on button "next" at bounding box center [130, 151] width 34 height 24
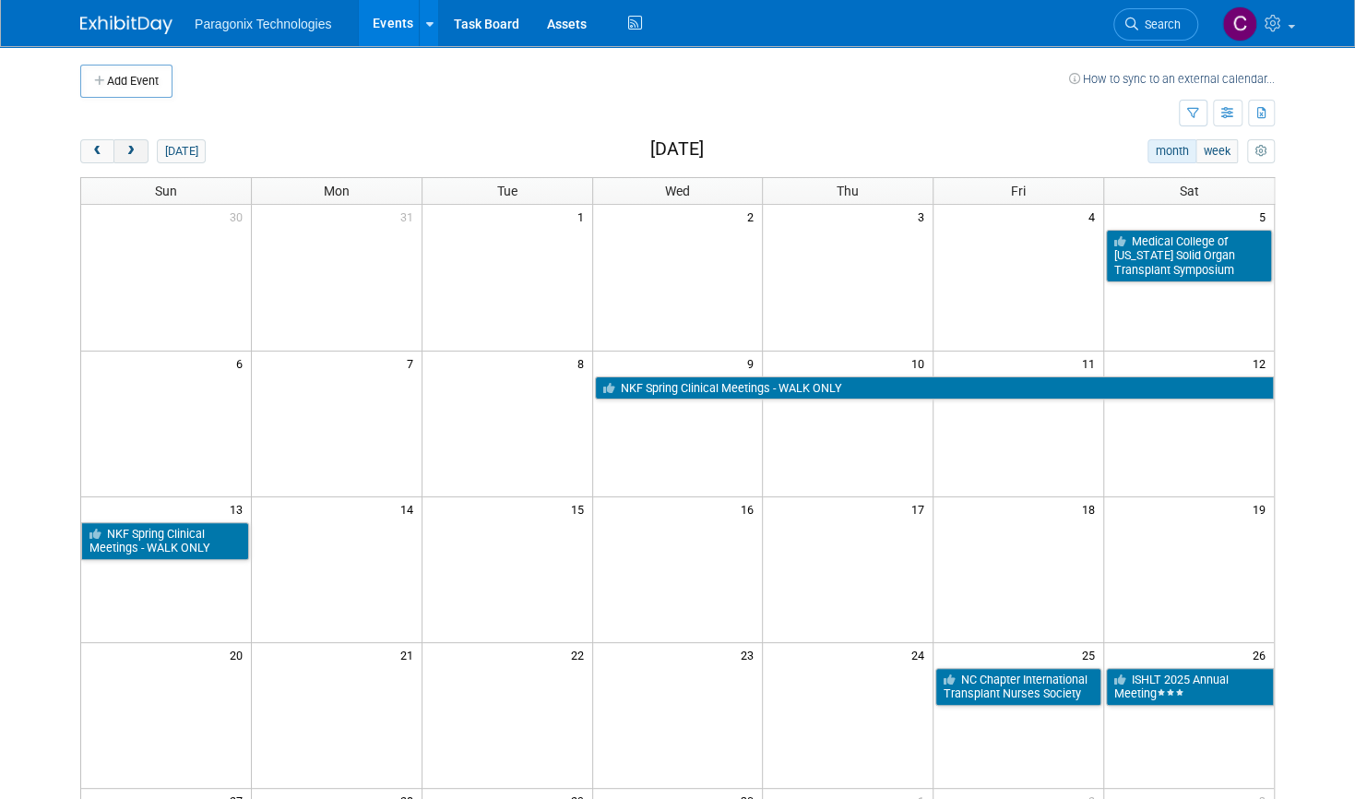
click at [124, 149] on span "next" at bounding box center [131, 152] width 14 height 12
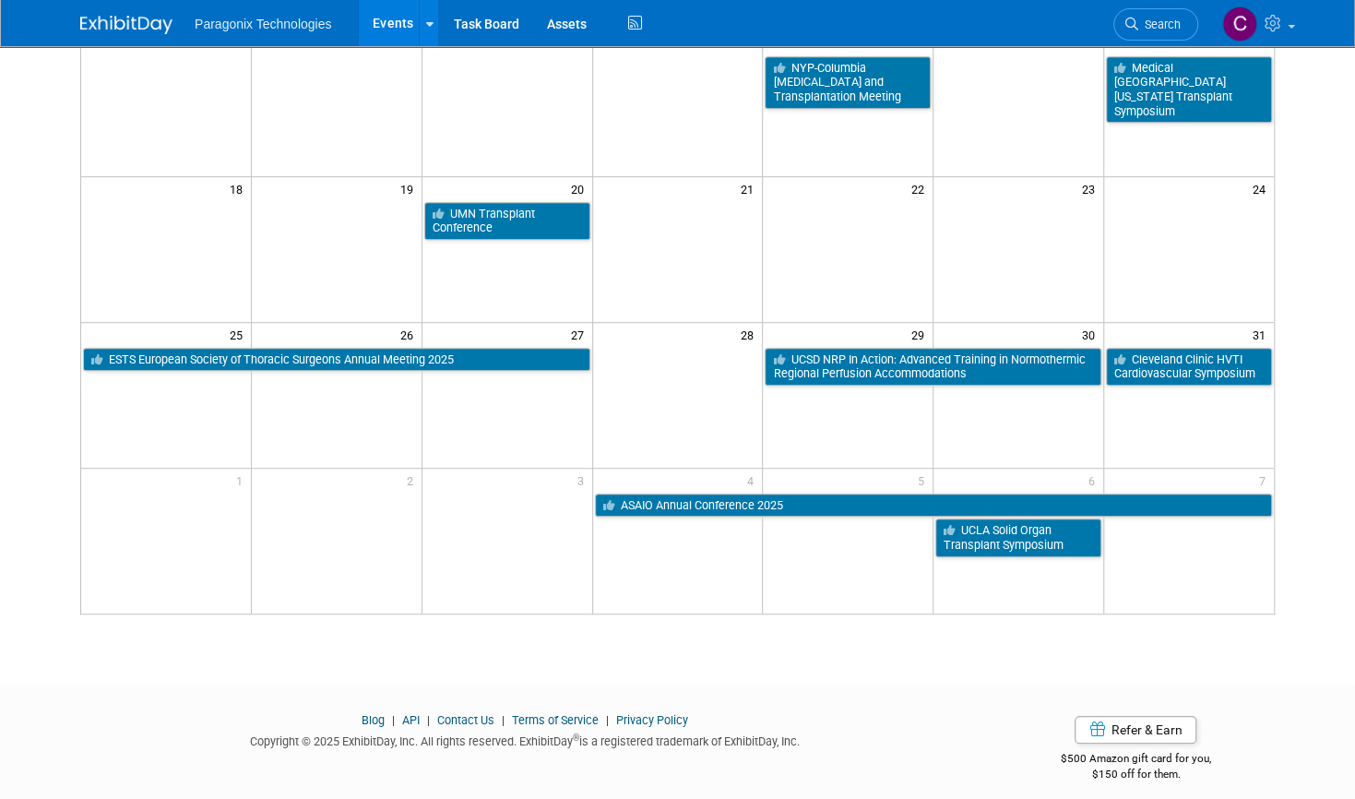
scroll to position [467, 0]
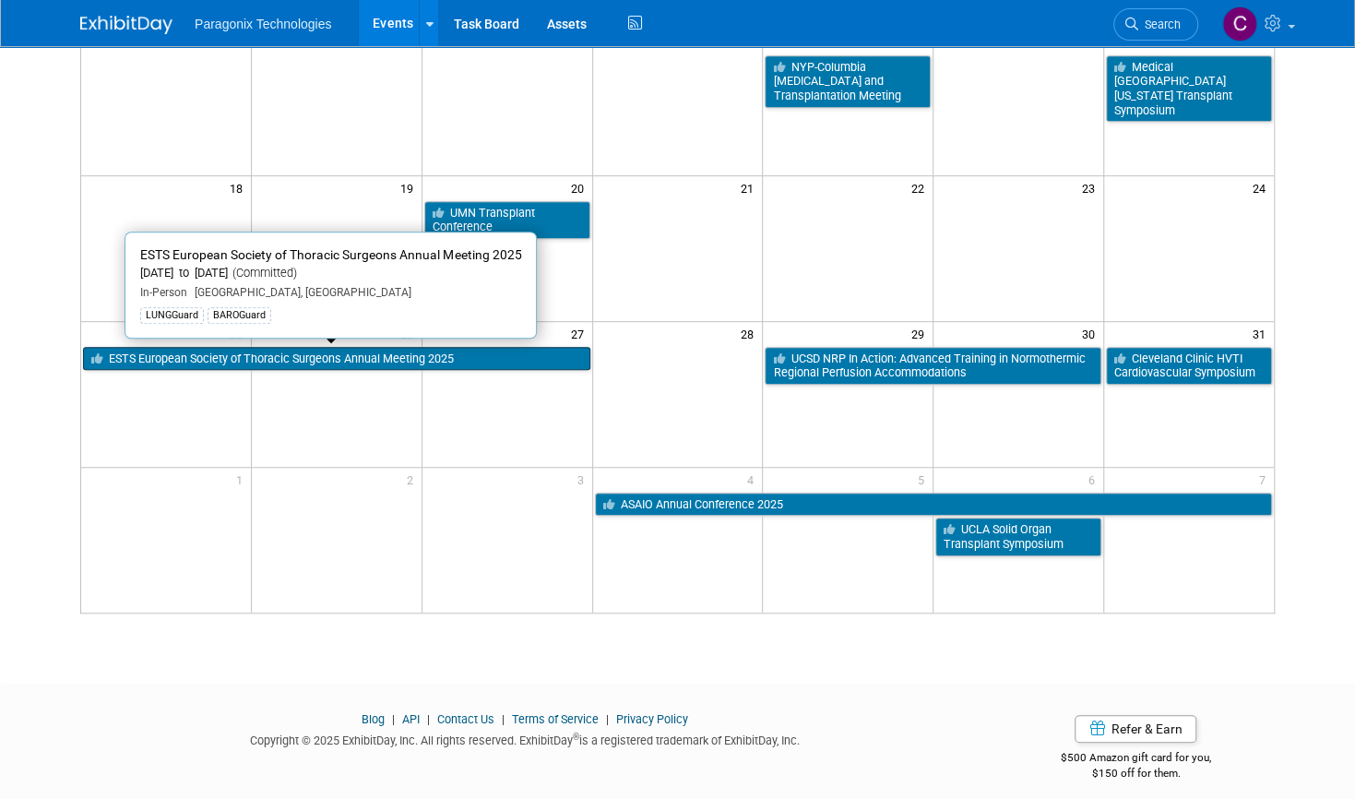
click at [347, 355] on link "ESTS European Society of Thoracic Surgeons Annual Meeting 2025" at bounding box center [336, 359] width 507 height 24
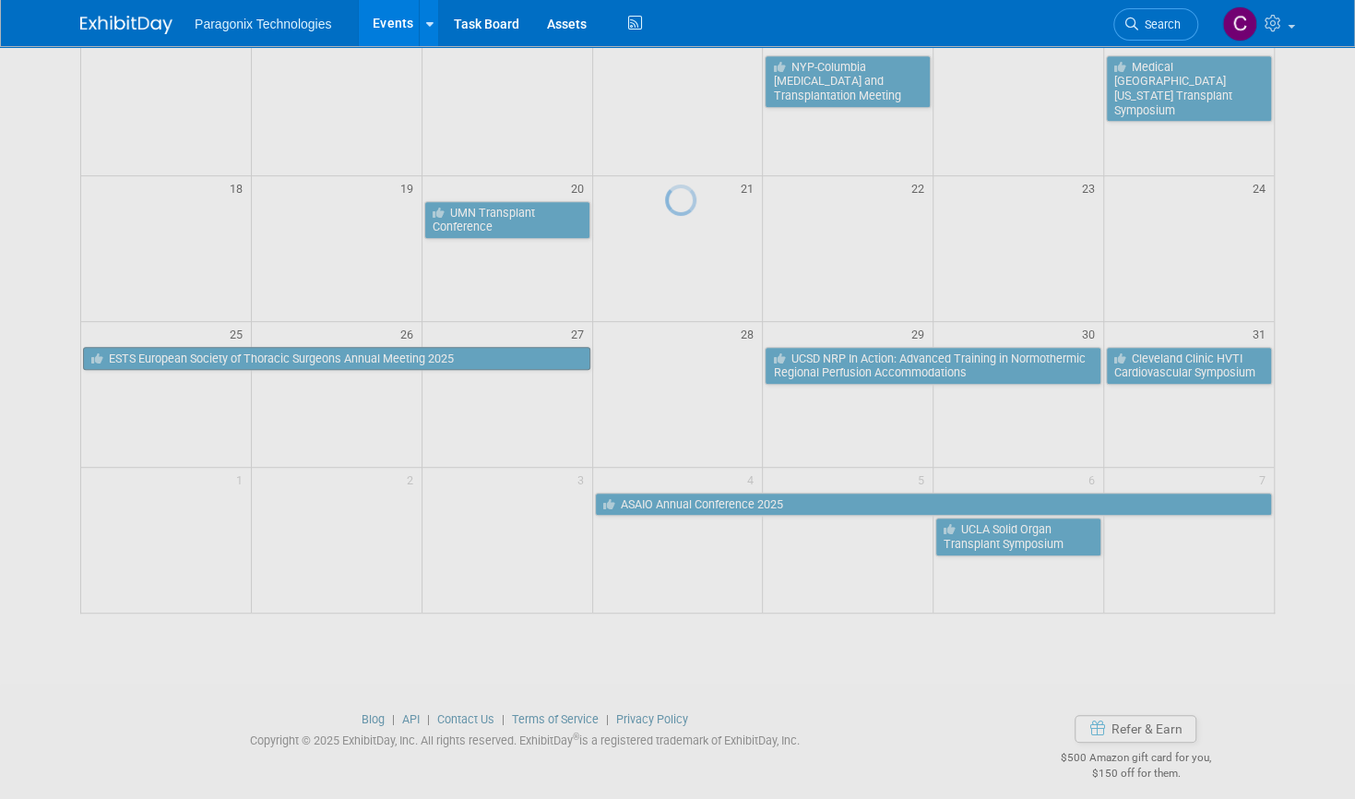
click at [665, 355] on div at bounding box center [678, 399] width 26 height 799
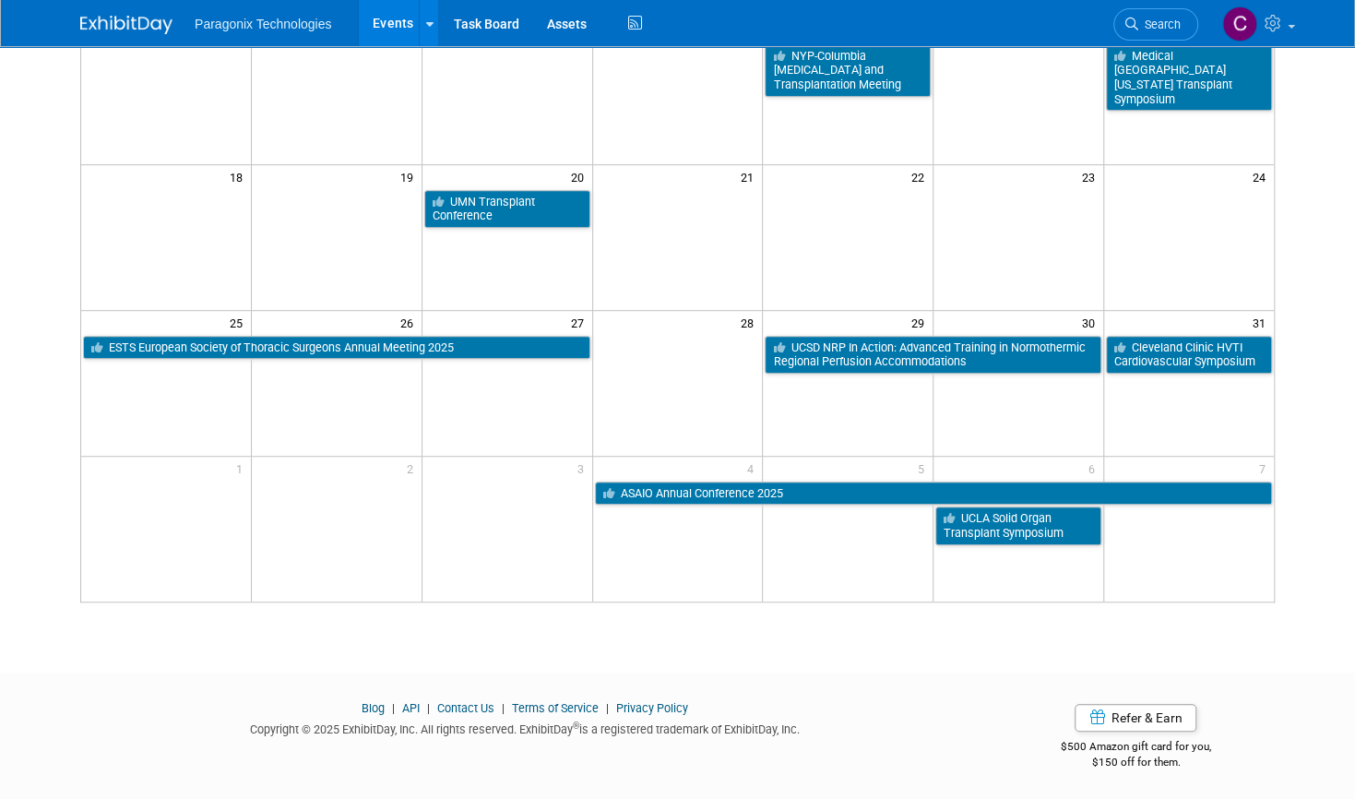
scroll to position [0, 0]
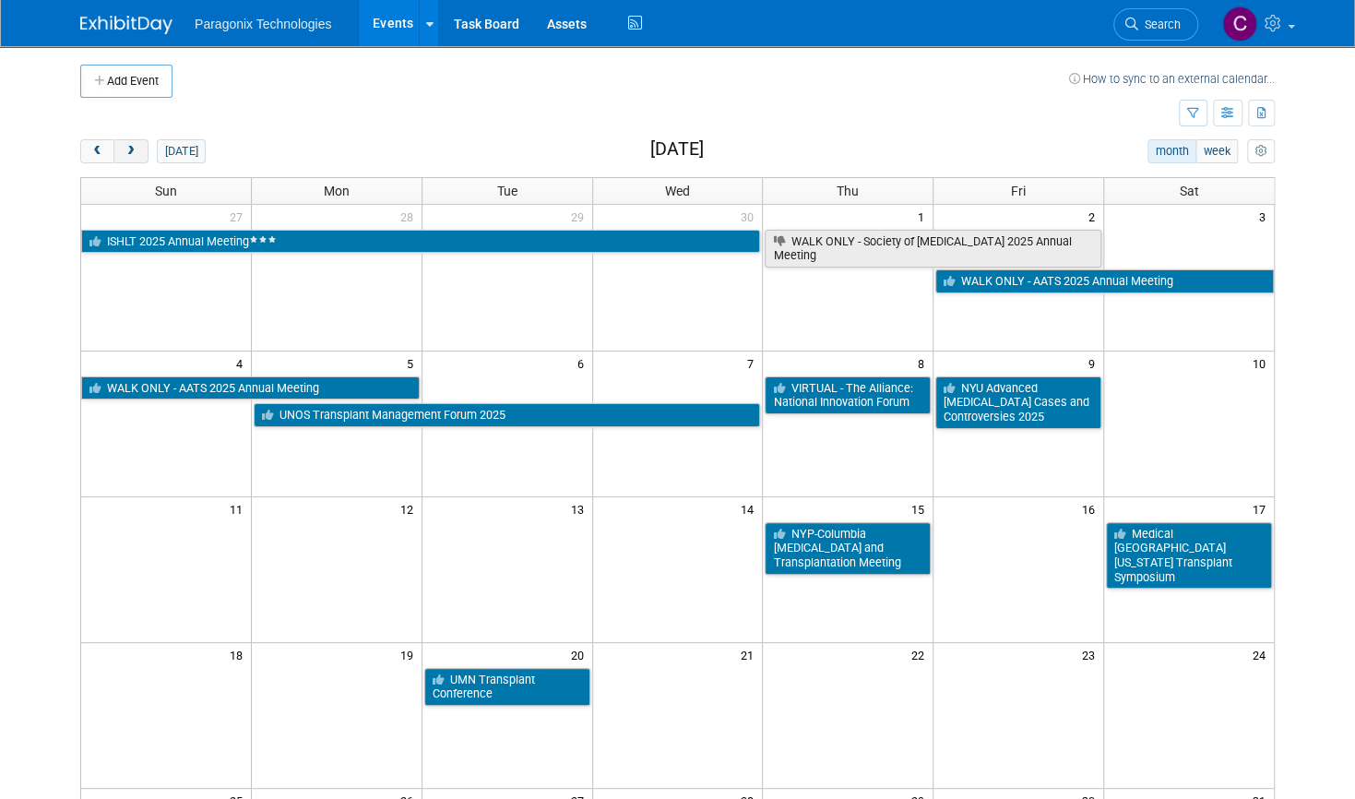
click at [124, 149] on span "next" at bounding box center [131, 152] width 14 height 12
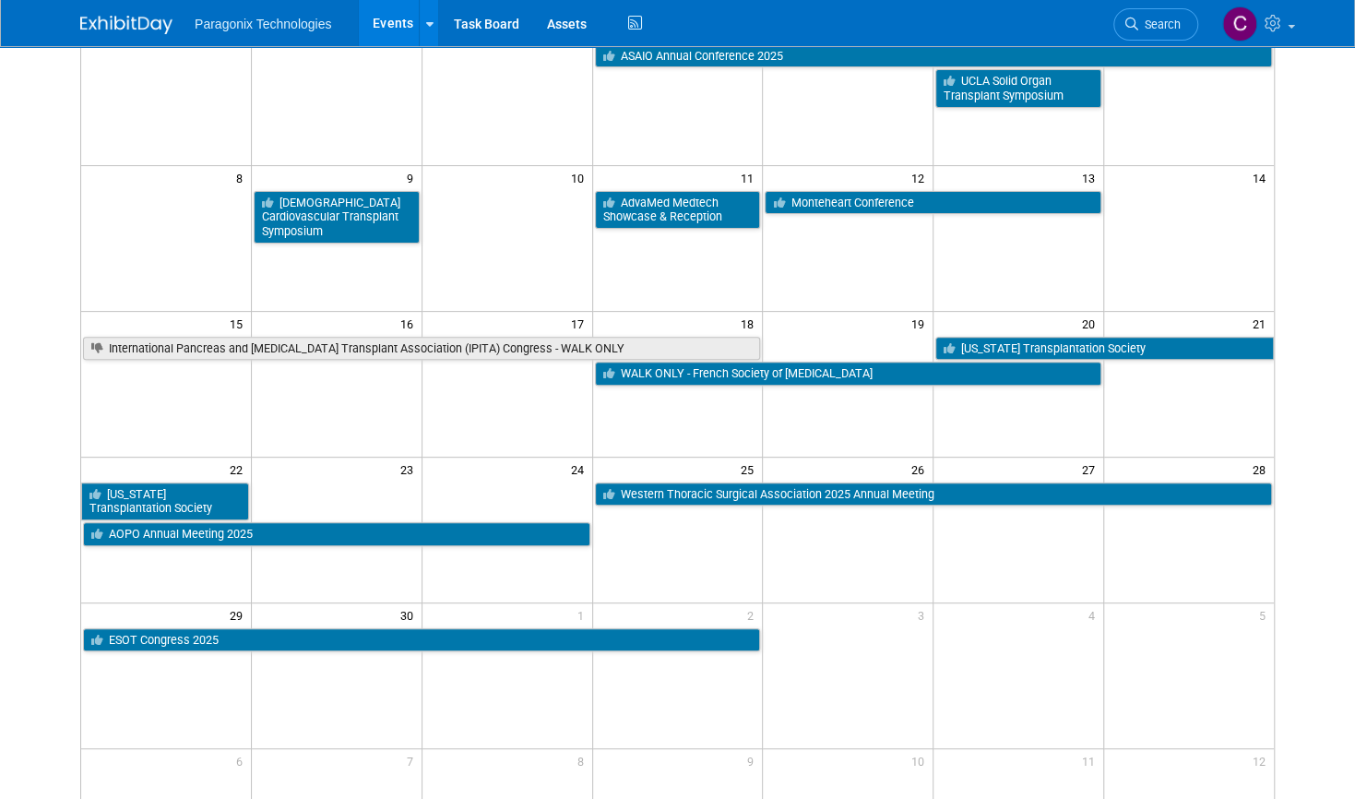
scroll to position [188, 0]
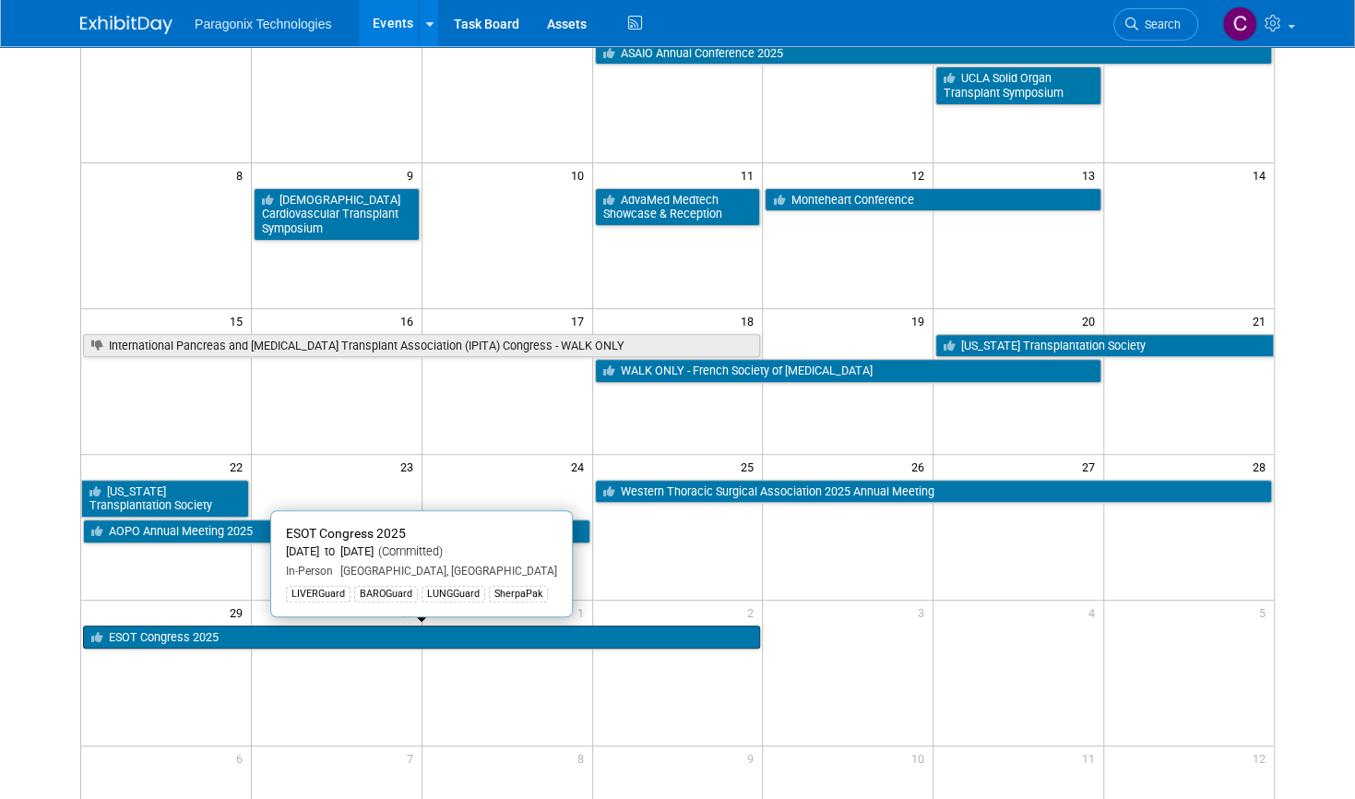
click at [339, 625] on link "ESOT Congress 2025" at bounding box center [421, 637] width 677 height 24
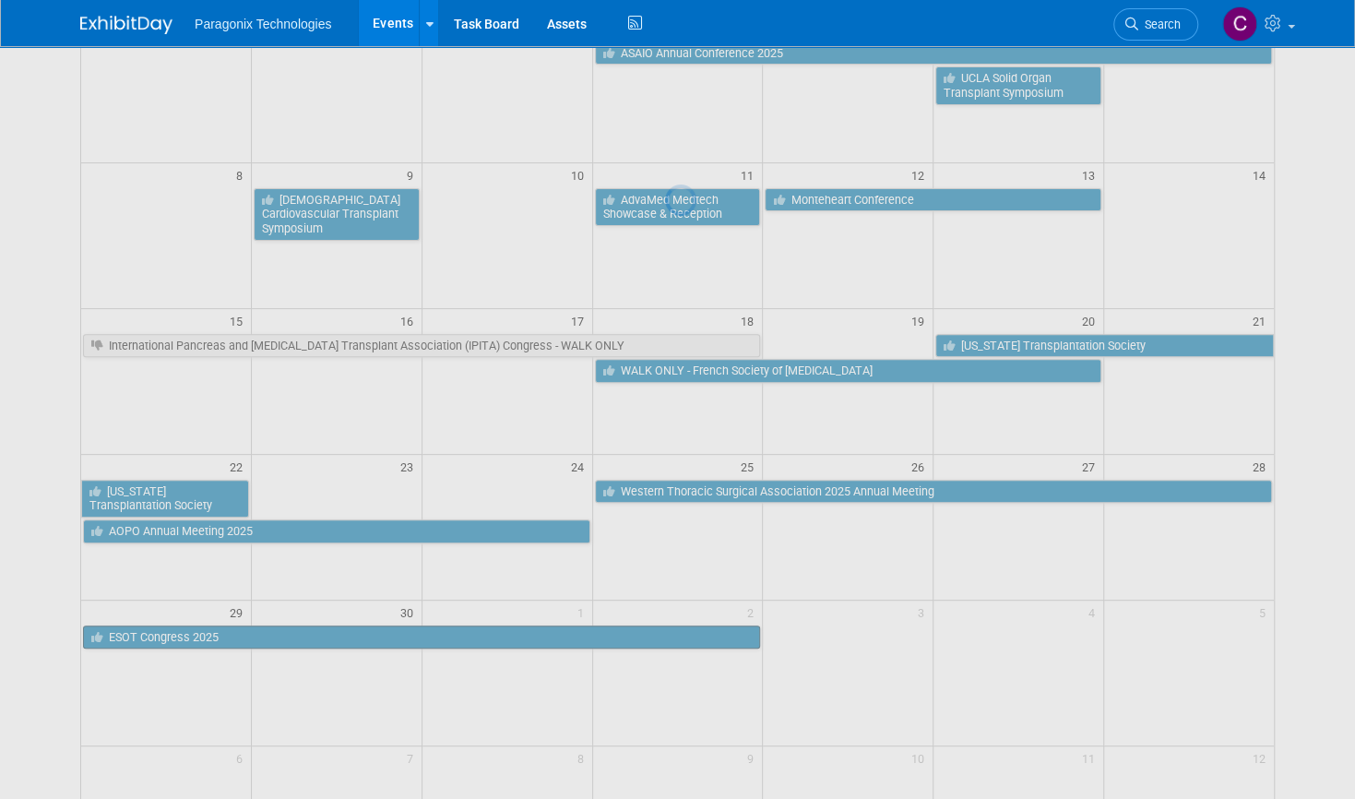
click at [665, 623] on div at bounding box center [678, 399] width 26 height 799
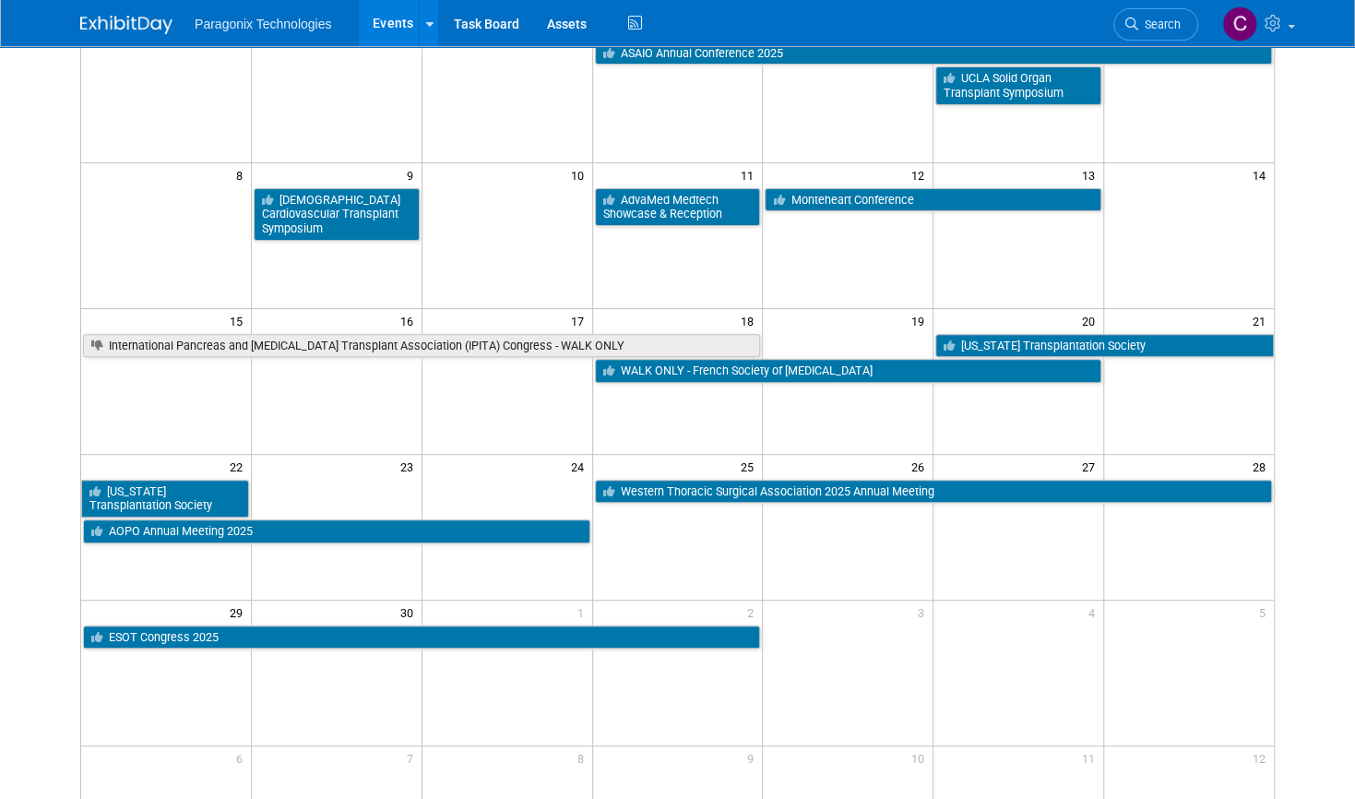
scroll to position [0, 0]
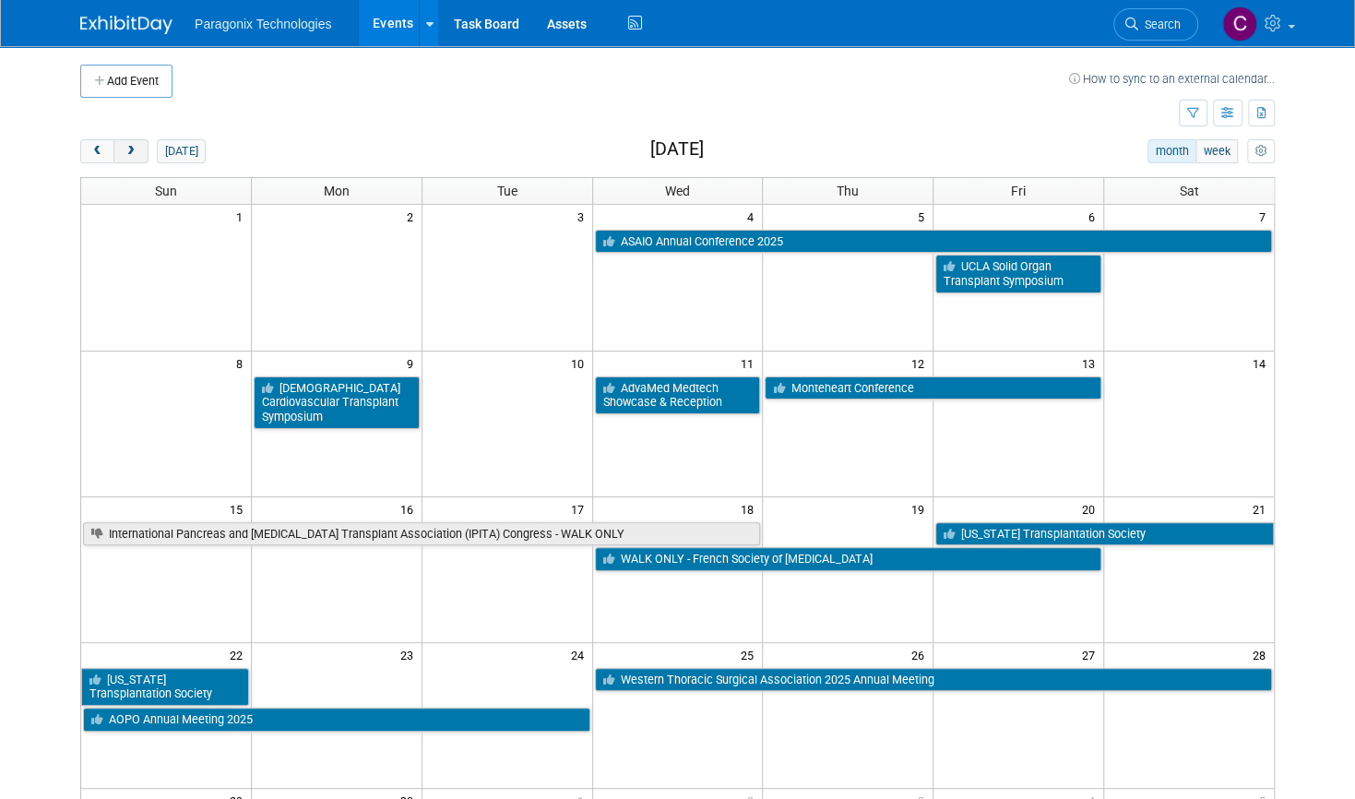
click at [129, 152] on button "next" at bounding box center [130, 151] width 34 height 24
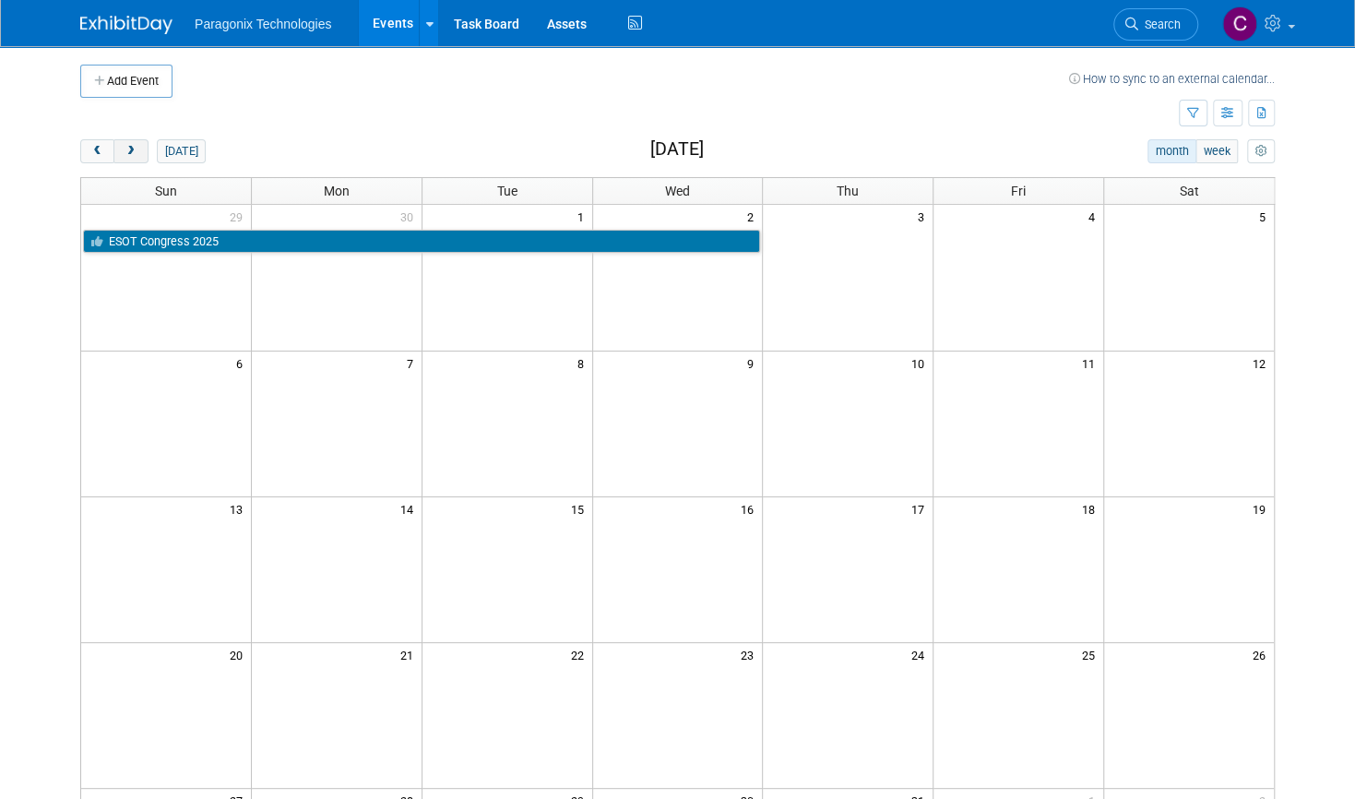
click at [124, 146] on span "next" at bounding box center [131, 152] width 14 height 12
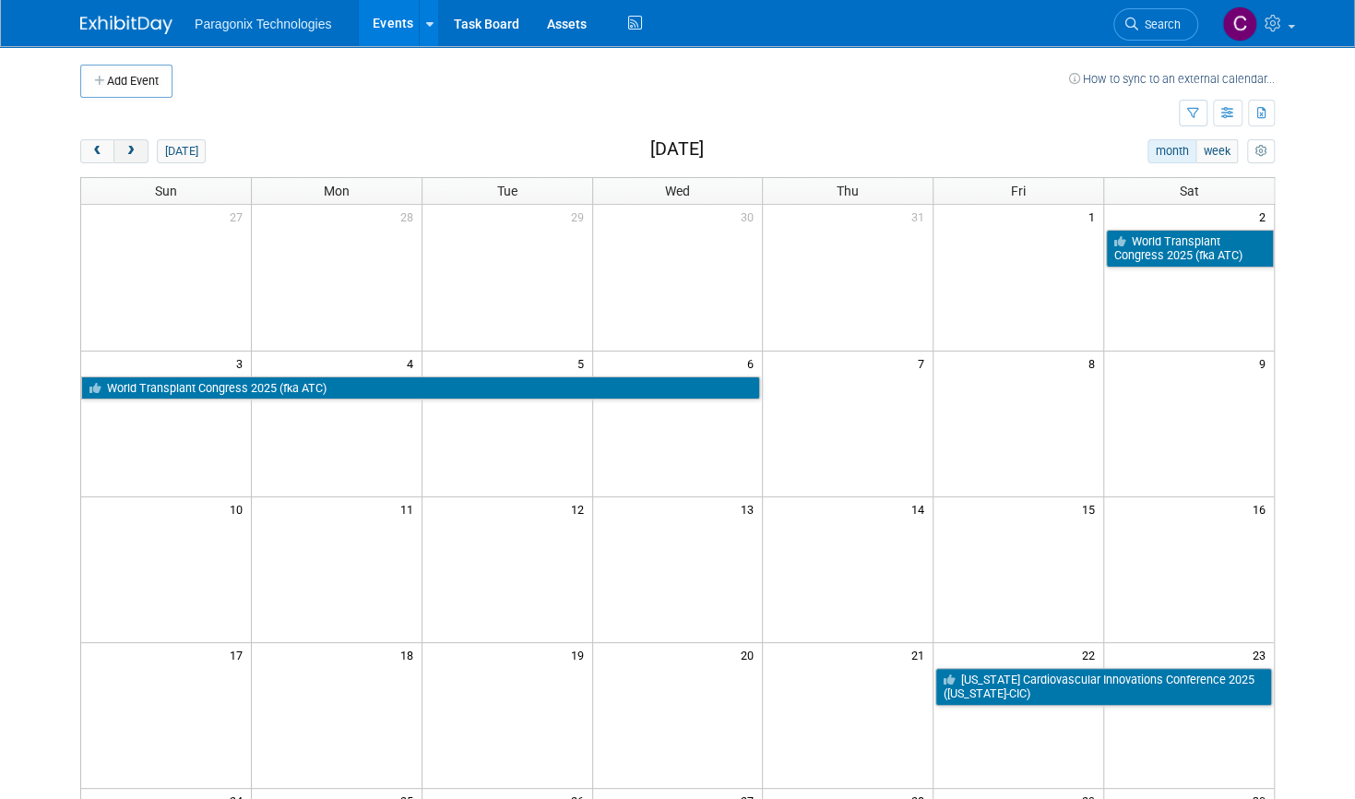
click at [125, 147] on span "next" at bounding box center [131, 152] width 14 height 12
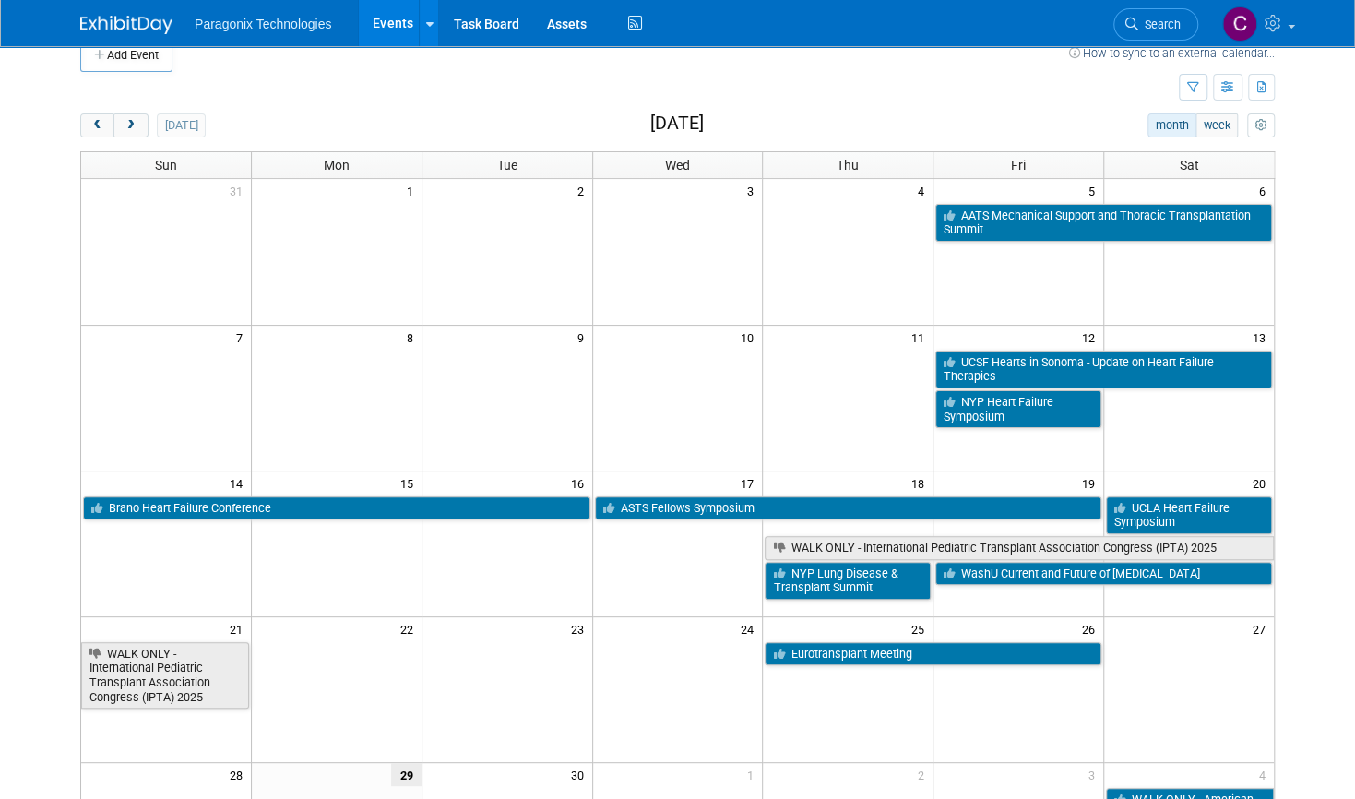
scroll to position [39, 0]
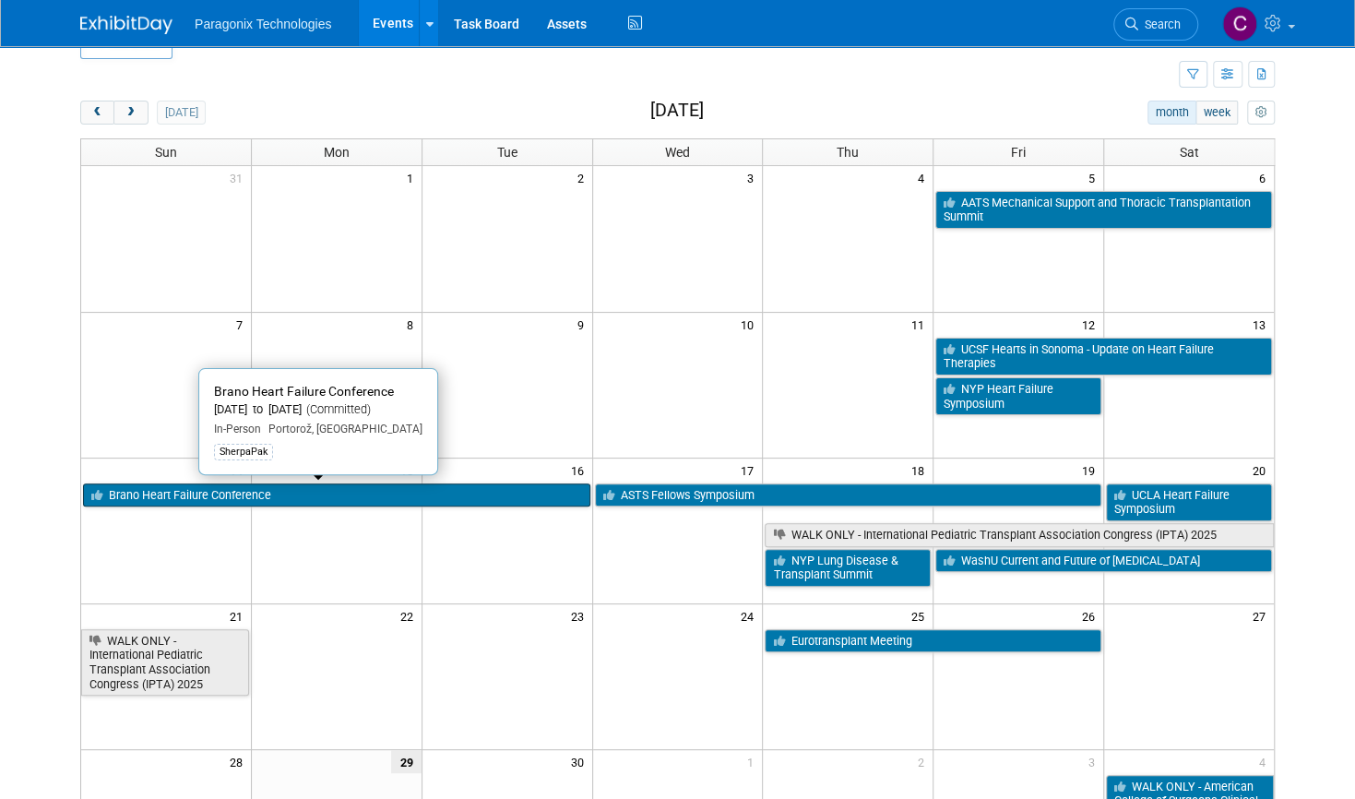
click at [358, 483] on link "Brano Heart Failure Conference" at bounding box center [336, 495] width 507 height 24
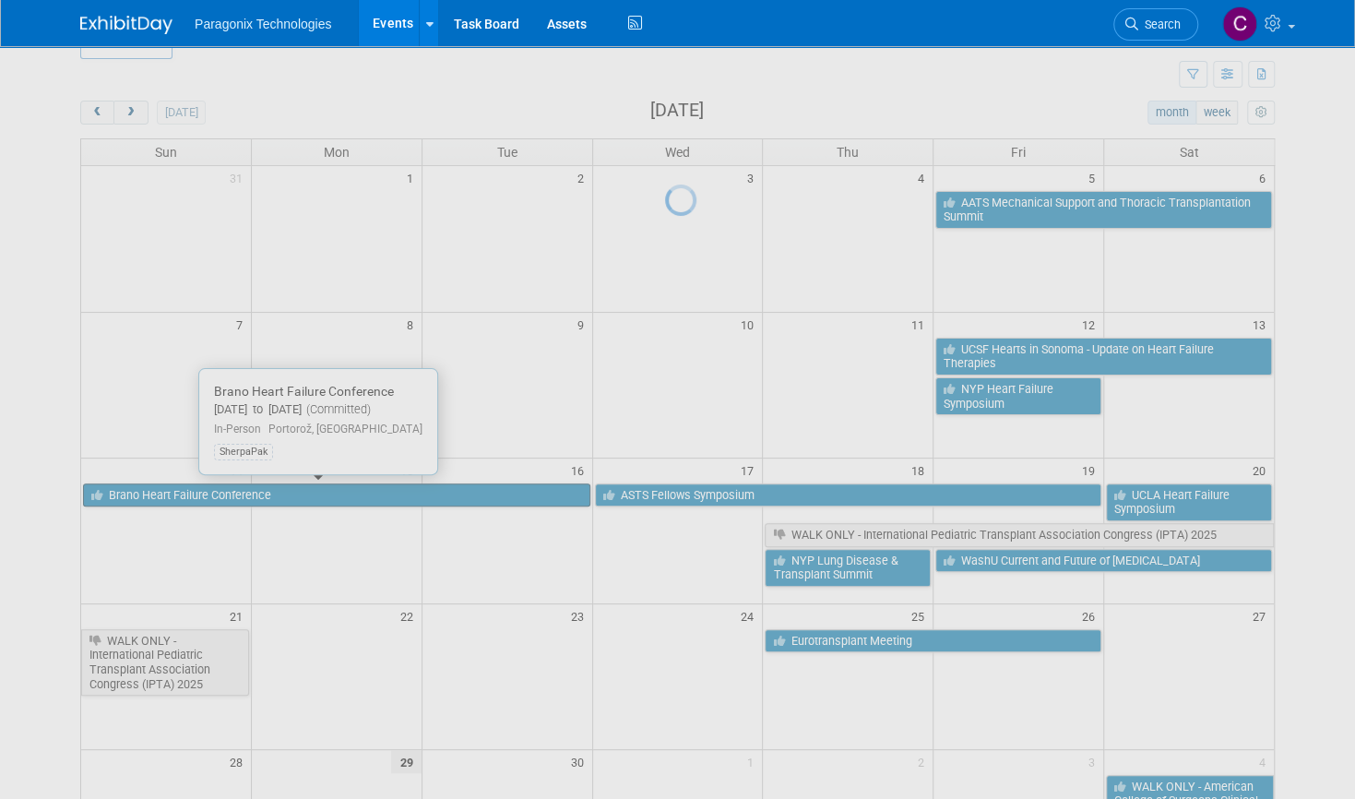
click at [665, 483] on div at bounding box center [678, 399] width 26 height 799
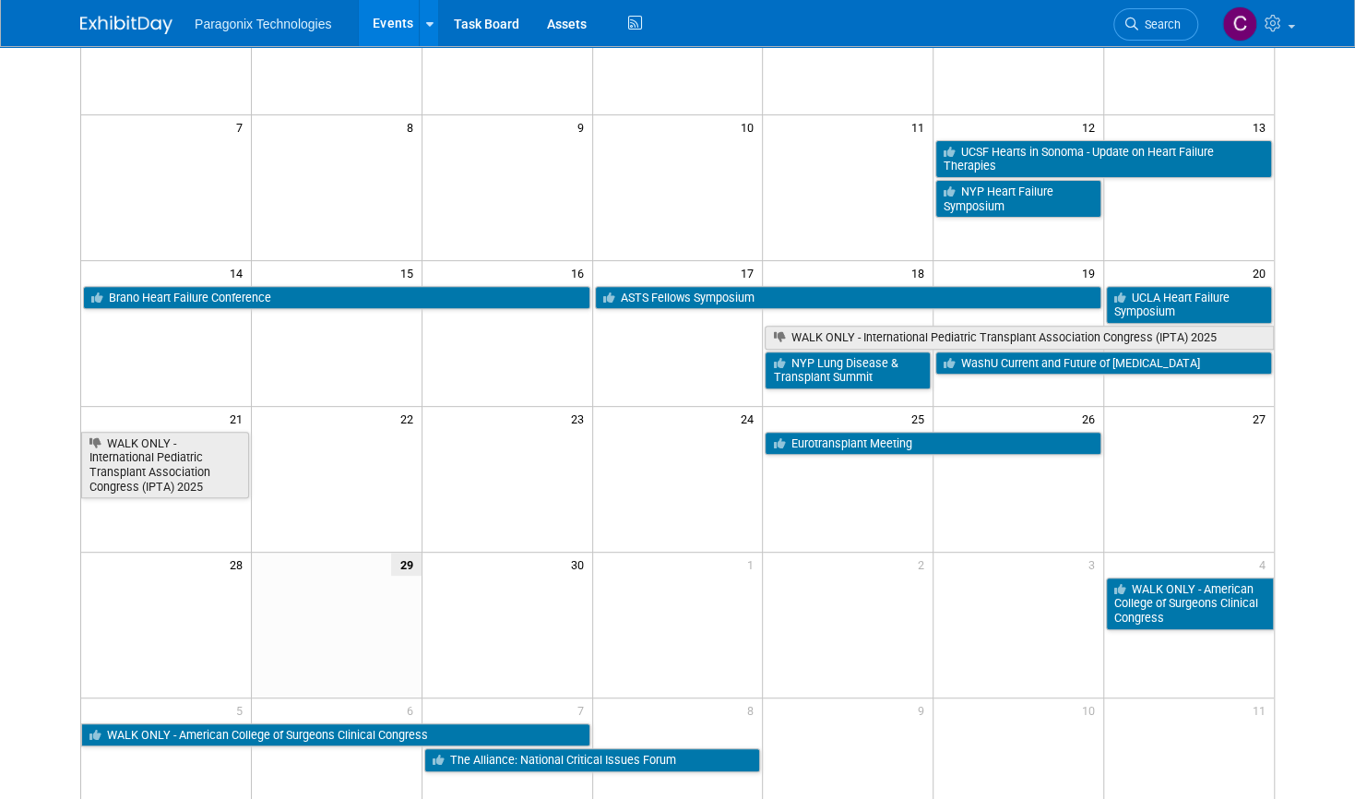
scroll to position [245, 0]
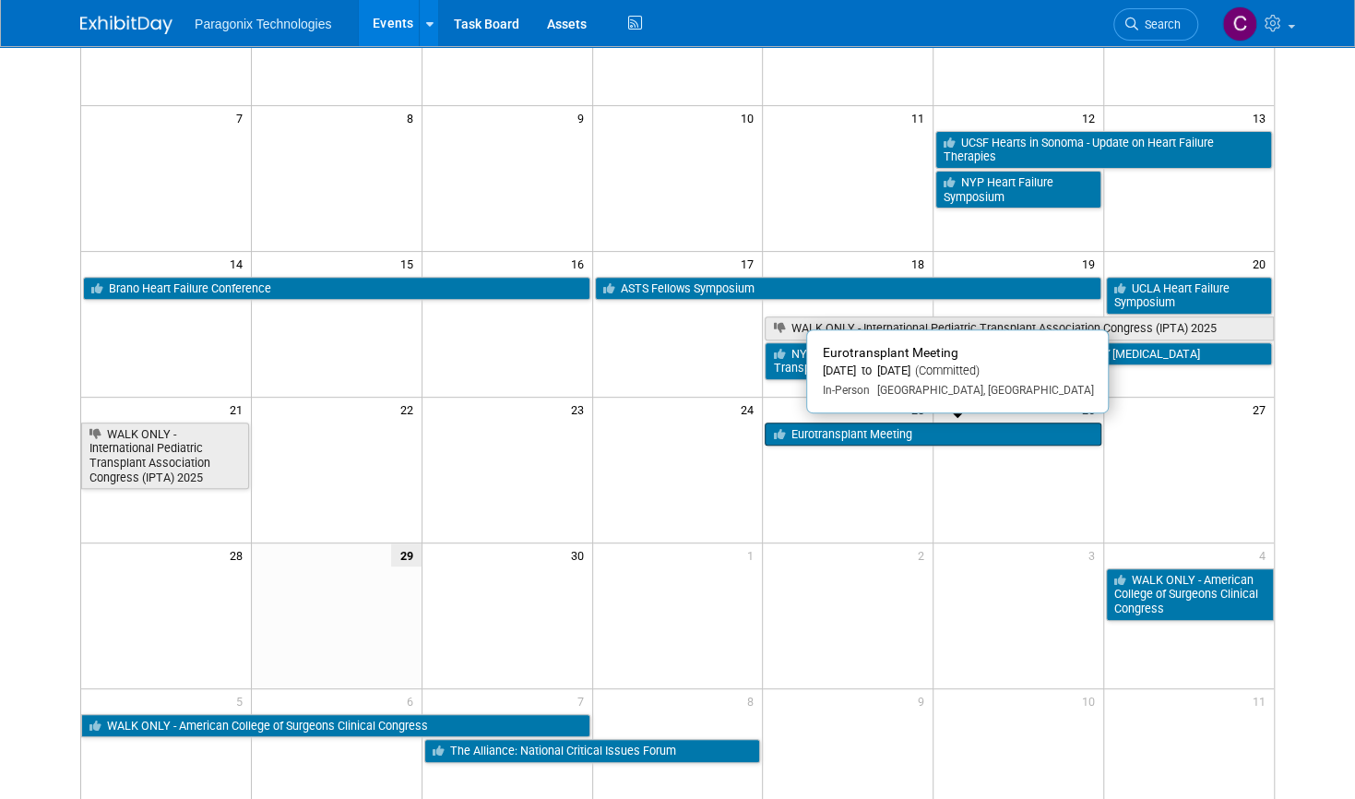
click at [840, 433] on link "Eurotransplant Meeting" at bounding box center [933, 434] width 336 height 24
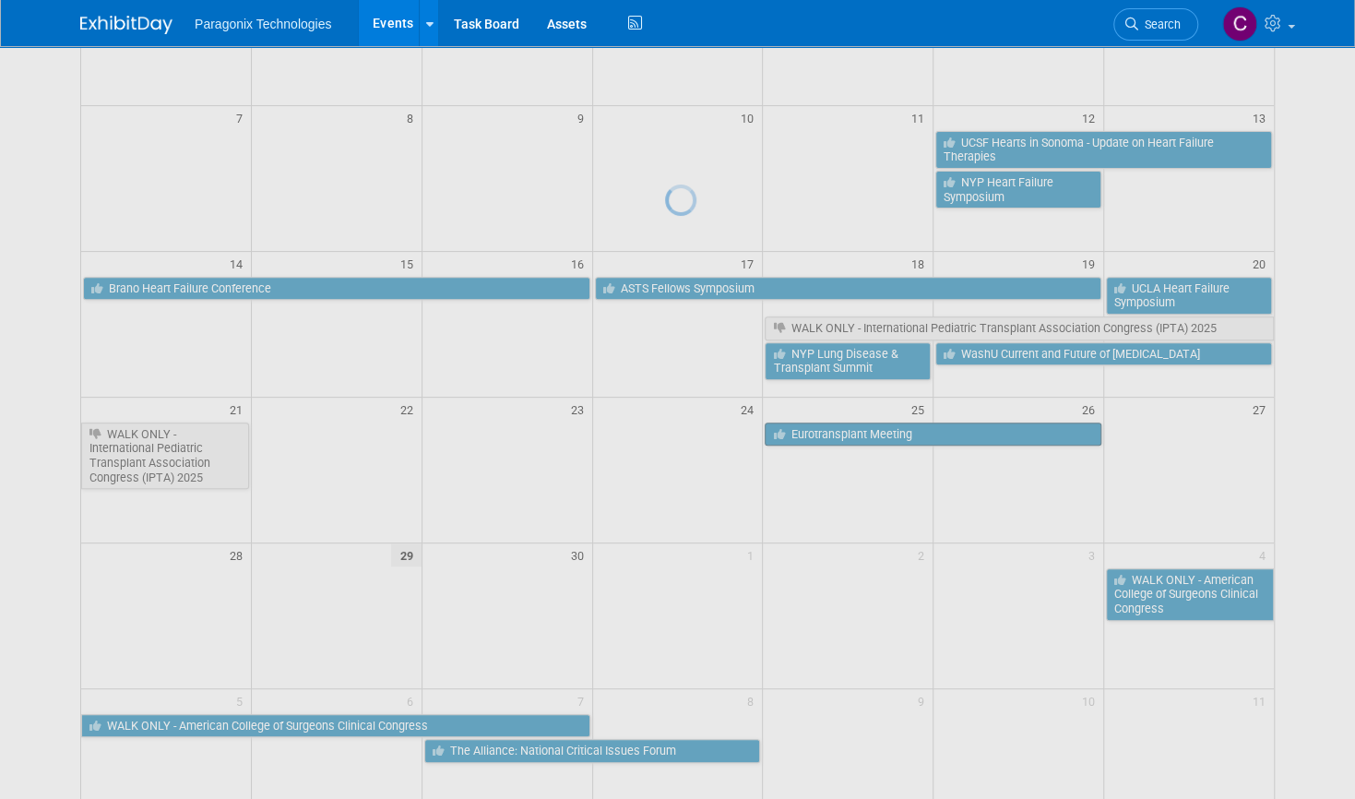
click at [691, 433] on div at bounding box center [678, 399] width 26 height 799
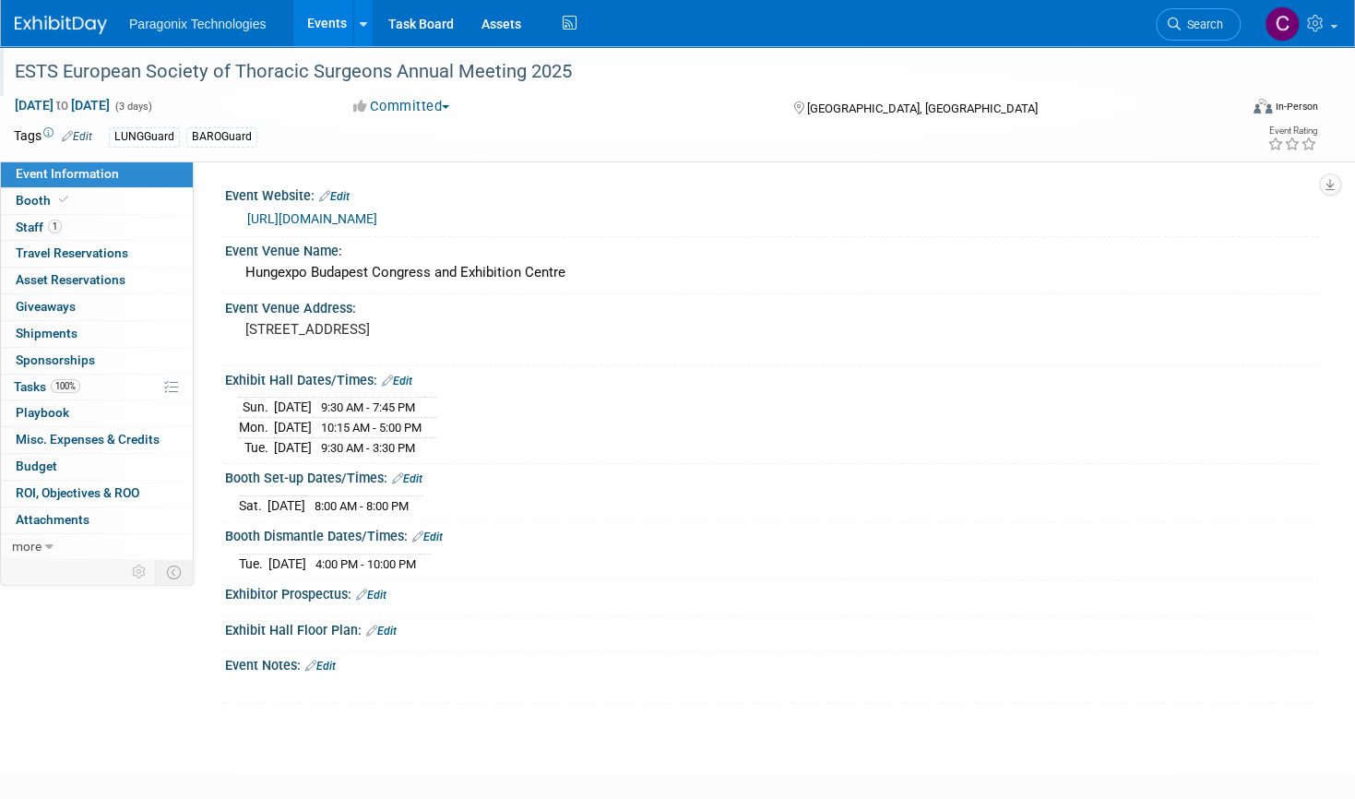
click at [297, 84] on div "ESTS European Society of Thoracic Surgeons Annual Meeting 2025" at bounding box center [607, 71] width 1199 height 33
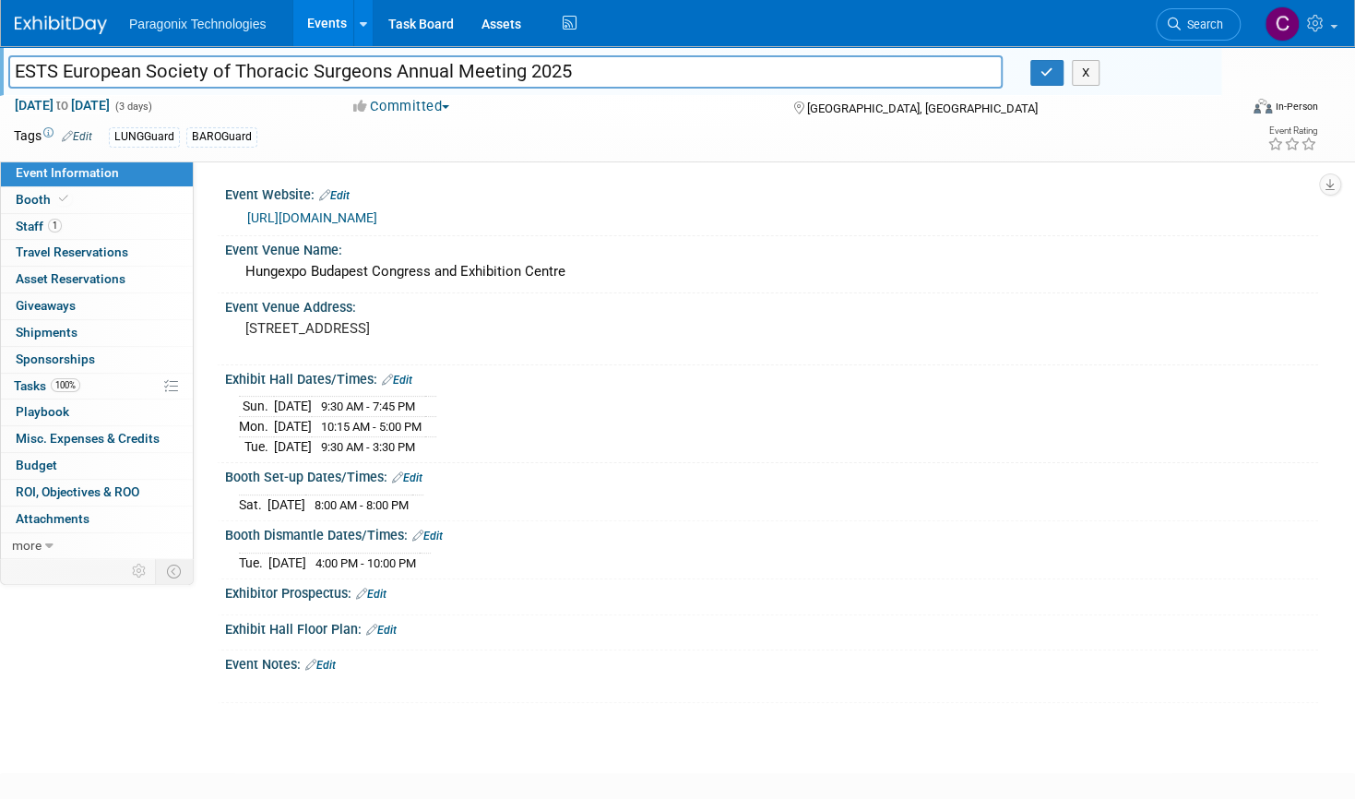
drag, startPoint x: 521, startPoint y: 69, endPoint x: 42, endPoint y: 59, distance: 478.8
click at [42, 59] on input "ESTS European Society of Thoracic Surgeons Annual Meeting 2025" at bounding box center [505, 71] width 994 height 32
drag, startPoint x: 11, startPoint y: 65, endPoint x: 521, endPoint y: 77, distance: 510.2
click at [521, 77] on input "ESTS European Society of Thoracic Surgeons Annual Meeting 2025" at bounding box center [505, 71] width 994 height 32
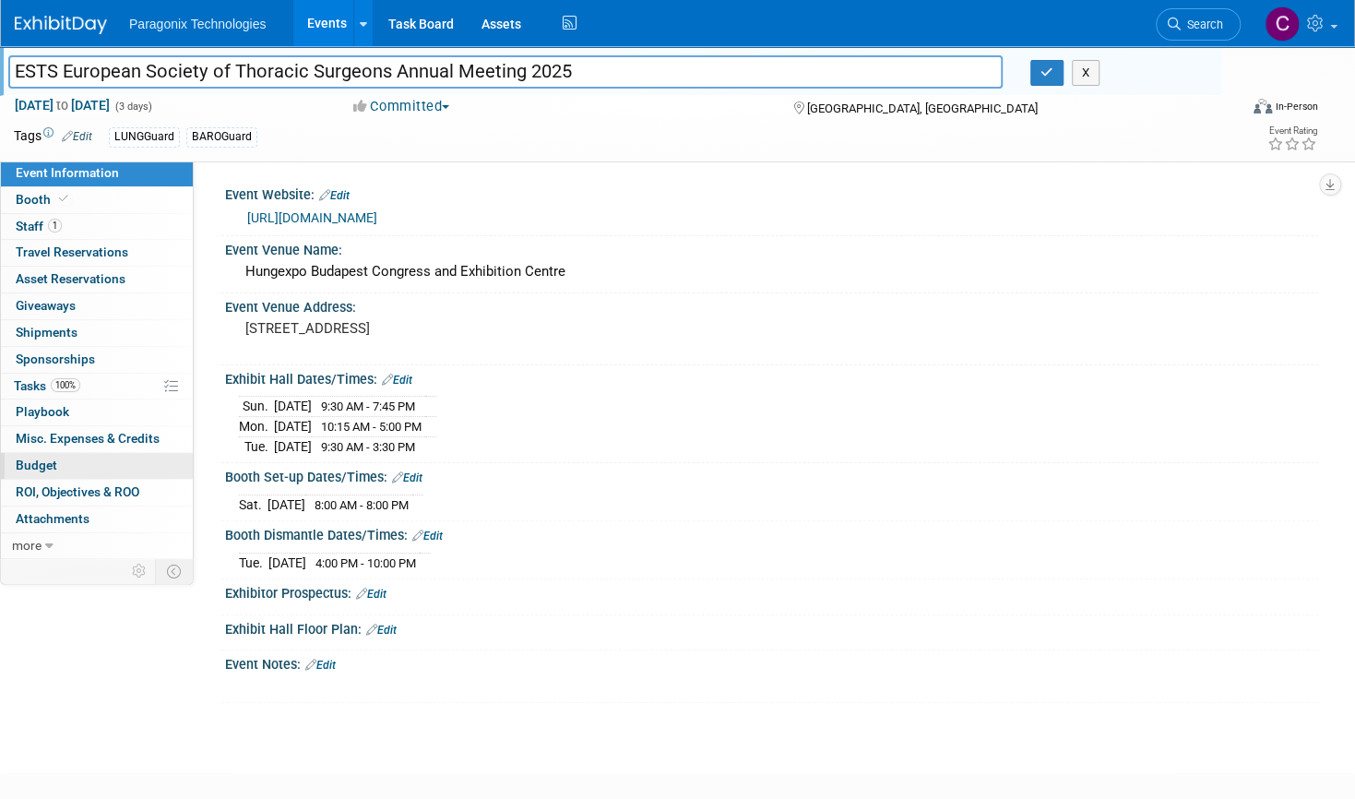
click at [71, 466] on link "Budget" at bounding box center [97, 466] width 192 height 26
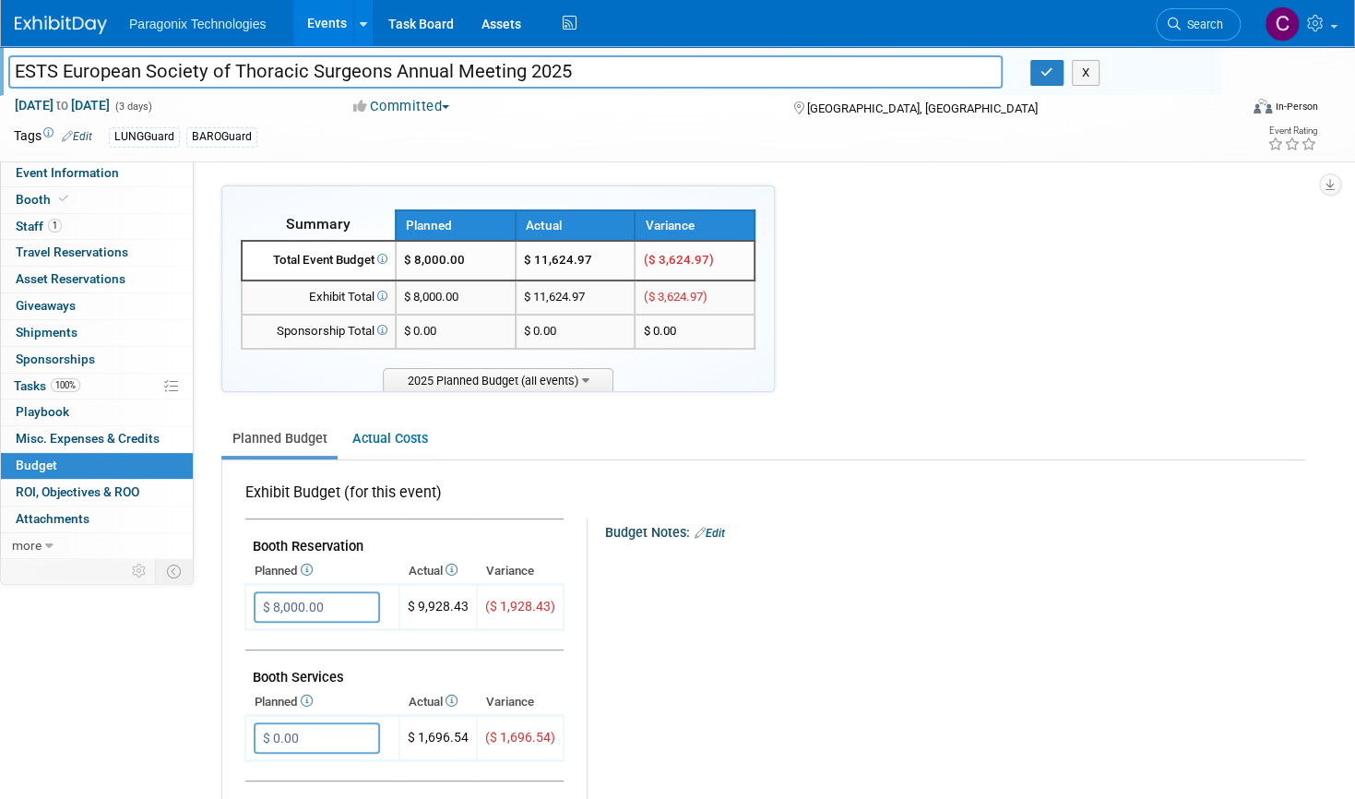
click at [594, 296] on td "$ 11,624.97" at bounding box center [576, 297] width 120 height 34
drag, startPoint x: 590, startPoint y: 294, endPoint x: 522, endPoint y: 296, distance: 68.3
click at [522, 296] on td "$ 11,624.97" at bounding box center [576, 297] width 120 height 34
copy td "$ 11,624.97"
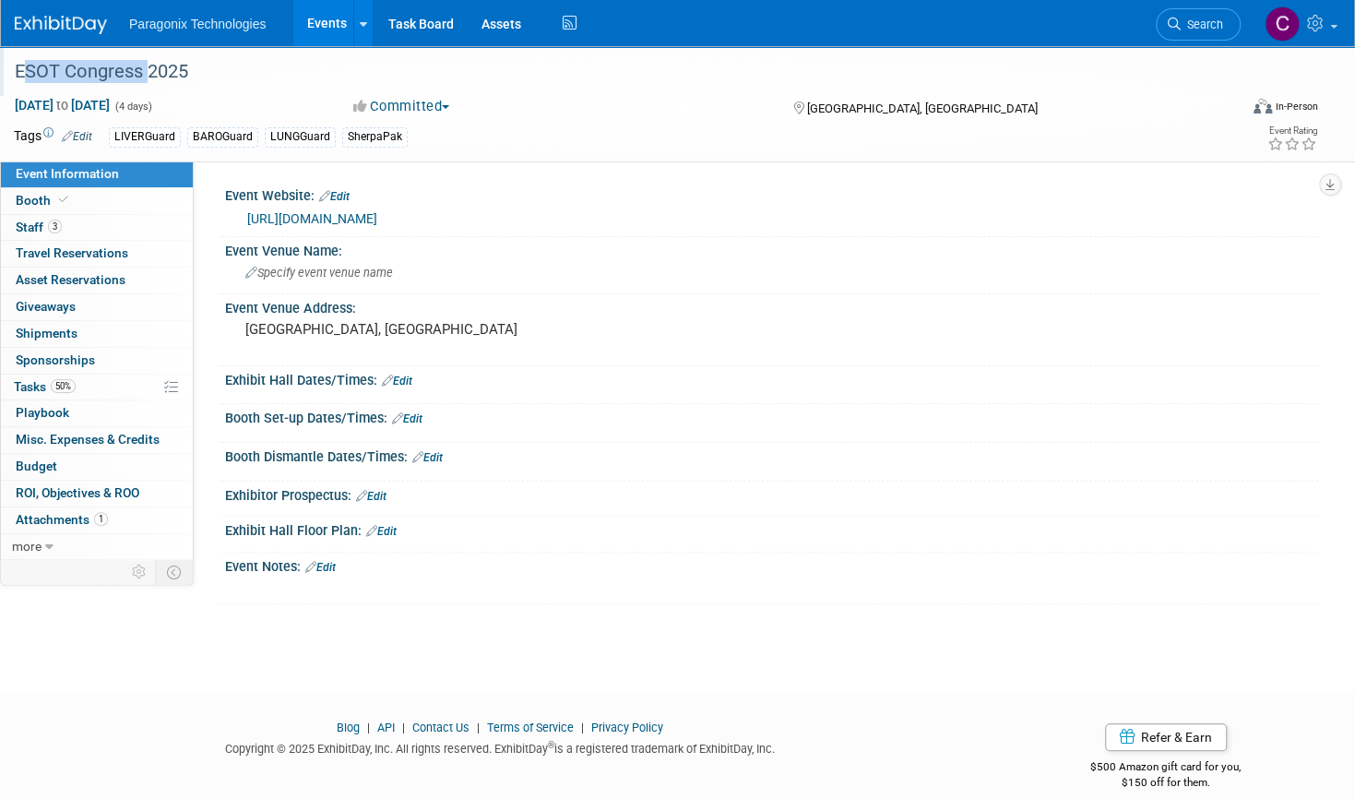
drag, startPoint x: 11, startPoint y: 66, endPoint x: 142, endPoint y: 62, distance: 131.1
click at [142, 62] on div "ESOT Congress 2025" at bounding box center [607, 71] width 1199 height 33
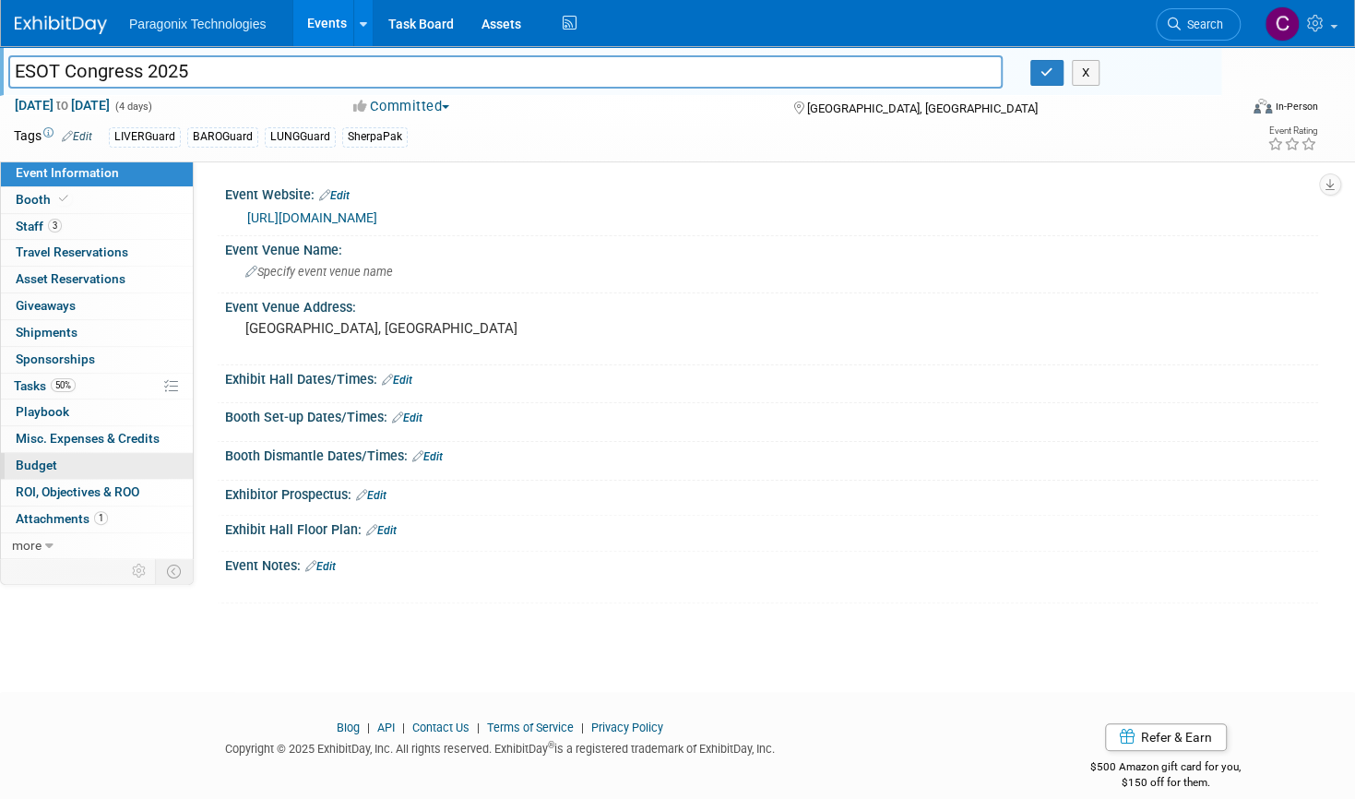
click at [56, 461] on link "Budget" at bounding box center [97, 466] width 192 height 26
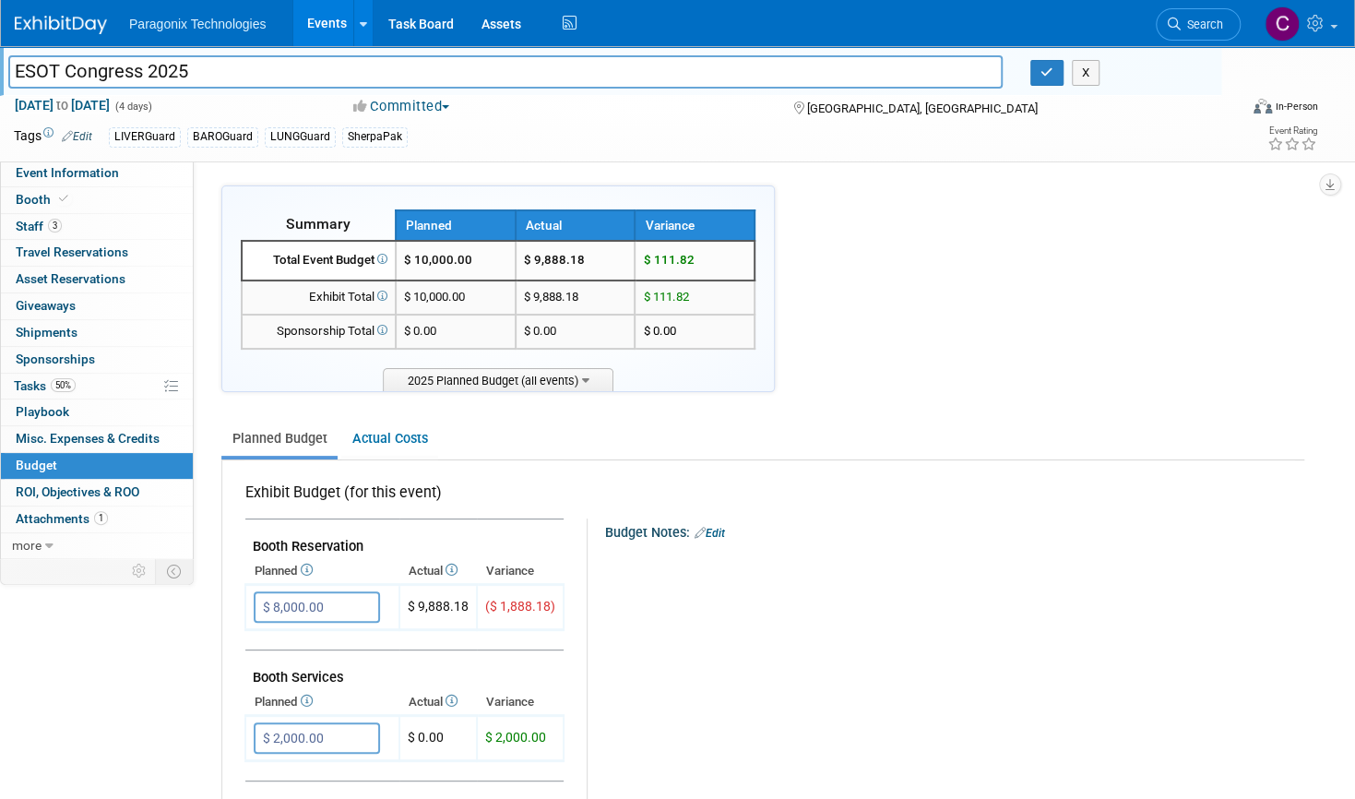
drag, startPoint x: 588, startPoint y: 258, endPoint x: 523, endPoint y: 262, distance: 65.6
click at [523, 262] on td "$ 9,888.18" at bounding box center [576, 261] width 120 height 40
copy td "$ 9,888.18"
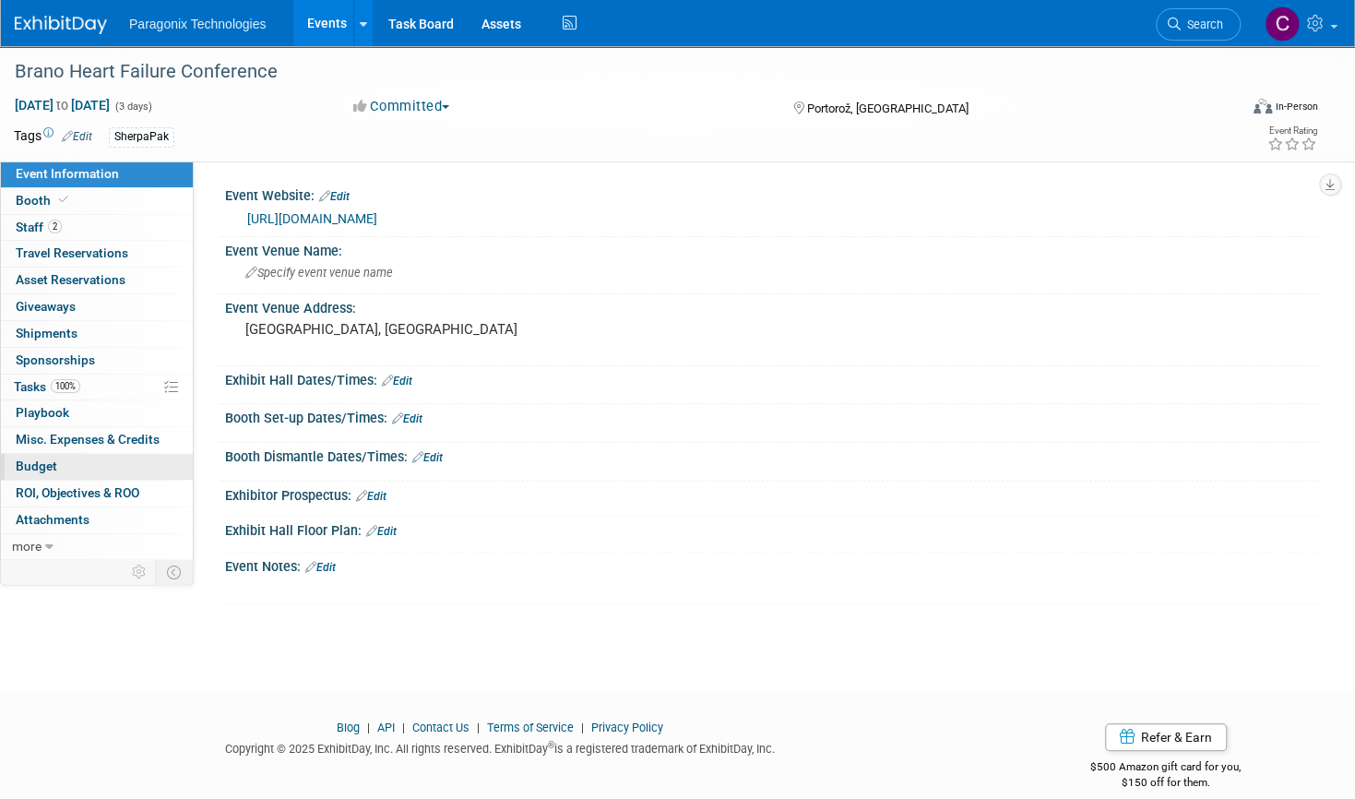
click at [74, 464] on link "Budget" at bounding box center [97, 467] width 192 height 26
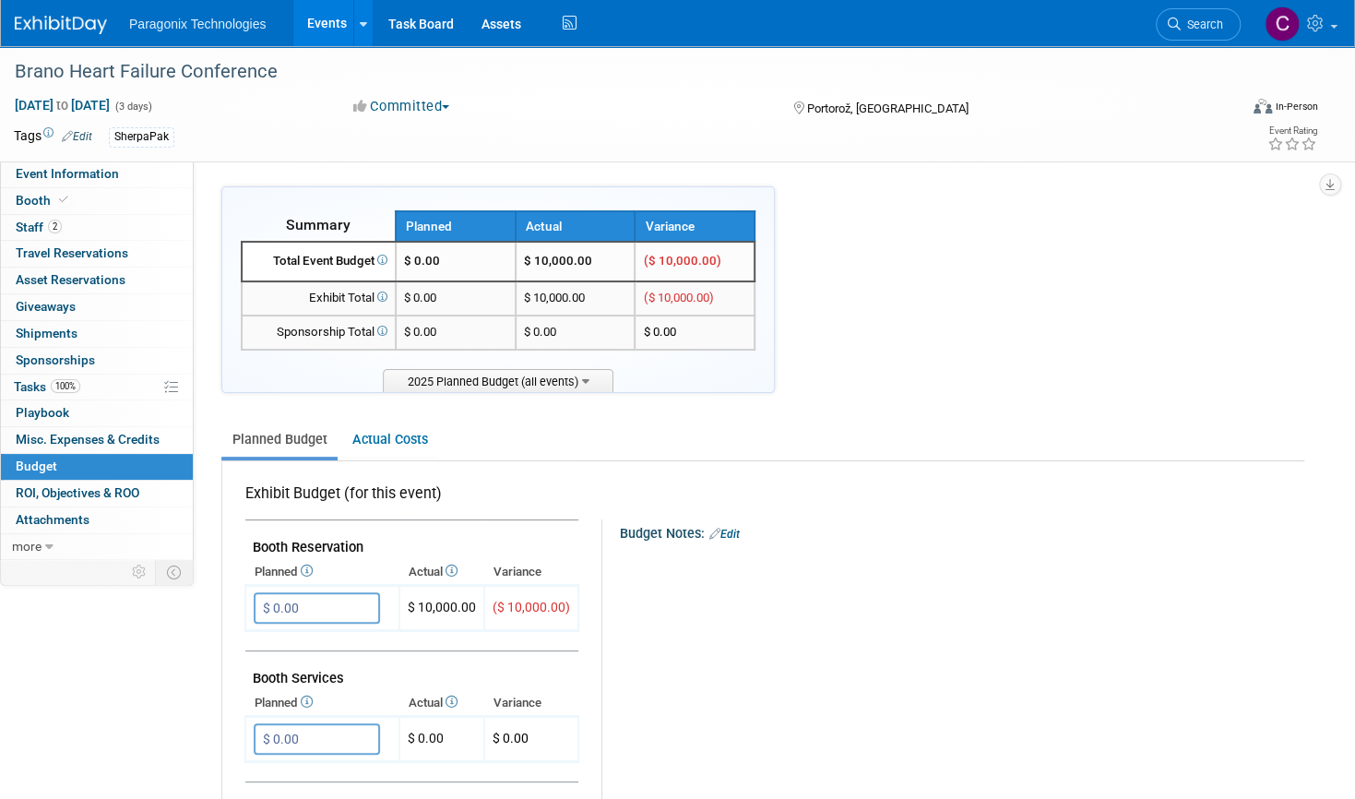
drag, startPoint x: 603, startPoint y: 259, endPoint x: 511, endPoint y: 265, distance: 92.4
click at [511, 265] on tr "Total Event Budget $ 0.00 $ 10,000.00 ($ 10,000.00)" at bounding box center [498, 262] width 513 height 40
copy tr "$ 10,000.00"
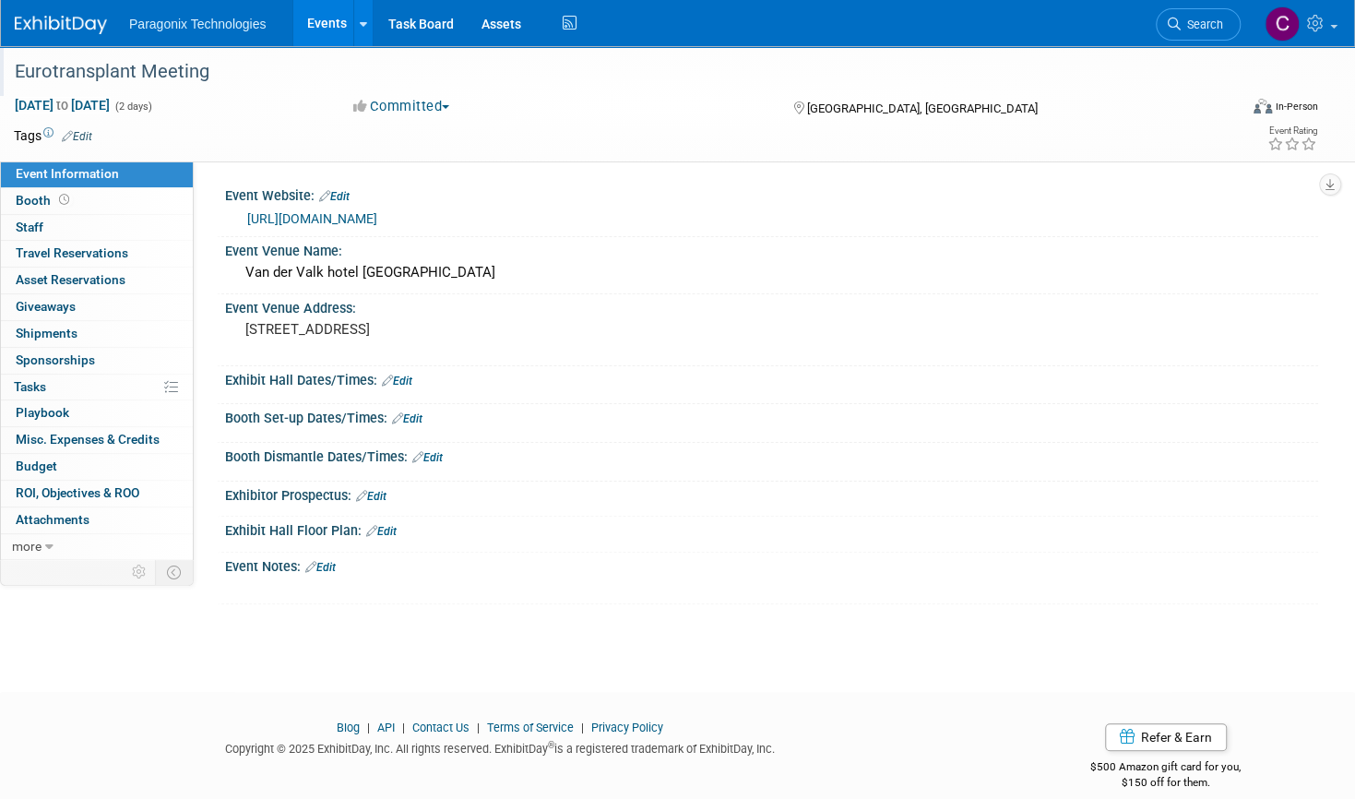
drag, startPoint x: 6, startPoint y: 69, endPoint x: 229, endPoint y: 62, distance: 223.3
click at [229, 62] on div "Eurotransplant Meeting" at bounding box center [610, 71] width 1221 height 50
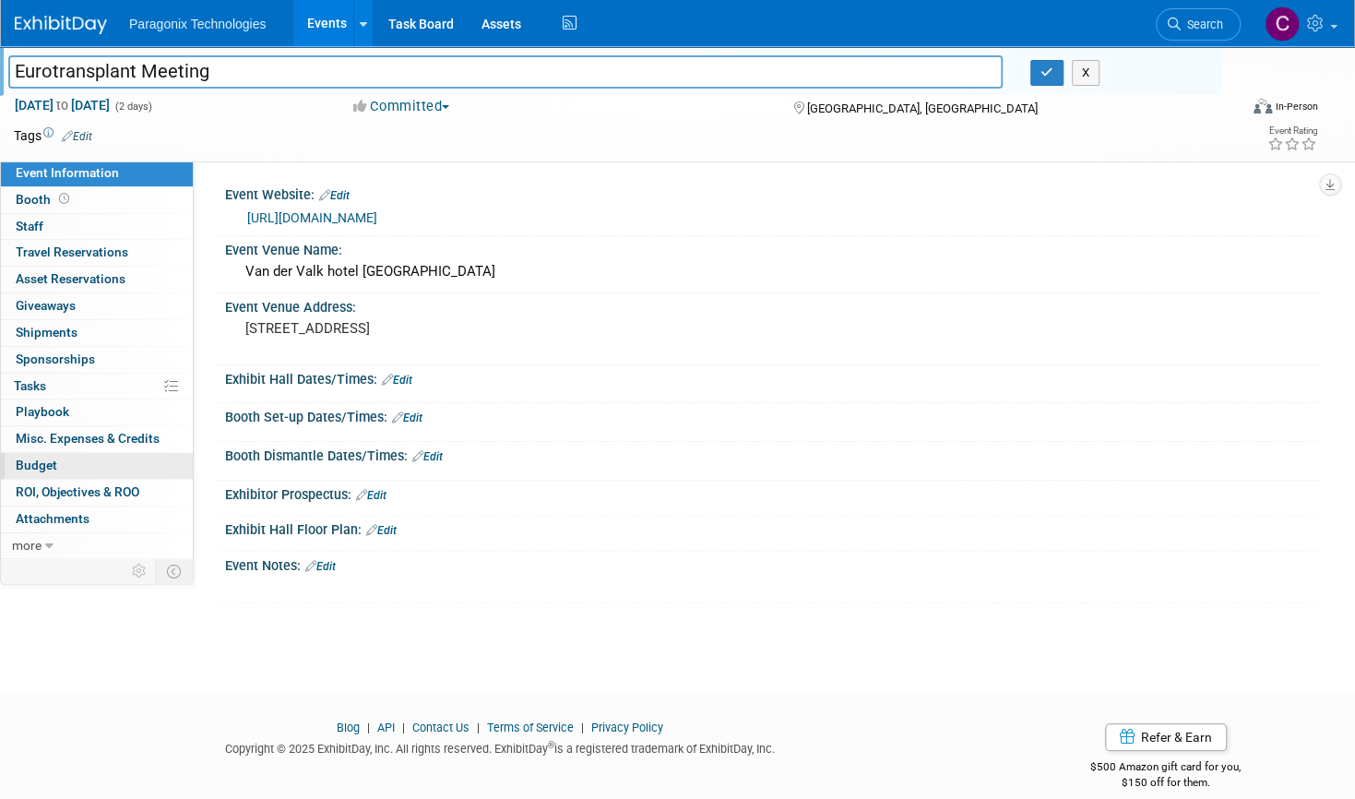
click at [74, 461] on link "Budget" at bounding box center [97, 466] width 192 height 26
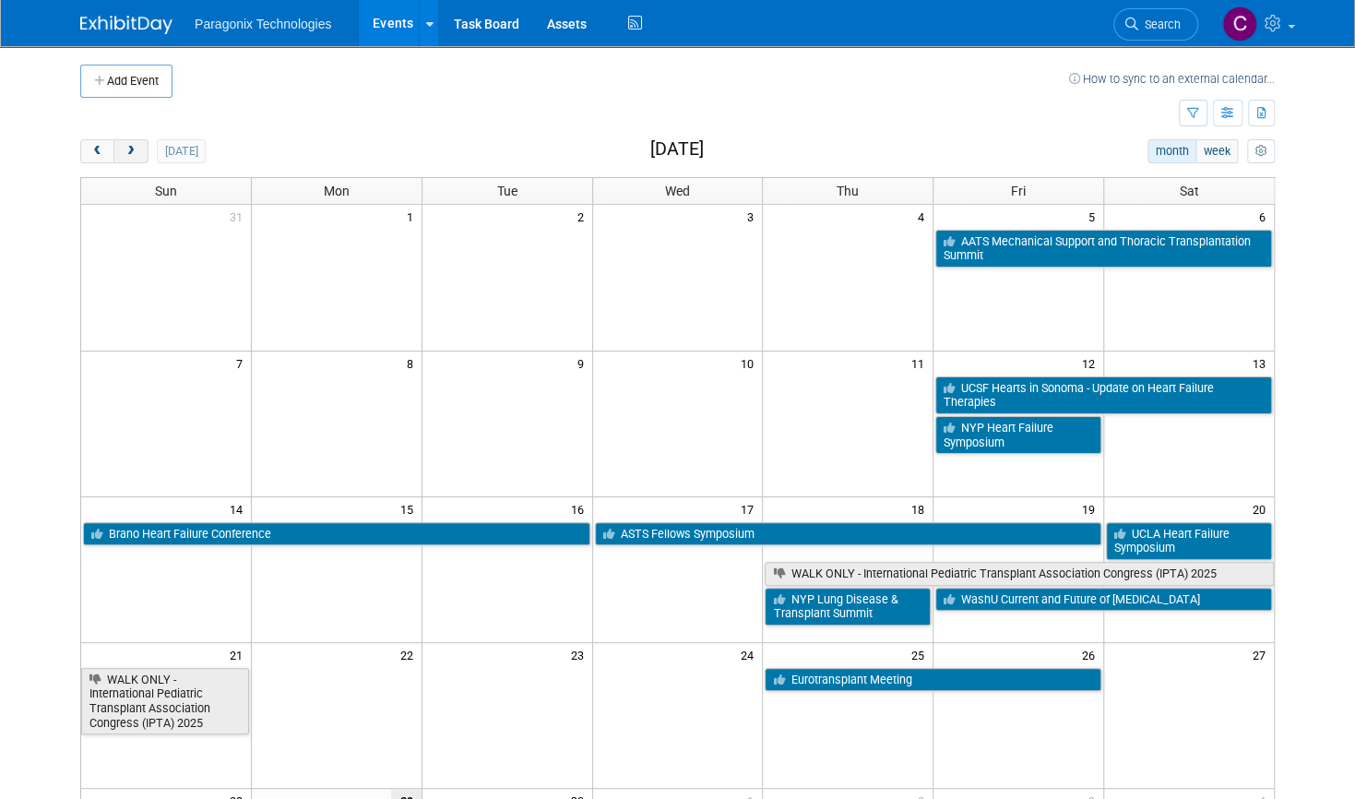
click at [126, 152] on button "next" at bounding box center [130, 151] width 34 height 24
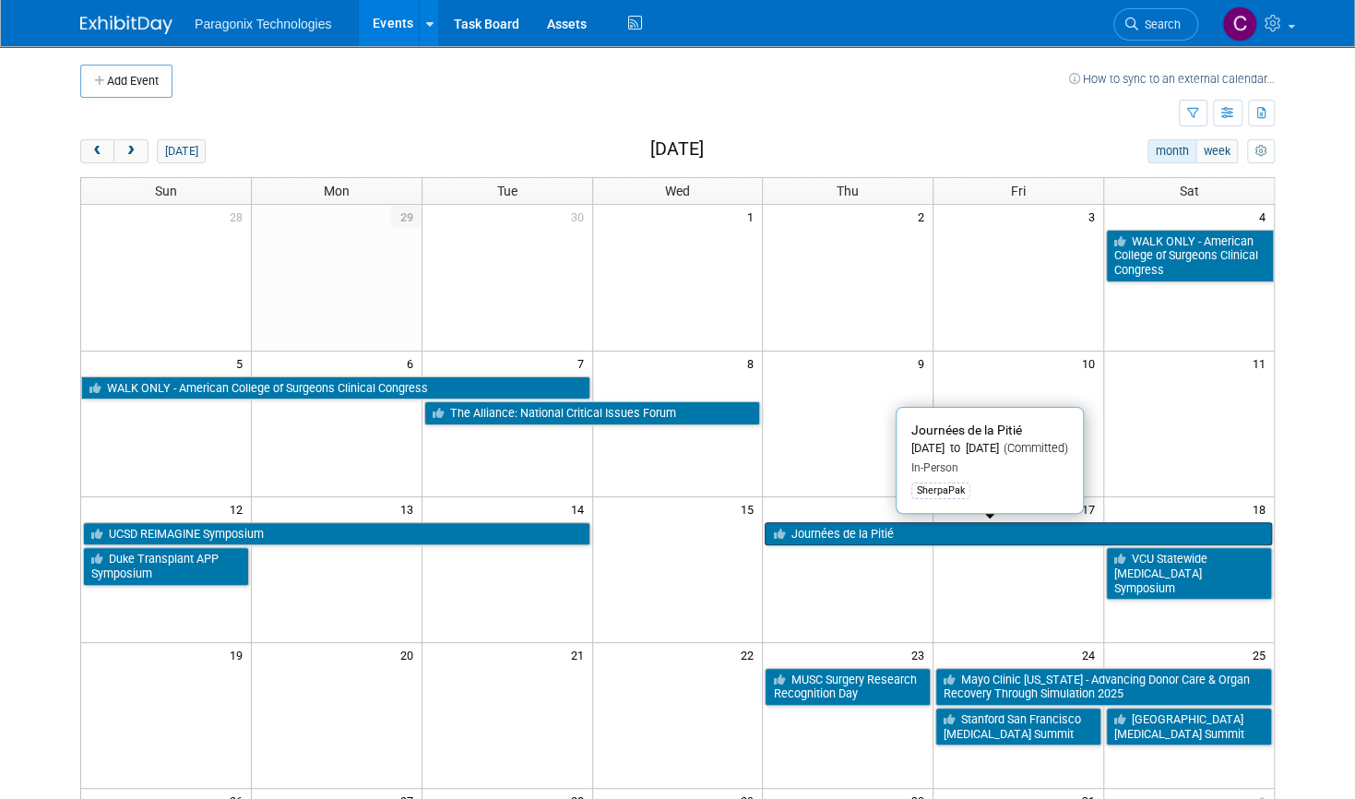
click at [838, 523] on link "Journées de la Pitié" at bounding box center [1018, 534] width 507 height 24
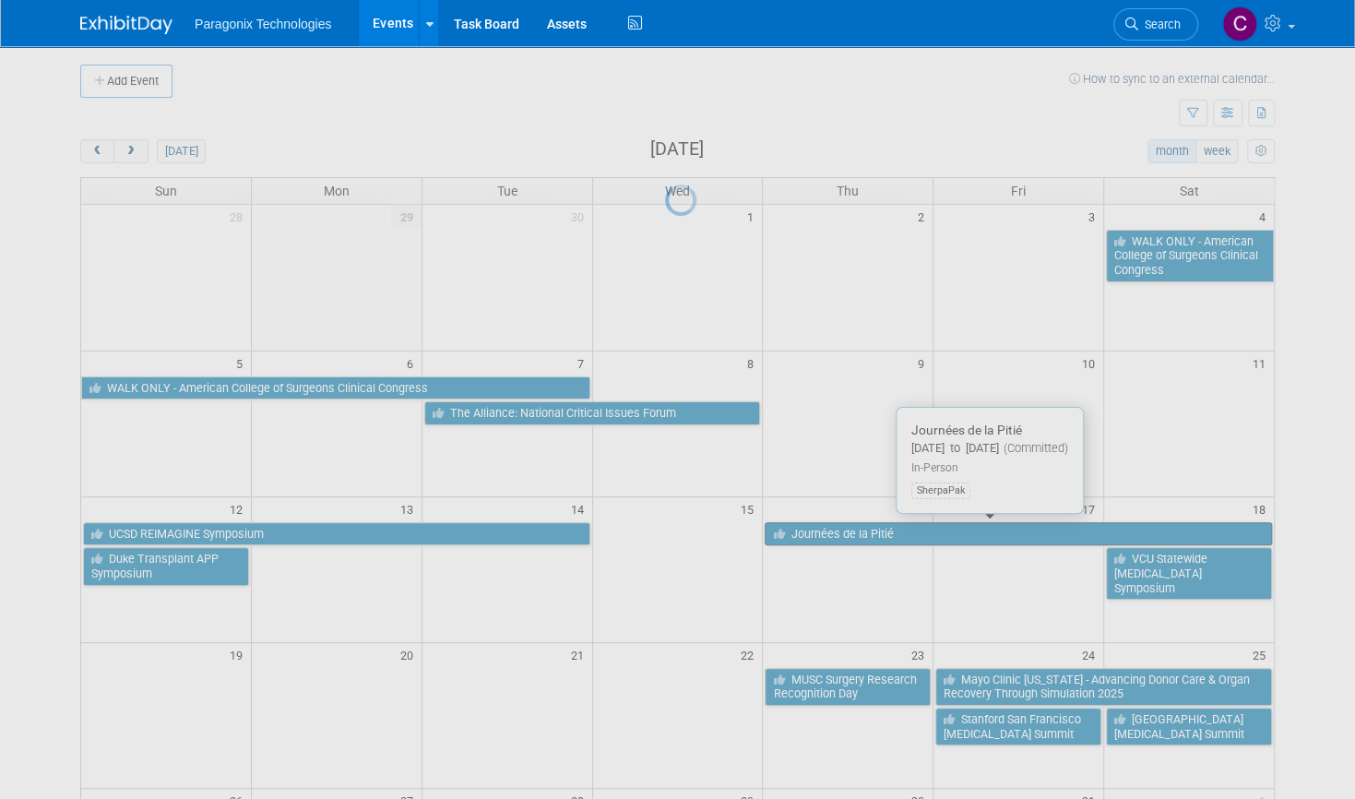
click at [691, 523] on div at bounding box center [678, 399] width 26 height 799
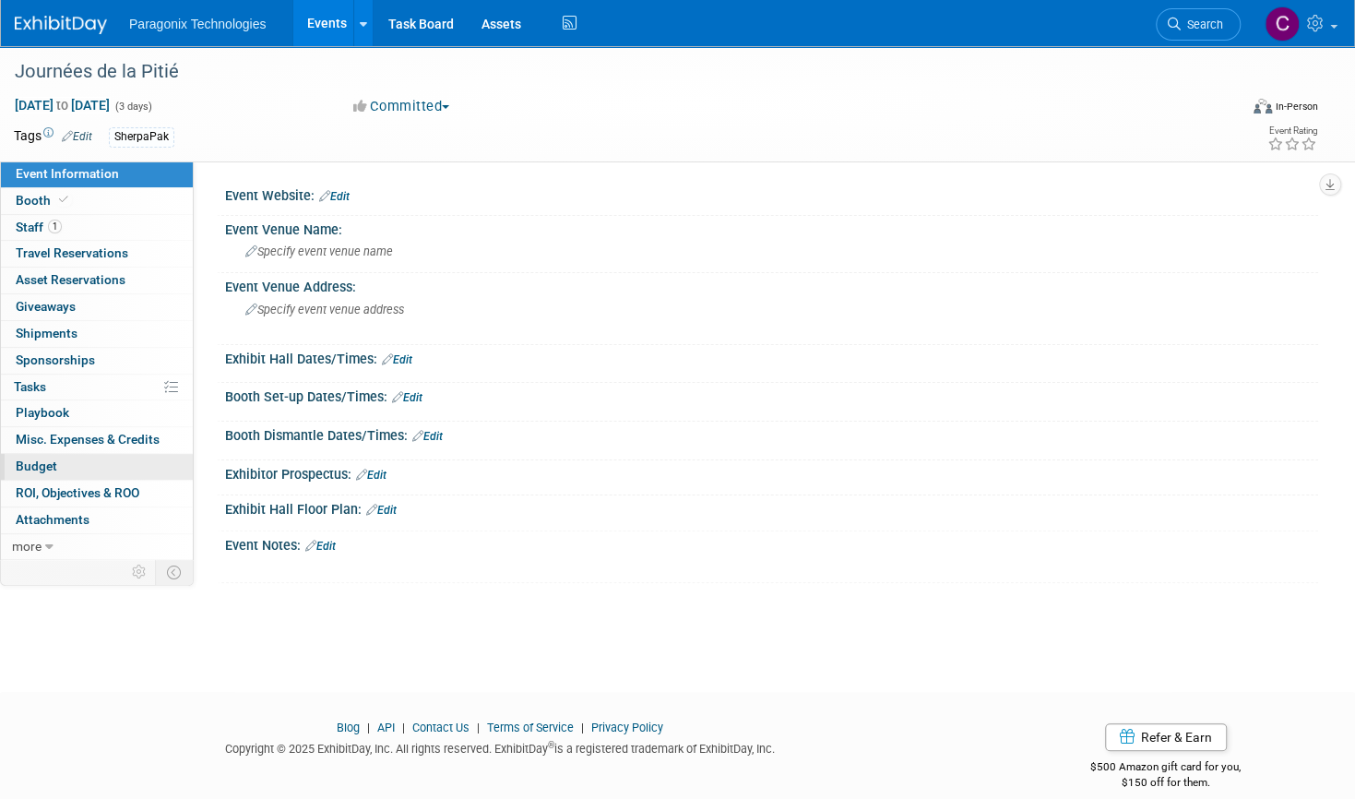
click at [70, 462] on link "Budget" at bounding box center [97, 467] width 192 height 26
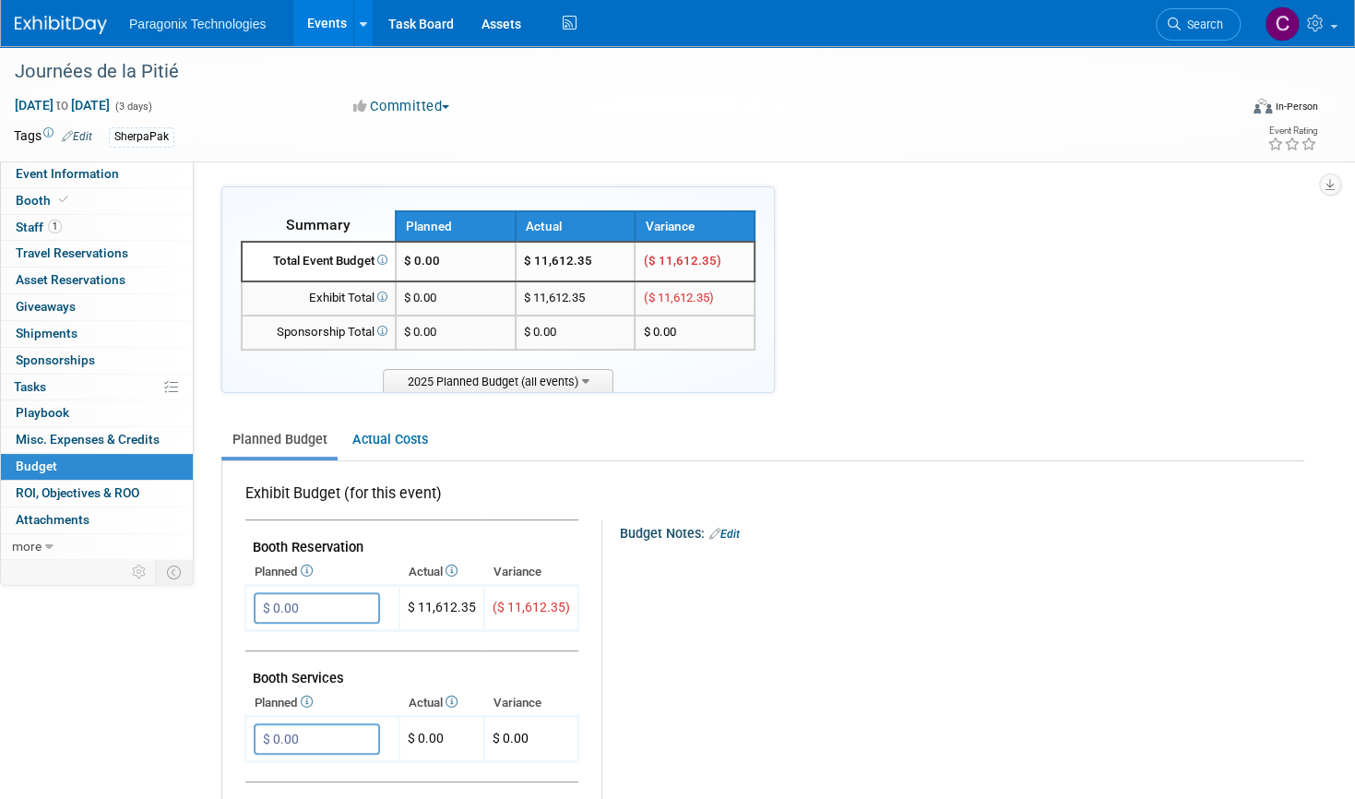
drag, startPoint x: 590, startPoint y: 260, endPoint x: 525, endPoint y: 267, distance: 65.8
click at [525, 267] on td "$ 11,612.35" at bounding box center [576, 262] width 120 height 40
copy td "$ 11,612.35"
click at [145, 78] on div "Journées de la Pitié" at bounding box center [607, 71] width 1199 height 33
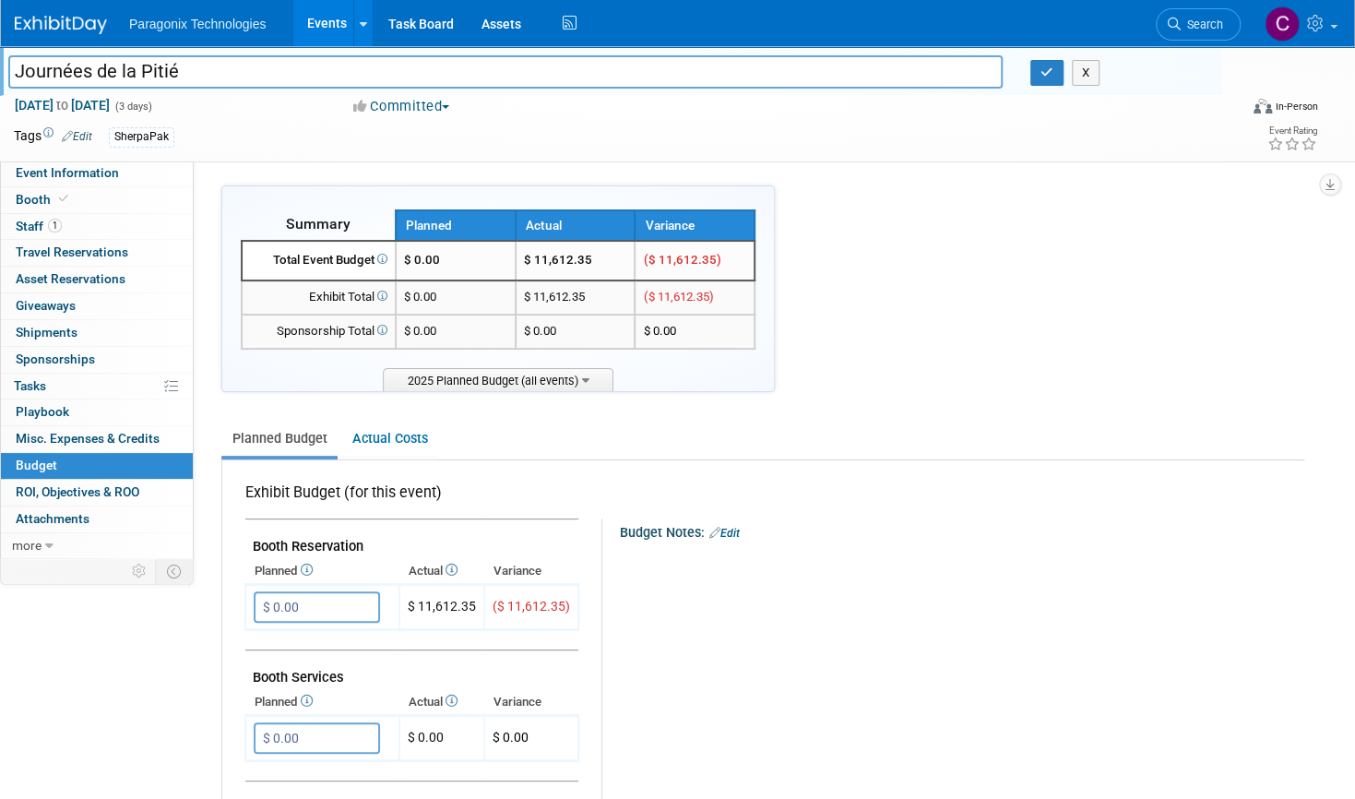
drag, startPoint x: 168, startPoint y: 74, endPoint x: -6, endPoint y: 54, distance: 174.5
click at [0, 54] on html "Paragonix Technologies Events Add Event Bulk Upload Events Shareable Event Boar…" at bounding box center [677, 399] width 1355 height 799
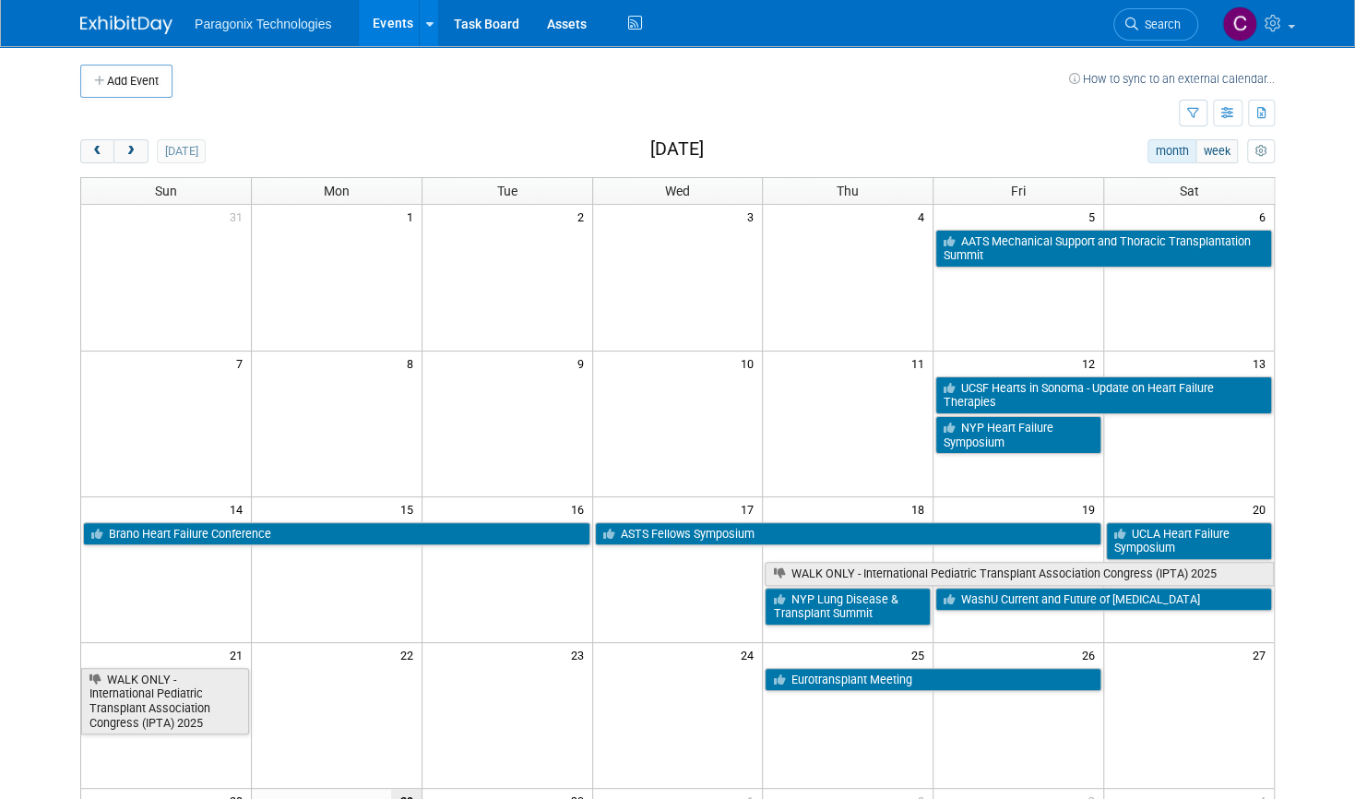
click at [118, 135] on div "Add Event How to sync to an external calendar... New Event Duplicate Event Warn…" at bounding box center [677, 581] width 1222 height 1071
click at [124, 152] on span "next" at bounding box center [131, 152] width 14 height 12
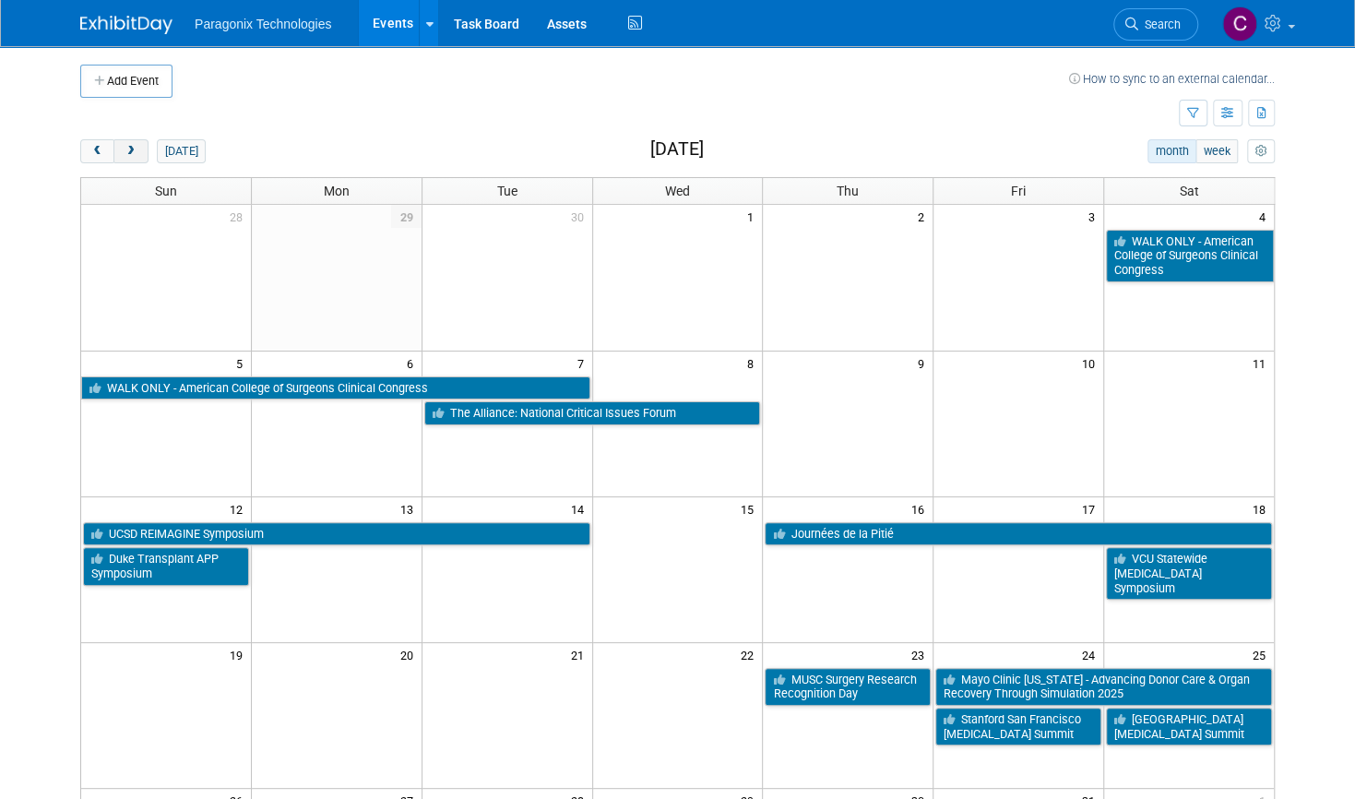
click at [124, 153] on span "next" at bounding box center [131, 152] width 14 height 12
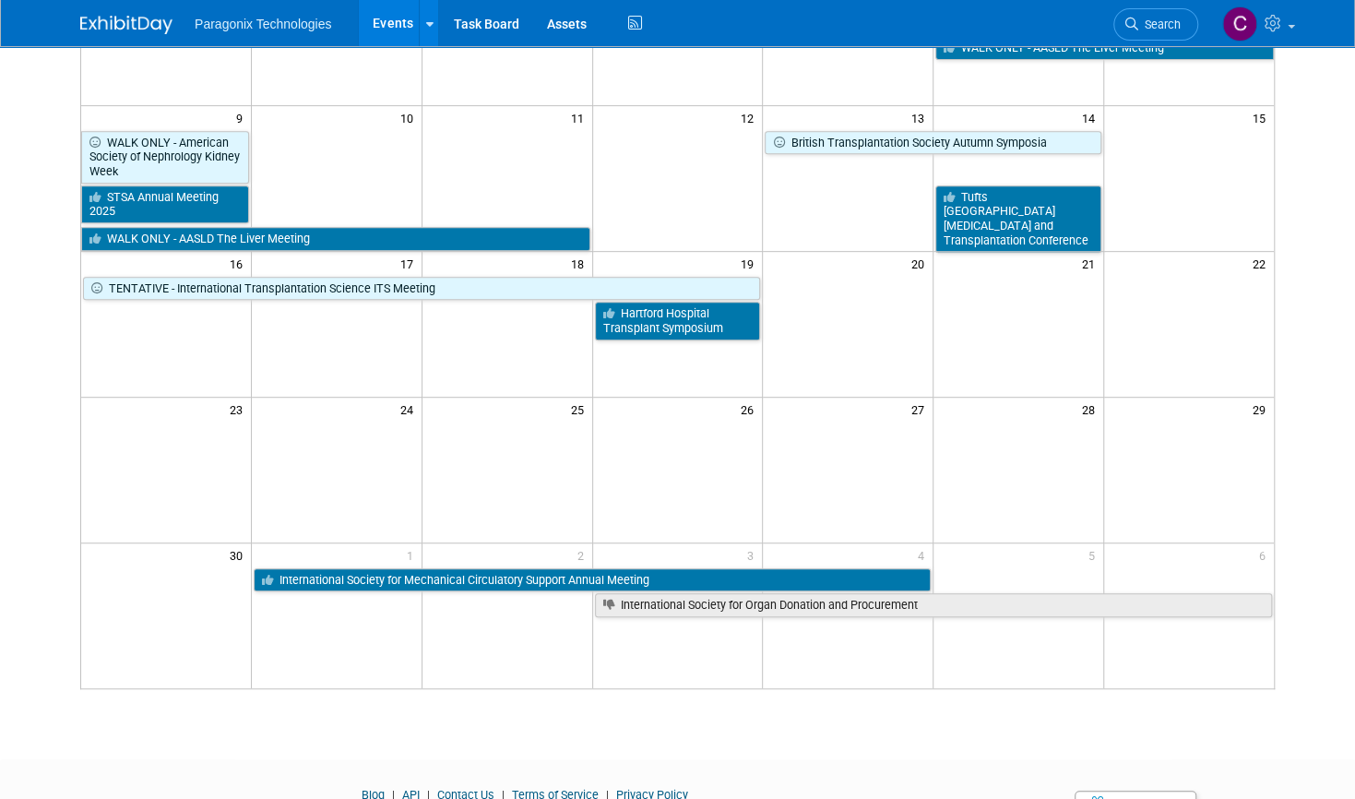
scroll to position [410, 0]
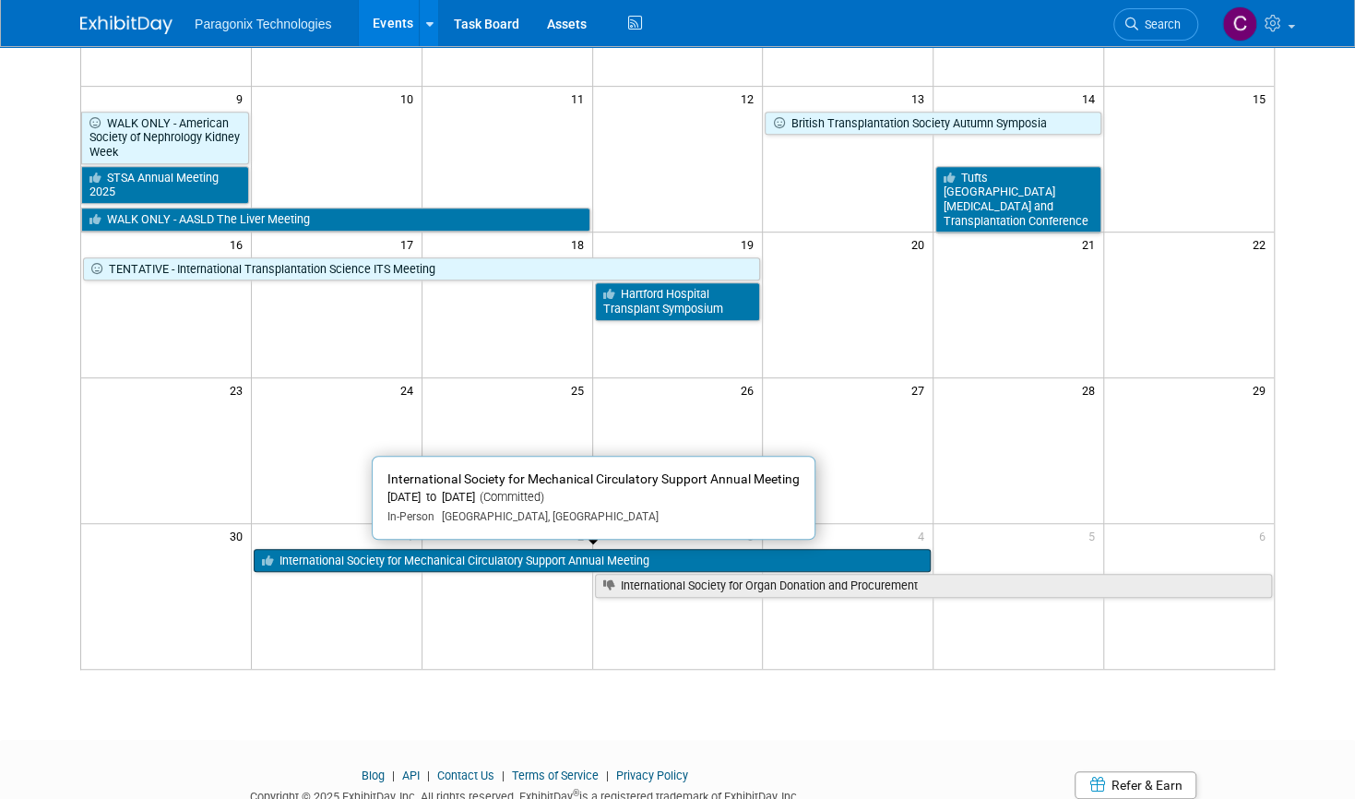
click at [339, 564] on link "International Society for Mechanical Circulatory Support Annual Meeting" at bounding box center [592, 561] width 677 height 24
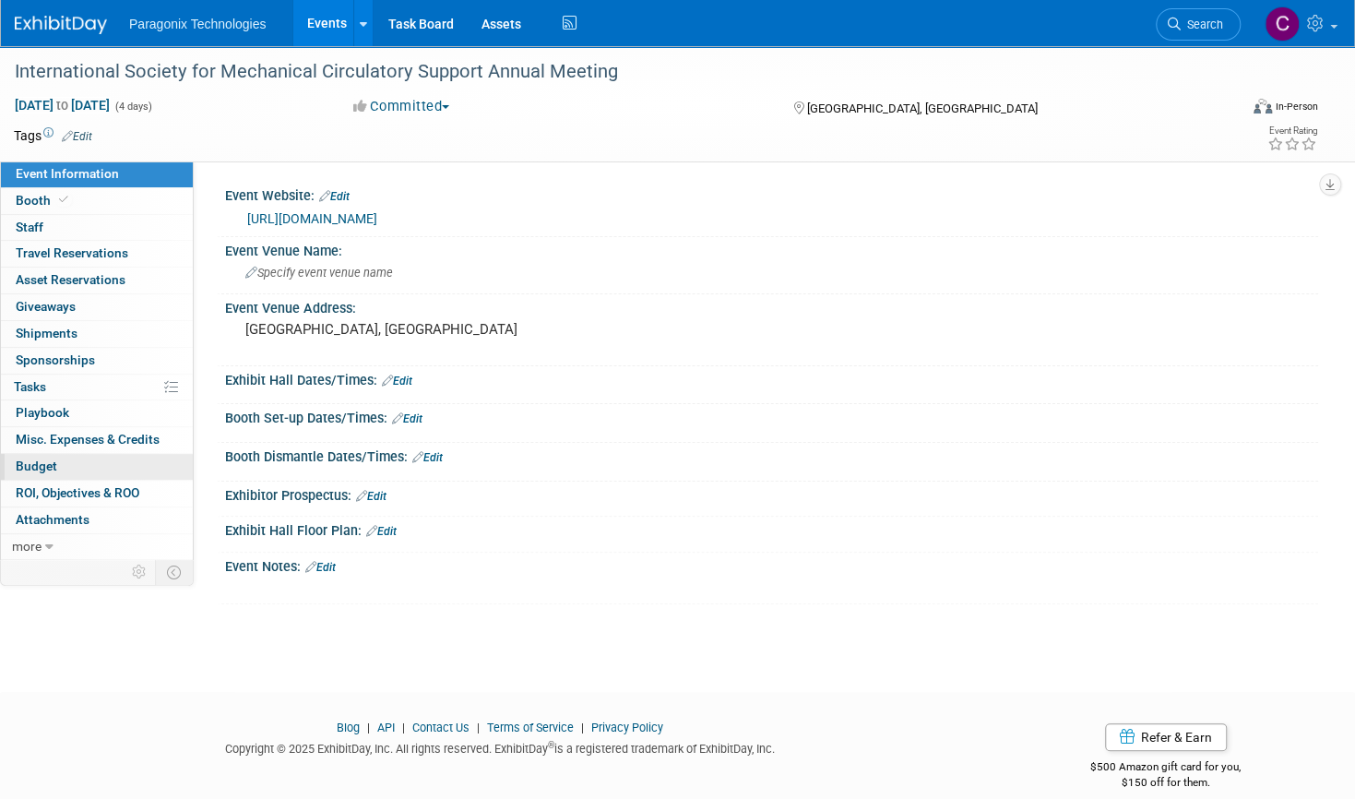
click at [96, 469] on link "Budget" at bounding box center [97, 467] width 192 height 26
